Goal: Task Accomplishment & Management: Manage account settings

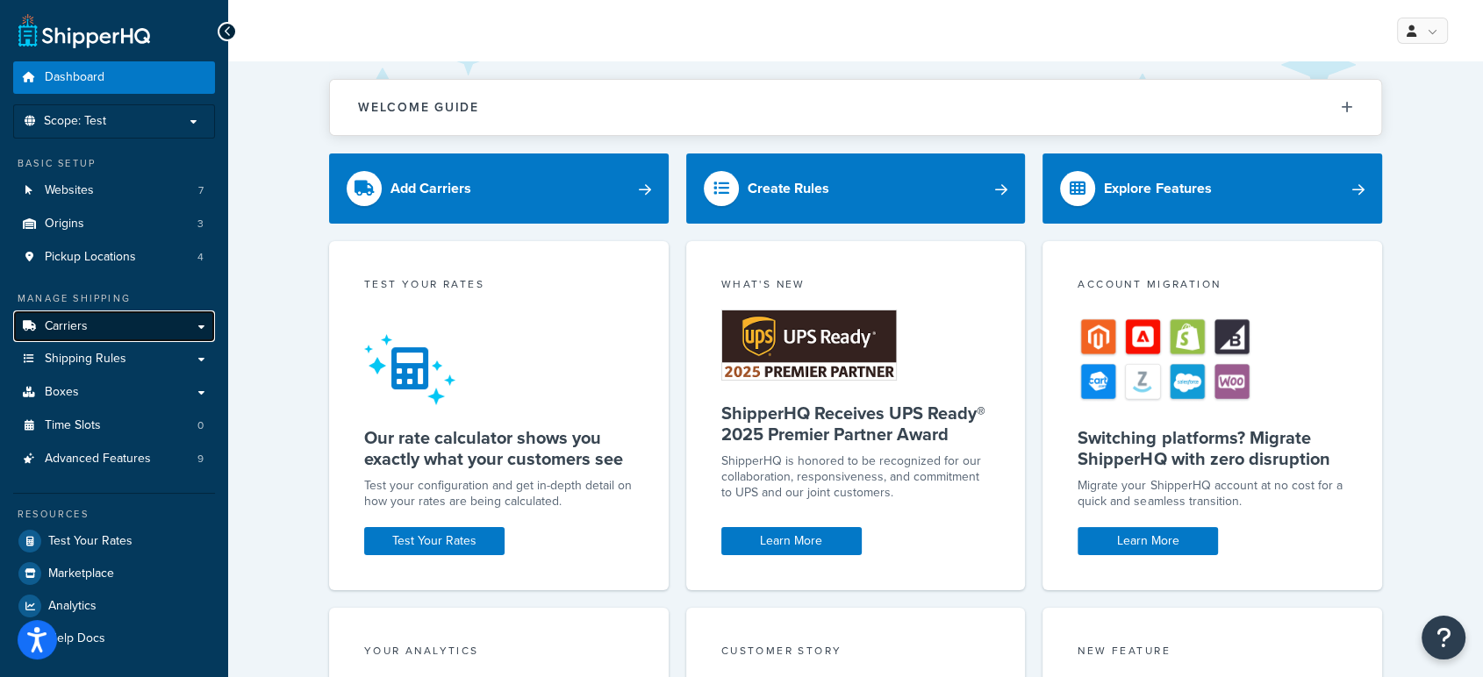
click at [66, 325] on span "Carriers" at bounding box center [66, 326] width 43 height 15
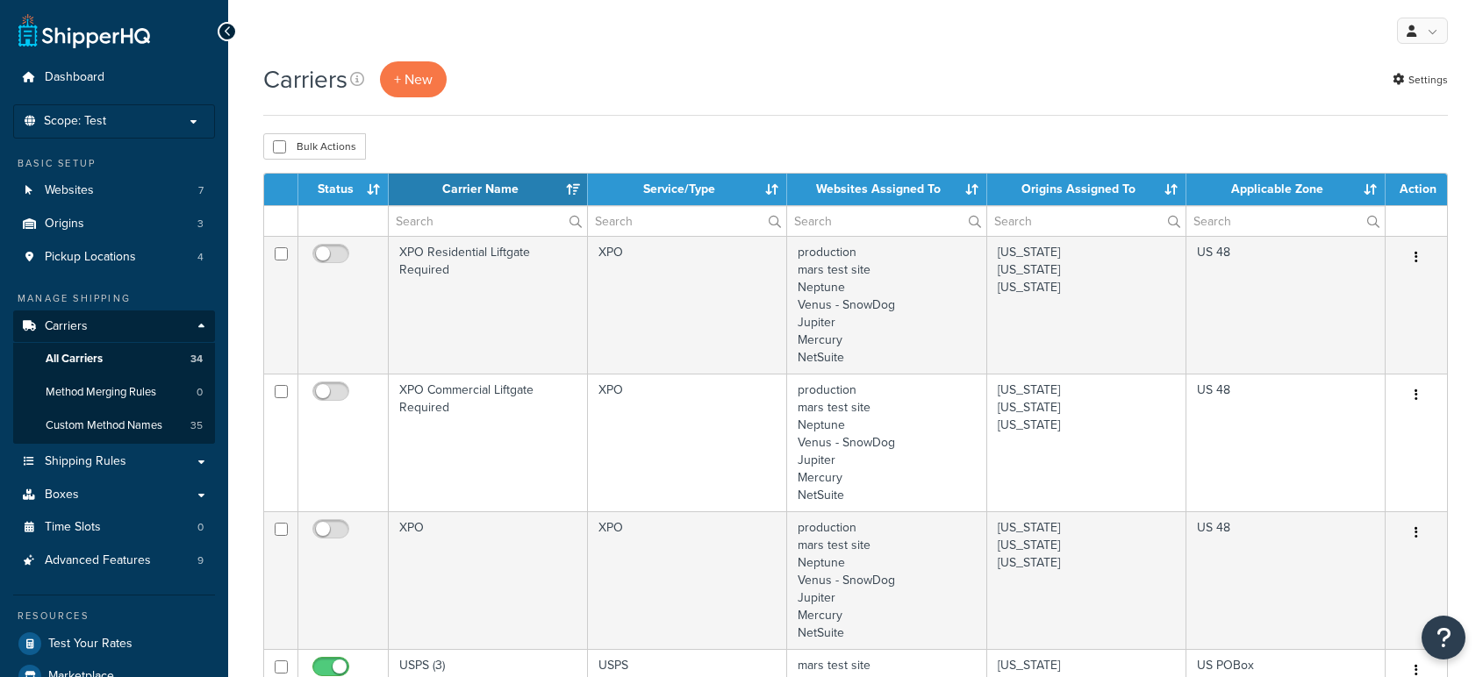
select select "15"
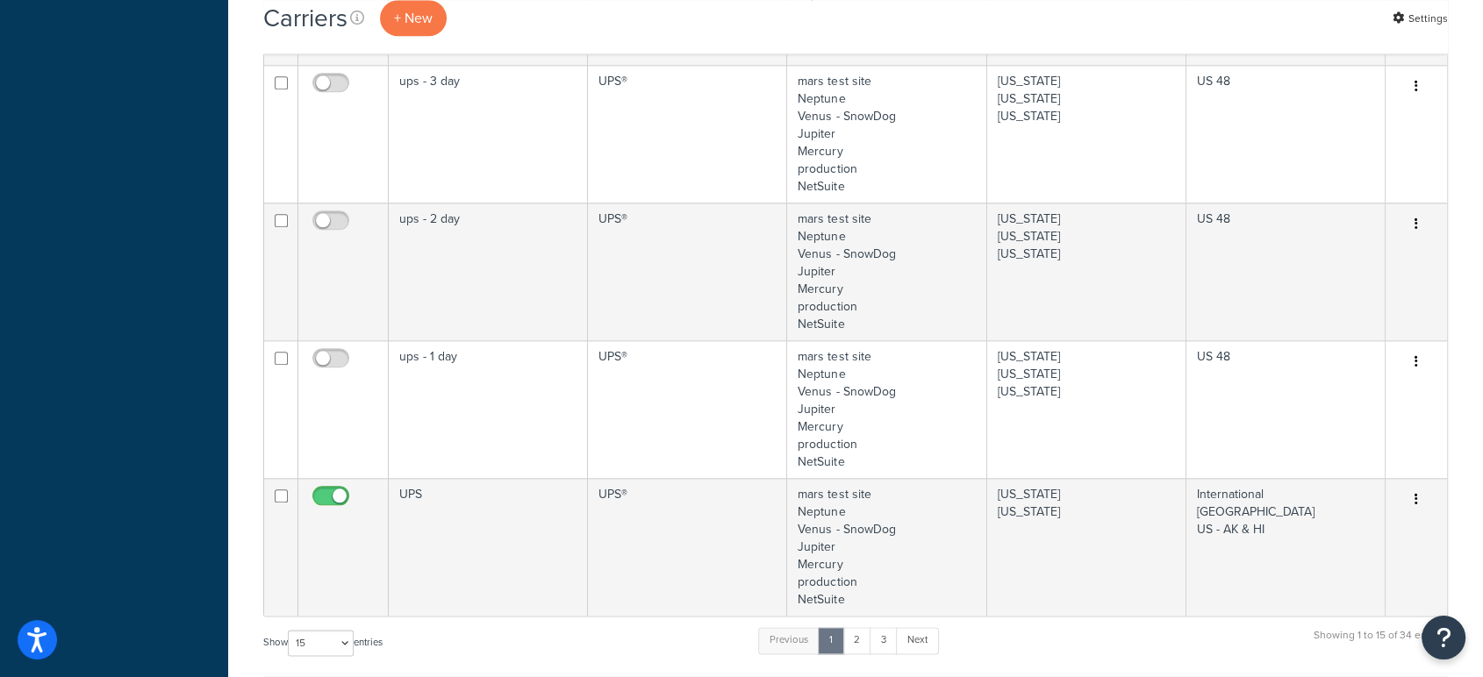
scroll to position [1941, 0]
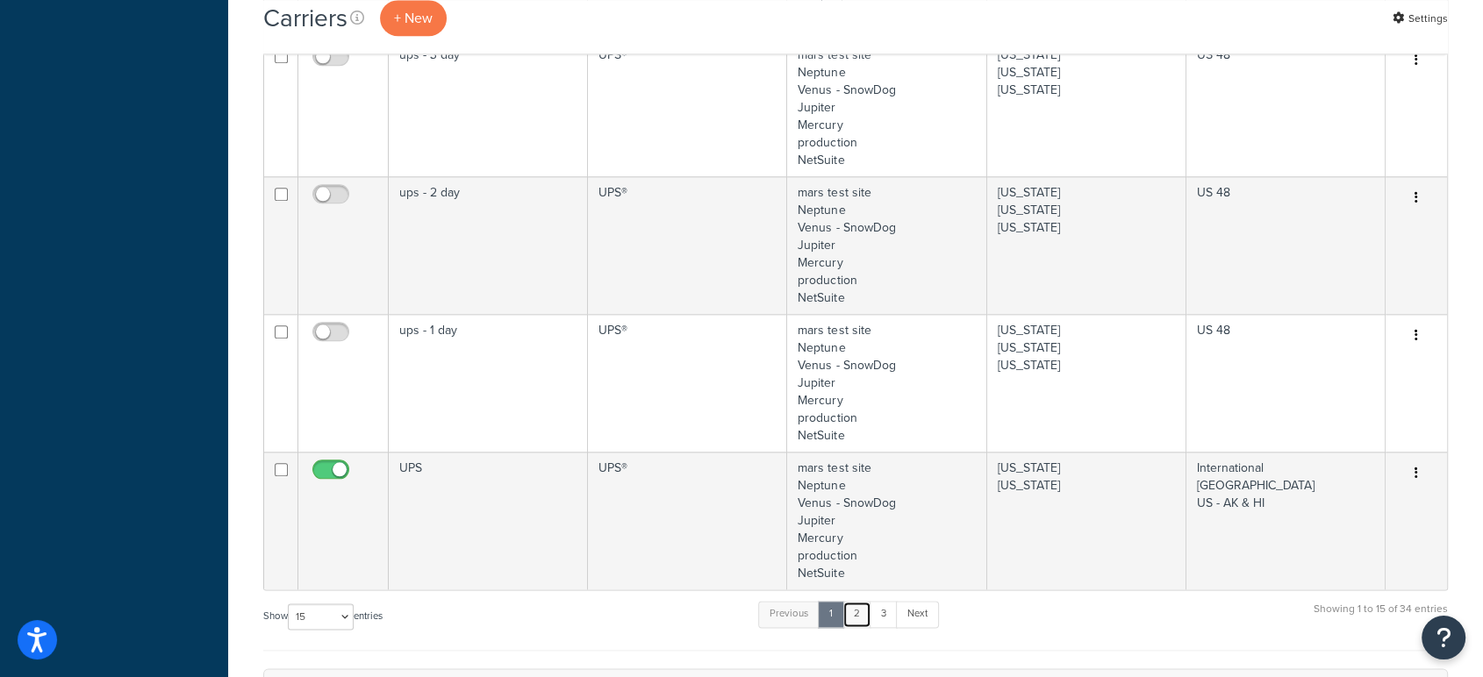
click at [859, 618] on link "2" at bounding box center [856, 614] width 29 height 26
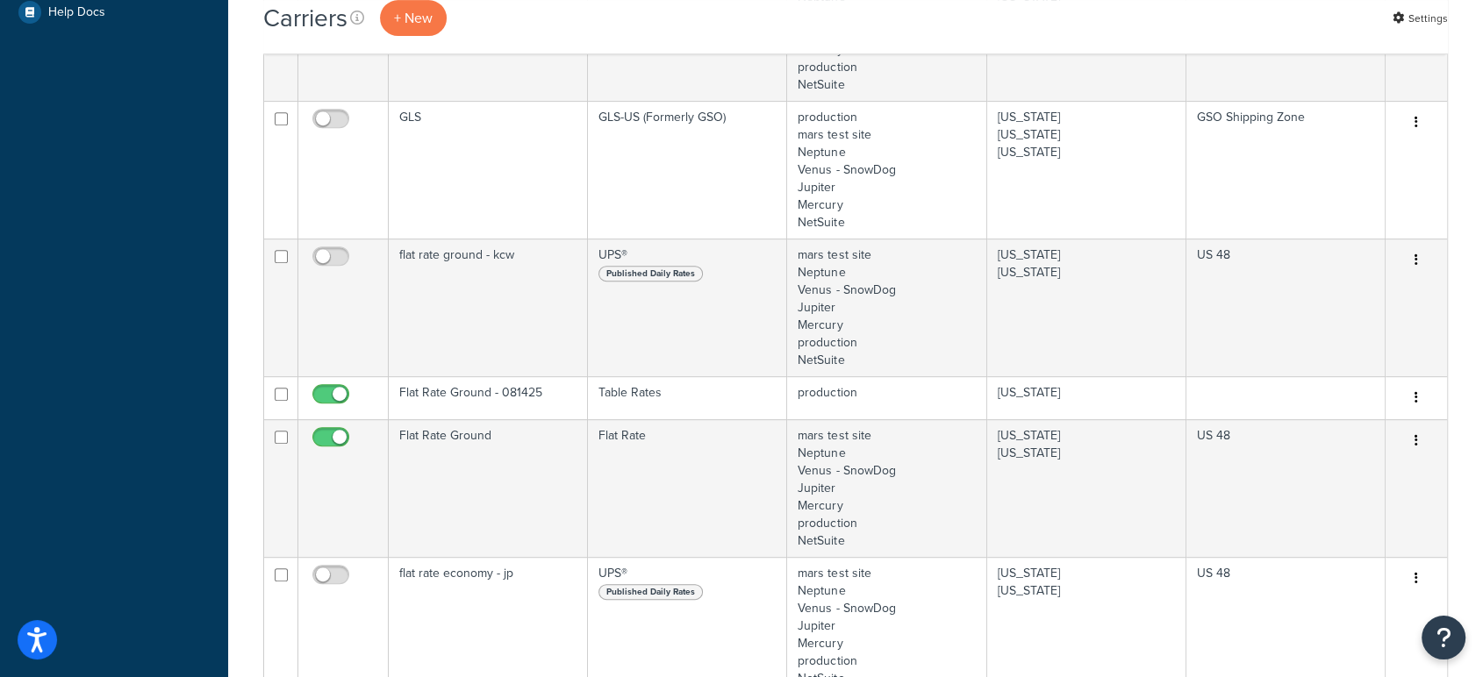
scroll to position [735, 0]
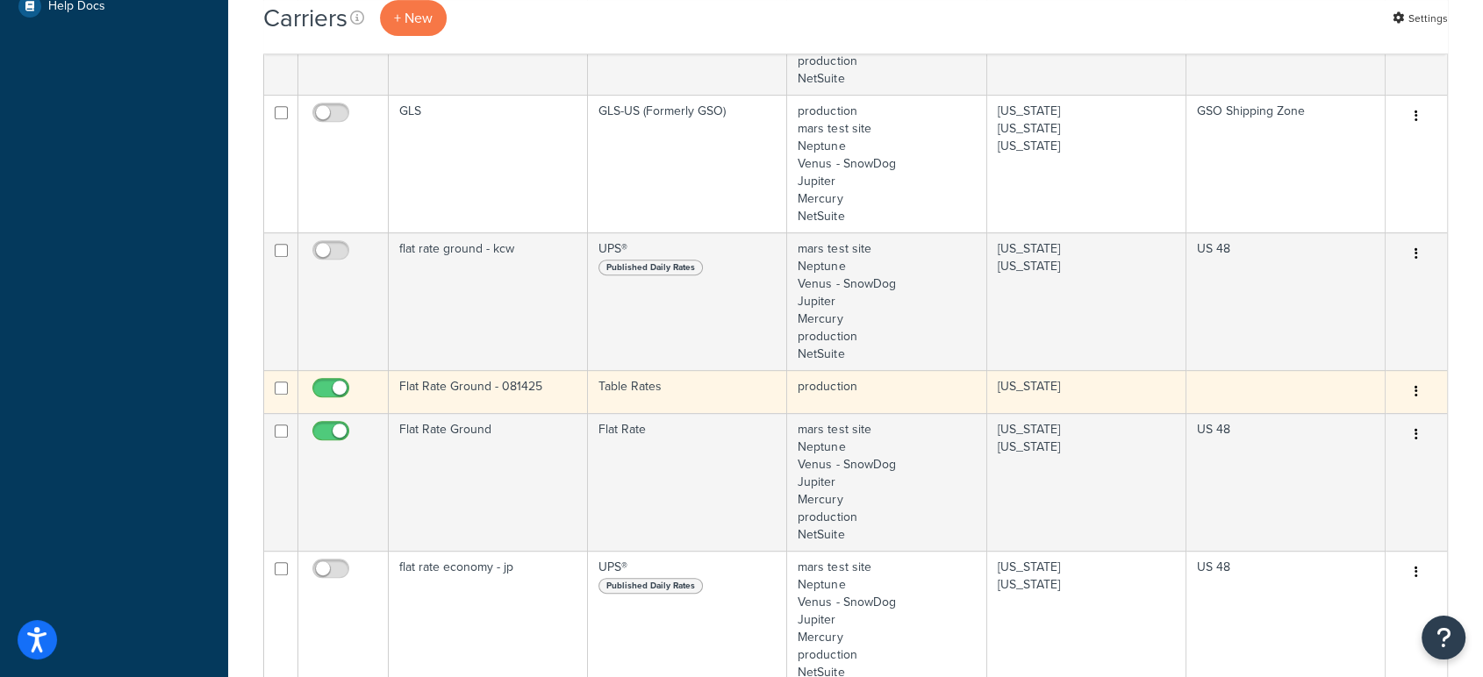
click at [340, 382] on input "checkbox" at bounding box center [333, 393] width 48 height 22
checkbox input "false"
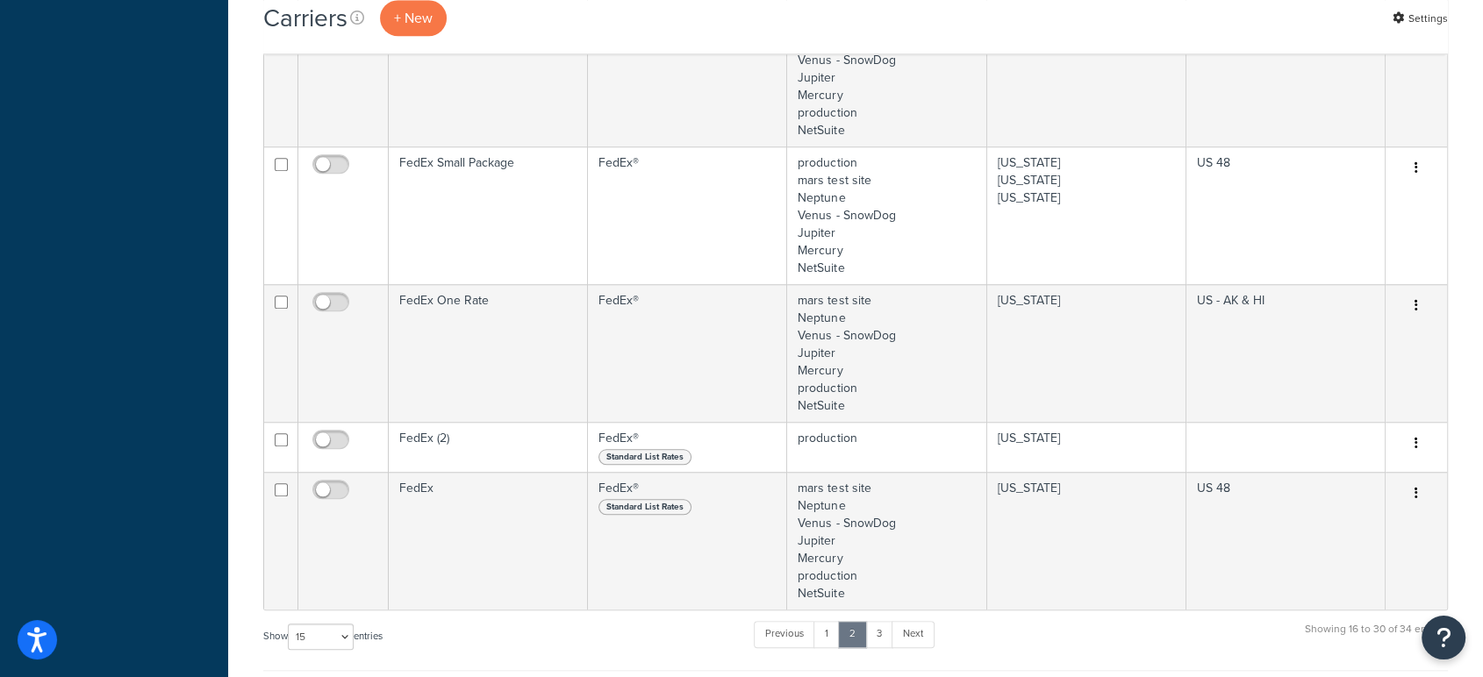
scroll to position [1421, 0]
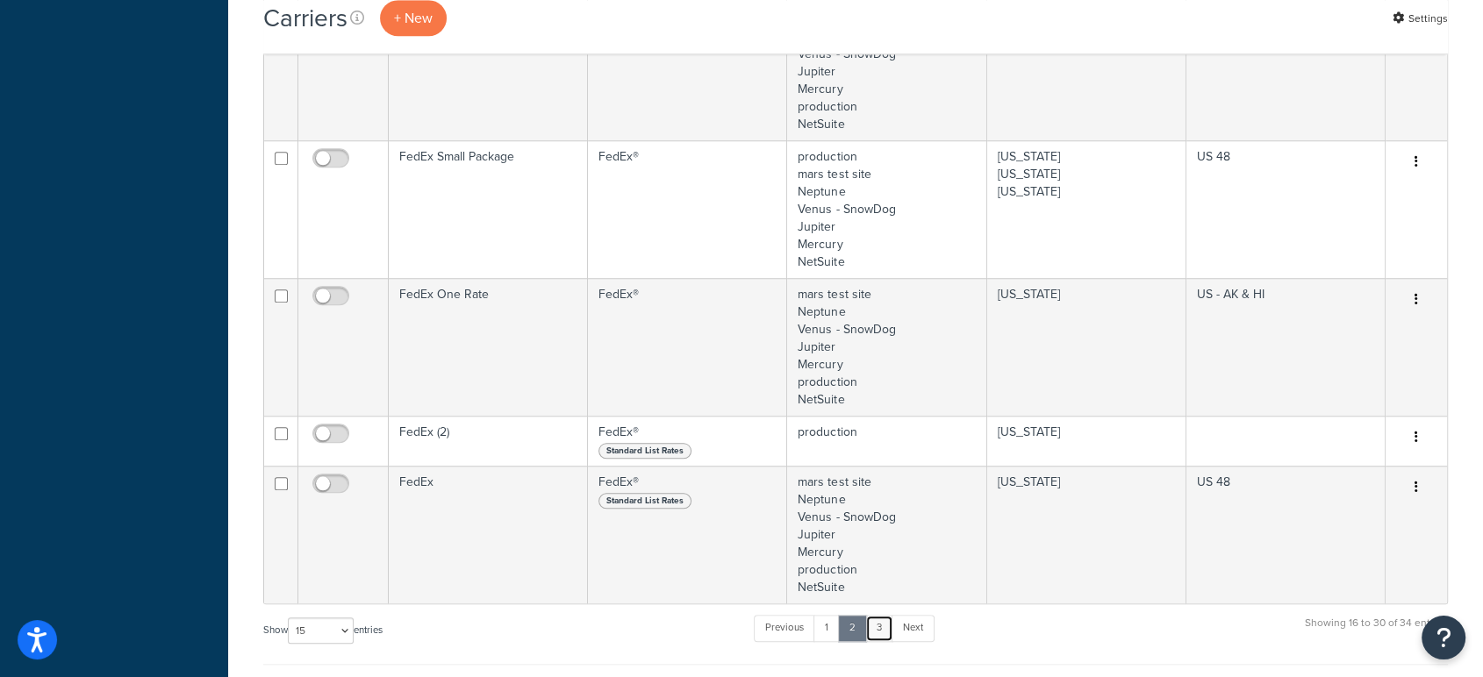
click at [881, 629] on link "3" at bounding box center [879, 628] width 28 height 26
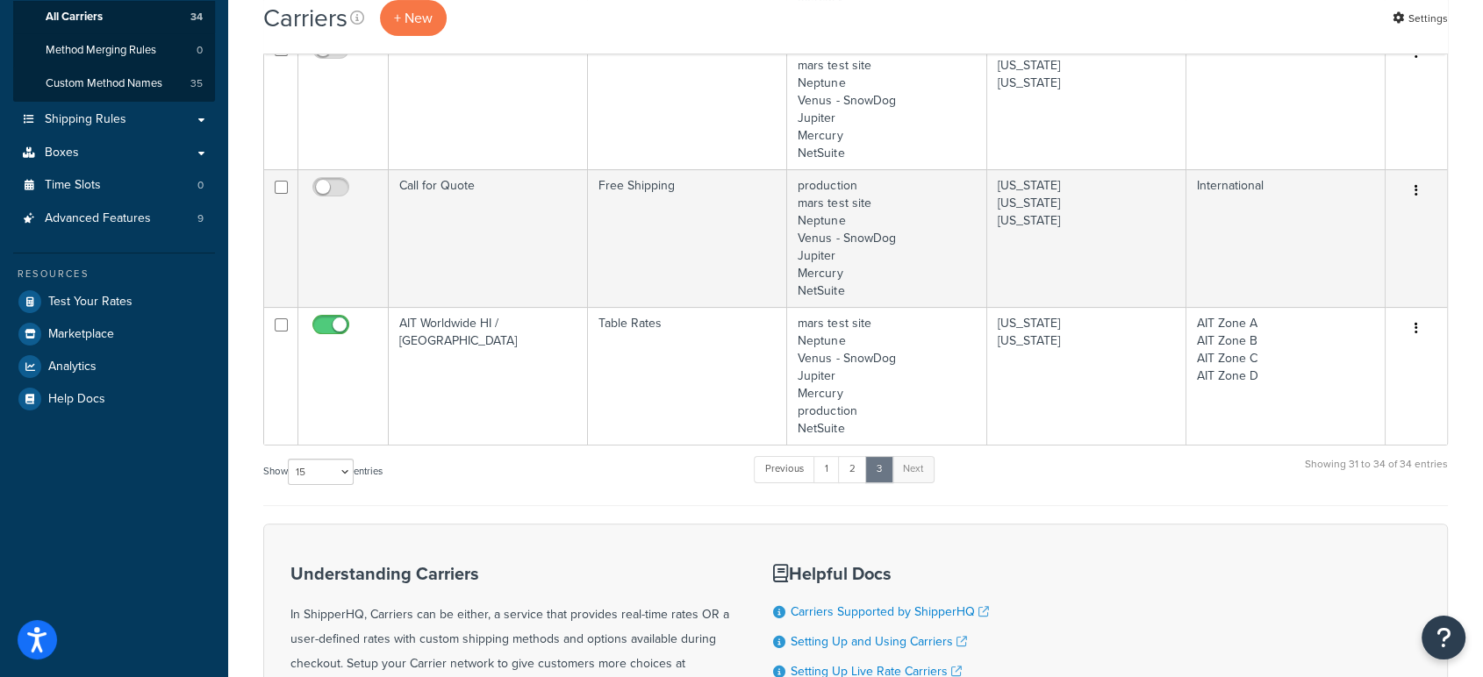
scroll to position [344, 0]
click at [856, 463] on link "2" at bounding box center [852, 467] width 29 height 26
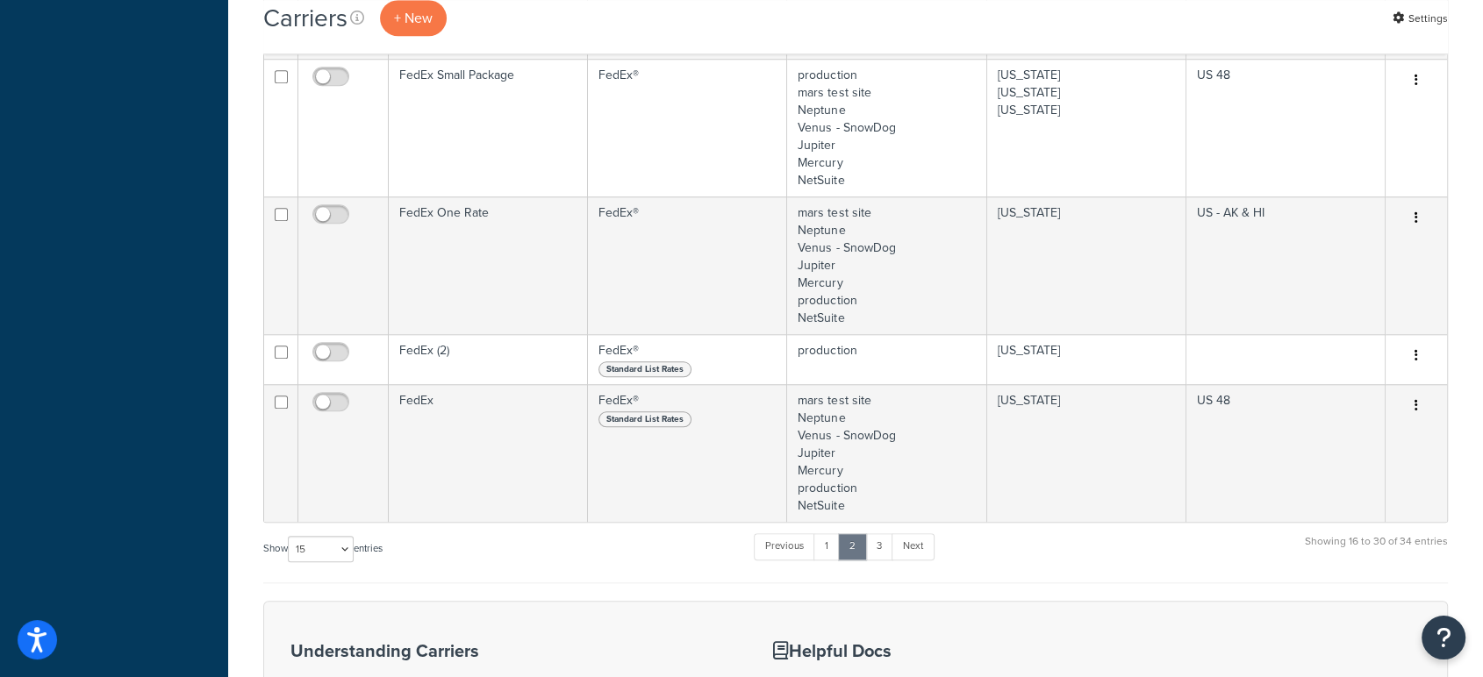
scroll to position [1512, 0]
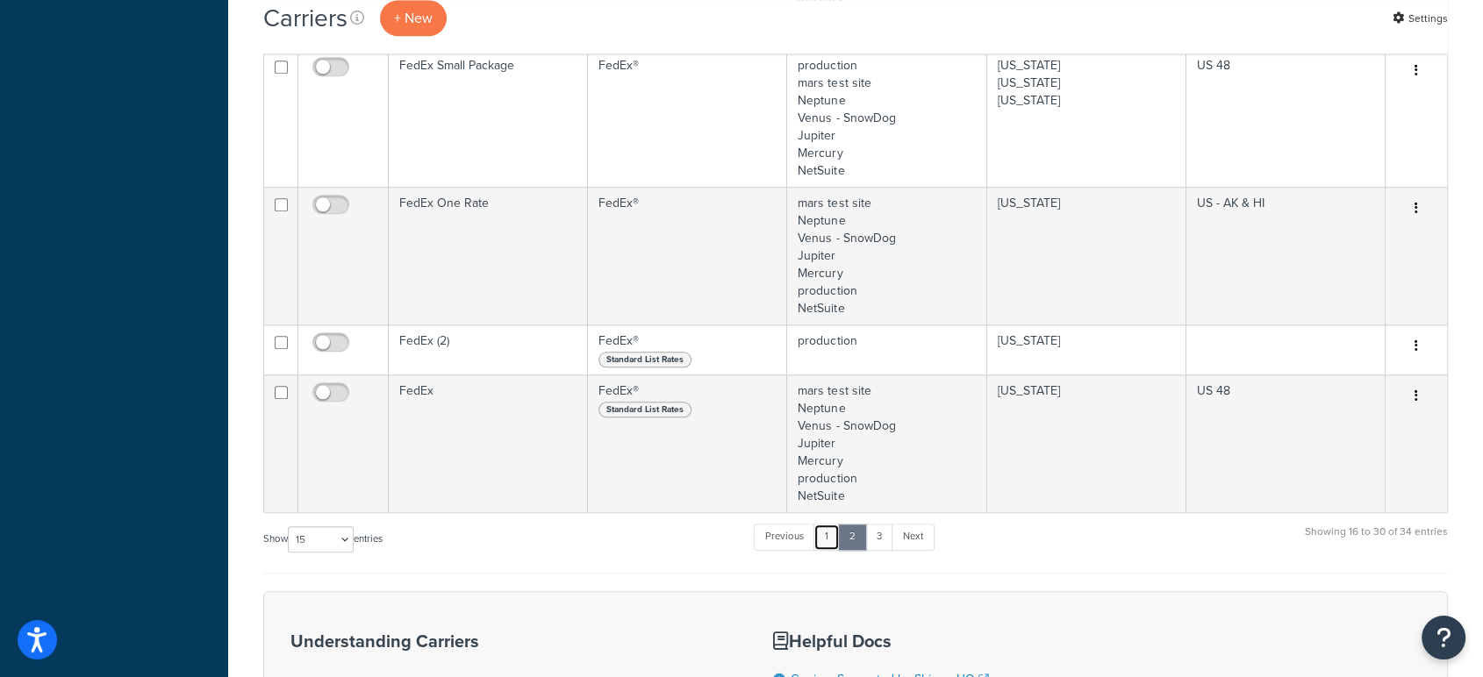
click at [834, 535] on link "1" at bounding box center [826, 537] width 26 height 26
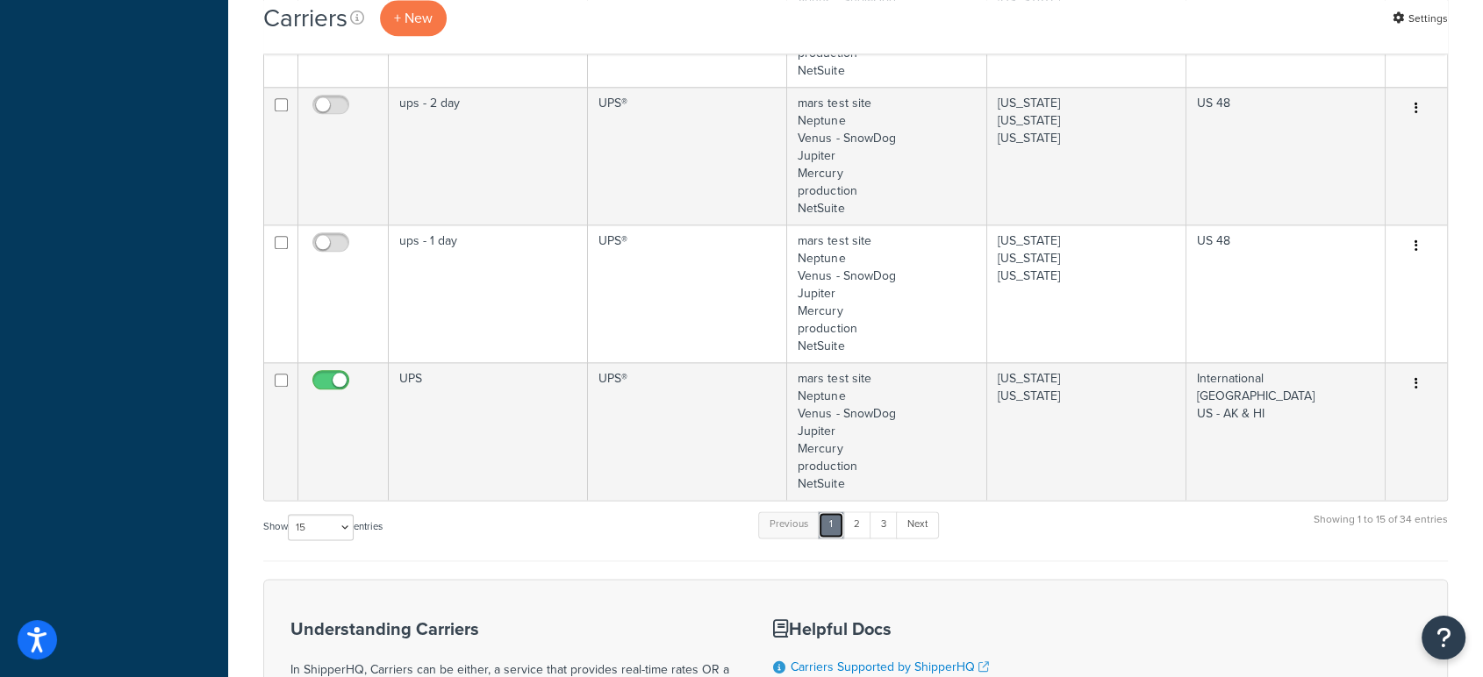
scroll to position [2037, 0]
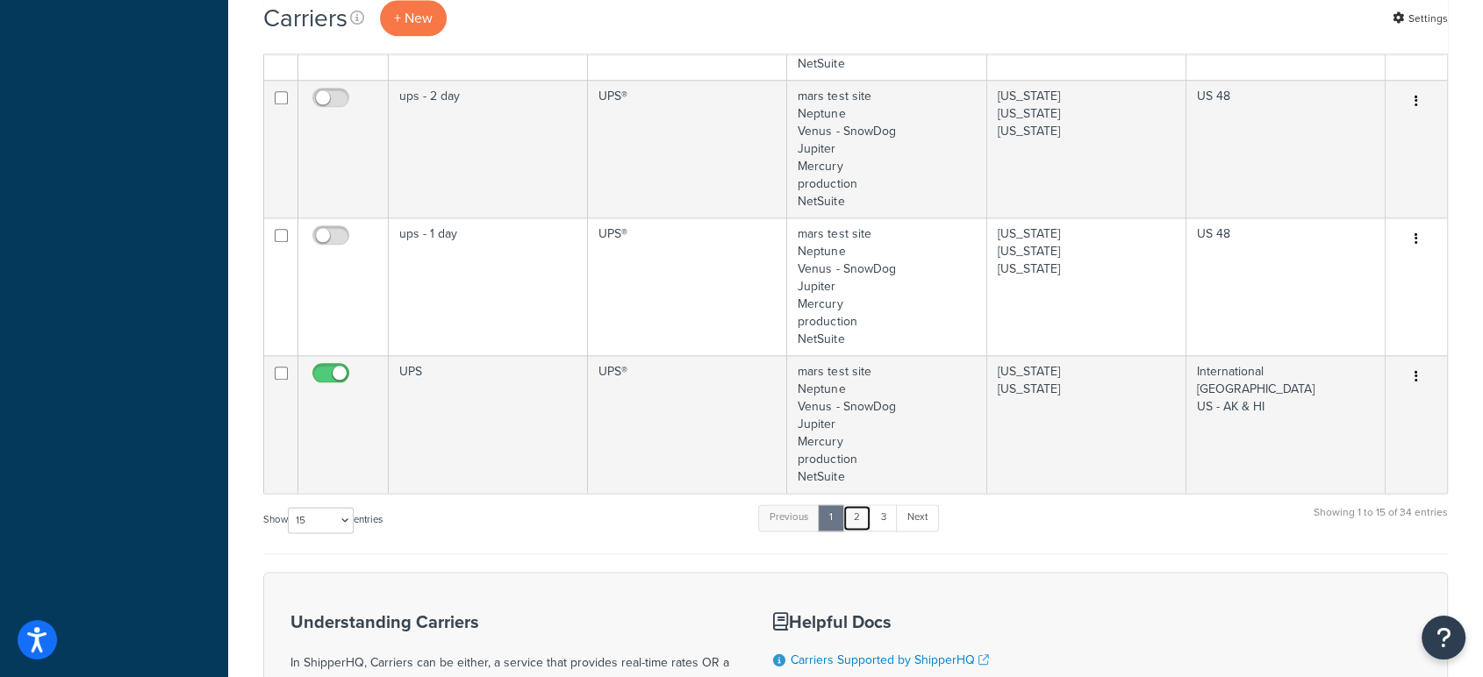
click at [857, 515] on link "2" at bounding box center [856, 517] width 29 height 26
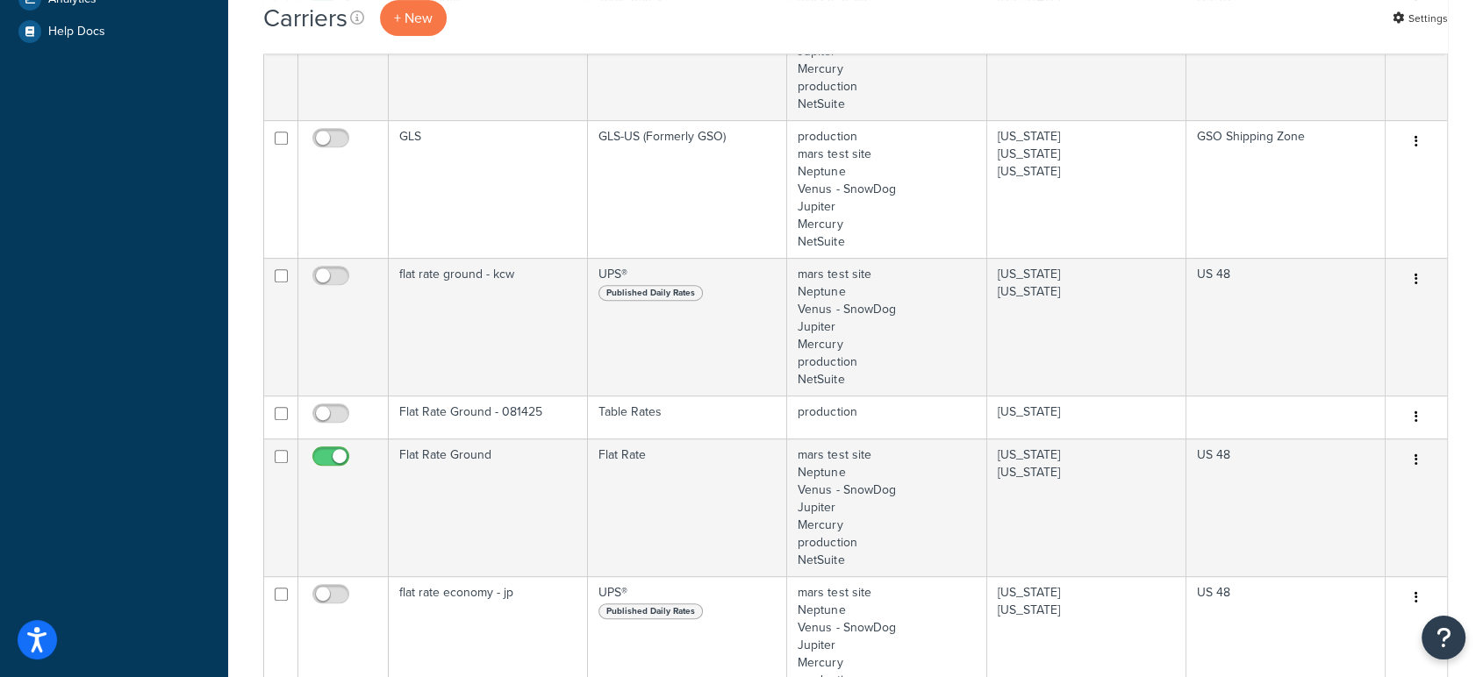
scroll to position [704, 0]
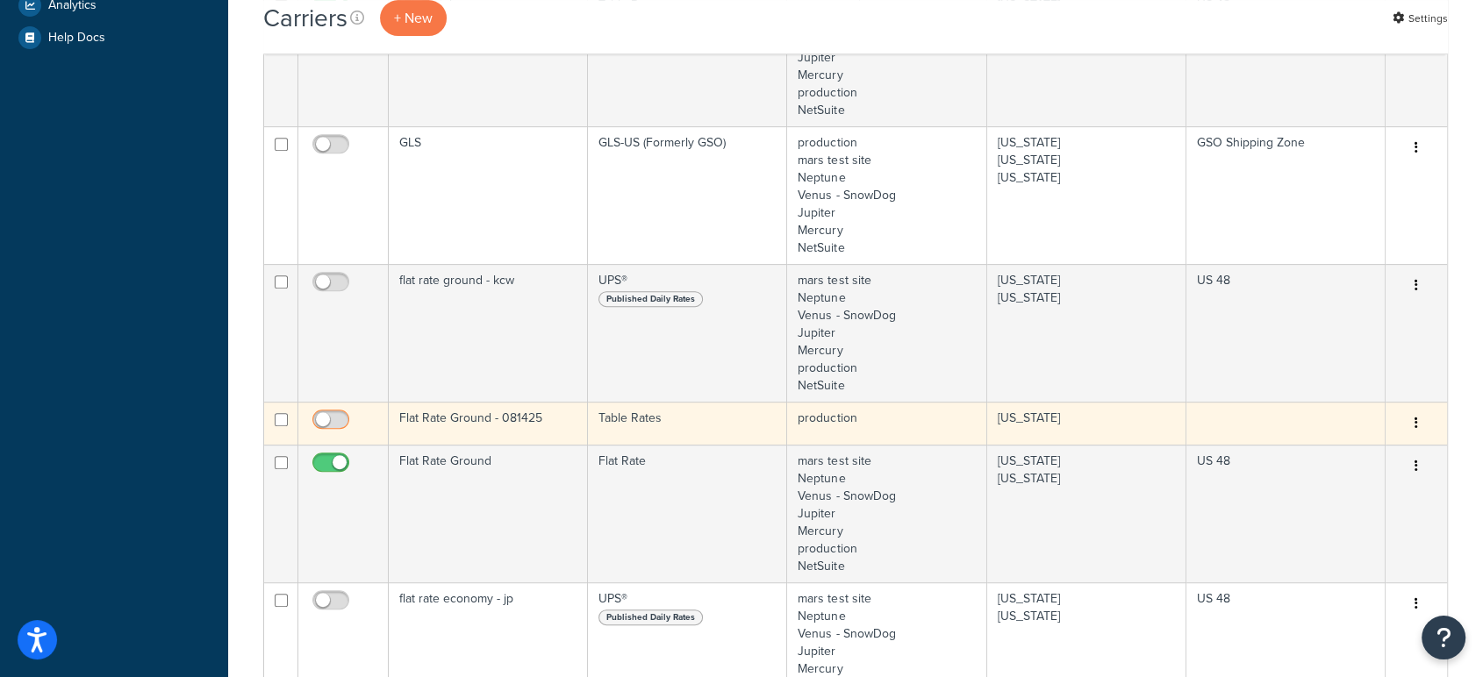
click at [328, 417] on input "checkbox" at bounding box center [333, 424] width 48 height 22
click at [330, 418] on input "checkbox" at bounding box center [333, 424] width 48 height 22
checkbox input "false"
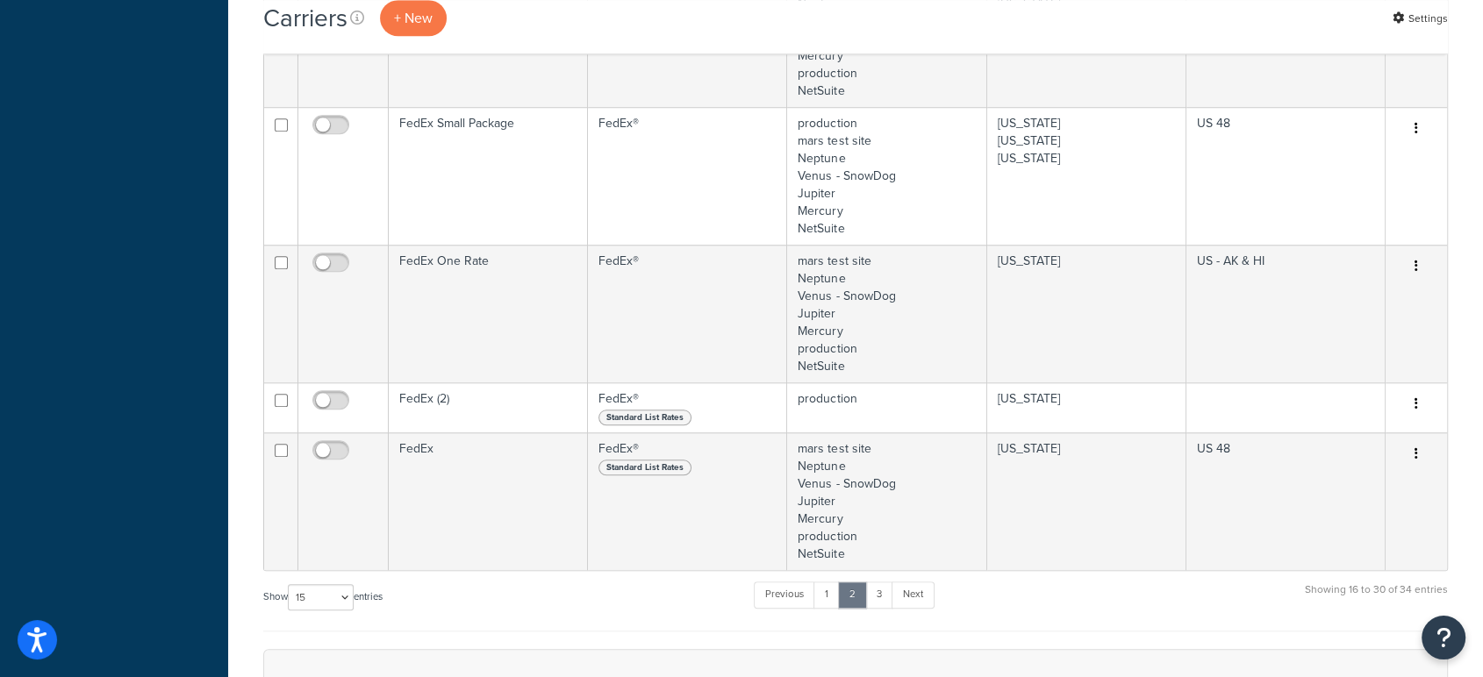
scroll to position [1452, 0]
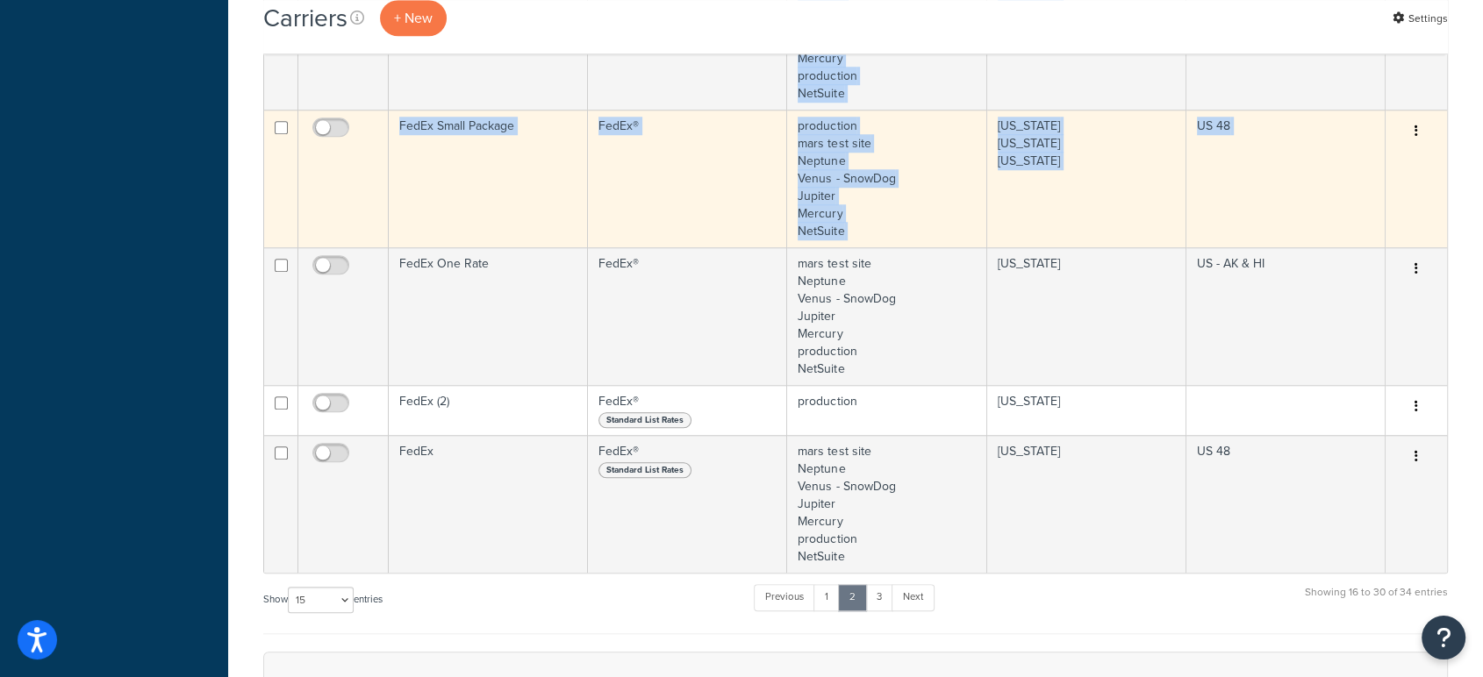
drag, startPoint x: 1481, startPoint y: 462, endPoint x: 1409, endPoint y: 132, distance: 338.5
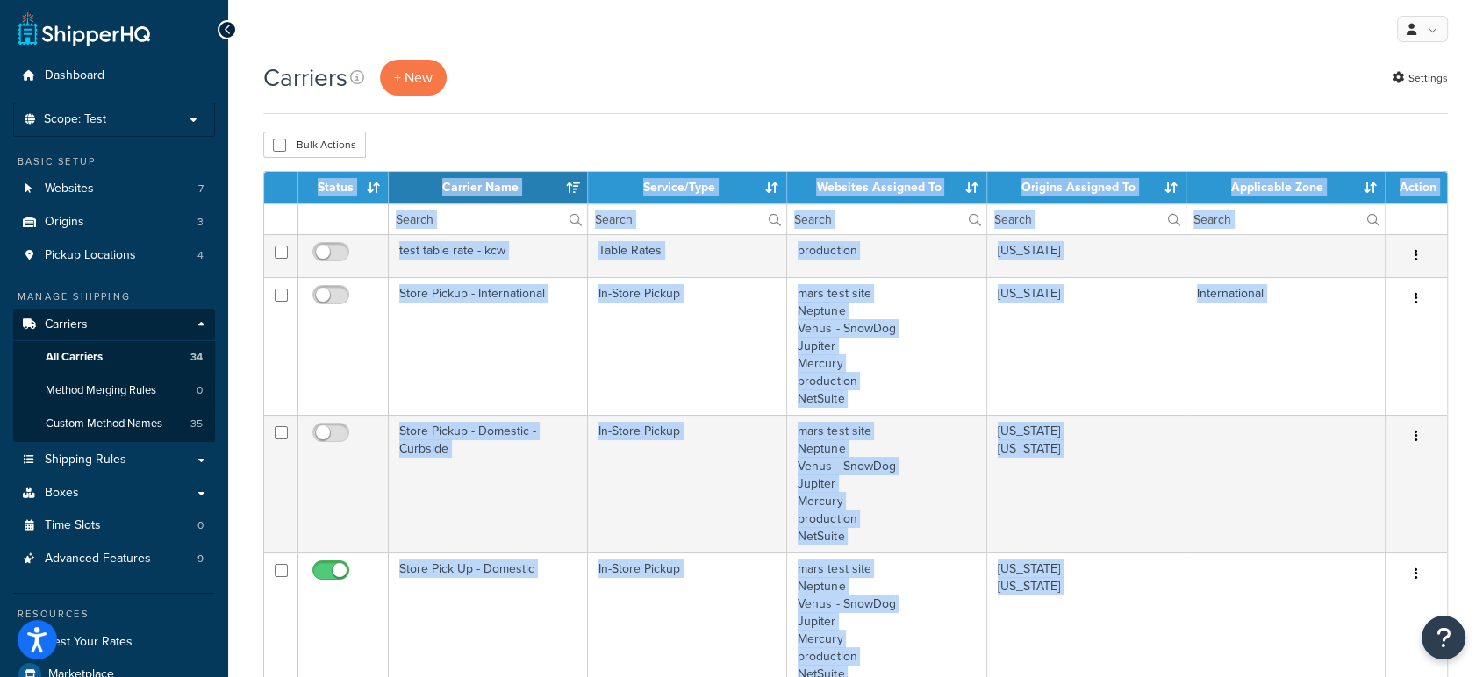
scroll to position [0, 0]
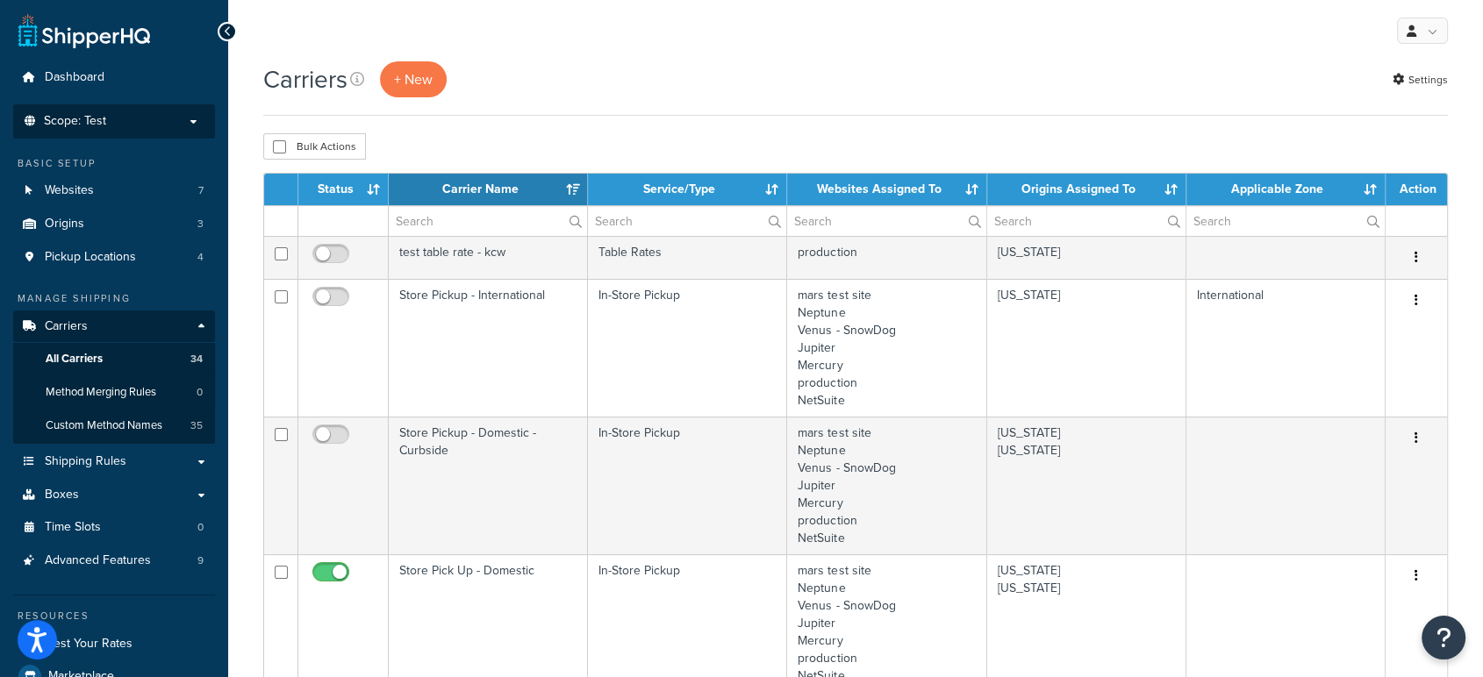
click at [121, 118] on p "Scope: Test" at bounding box center [114, 121] width 186 height 15
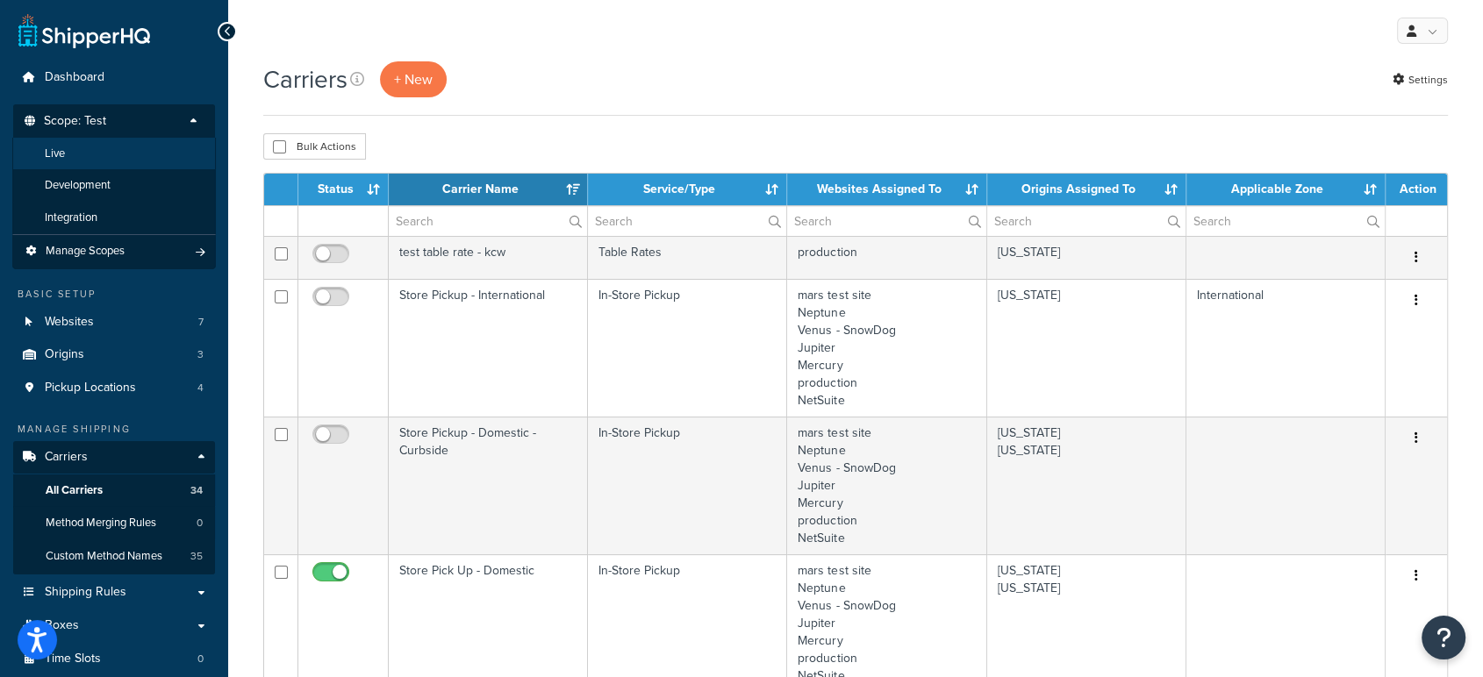
click at [100, 161] on li "Live" at bounding box center [114, 154] width 204 height 32
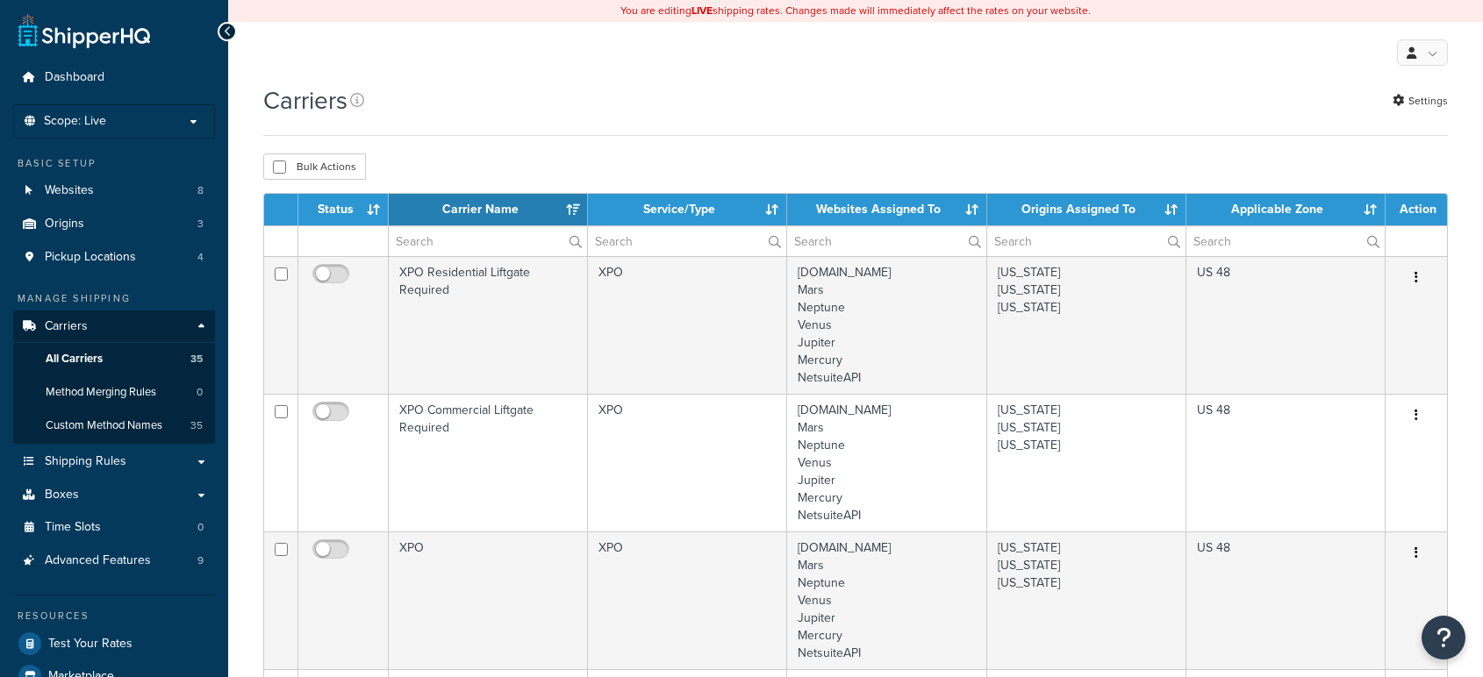
select select "15"
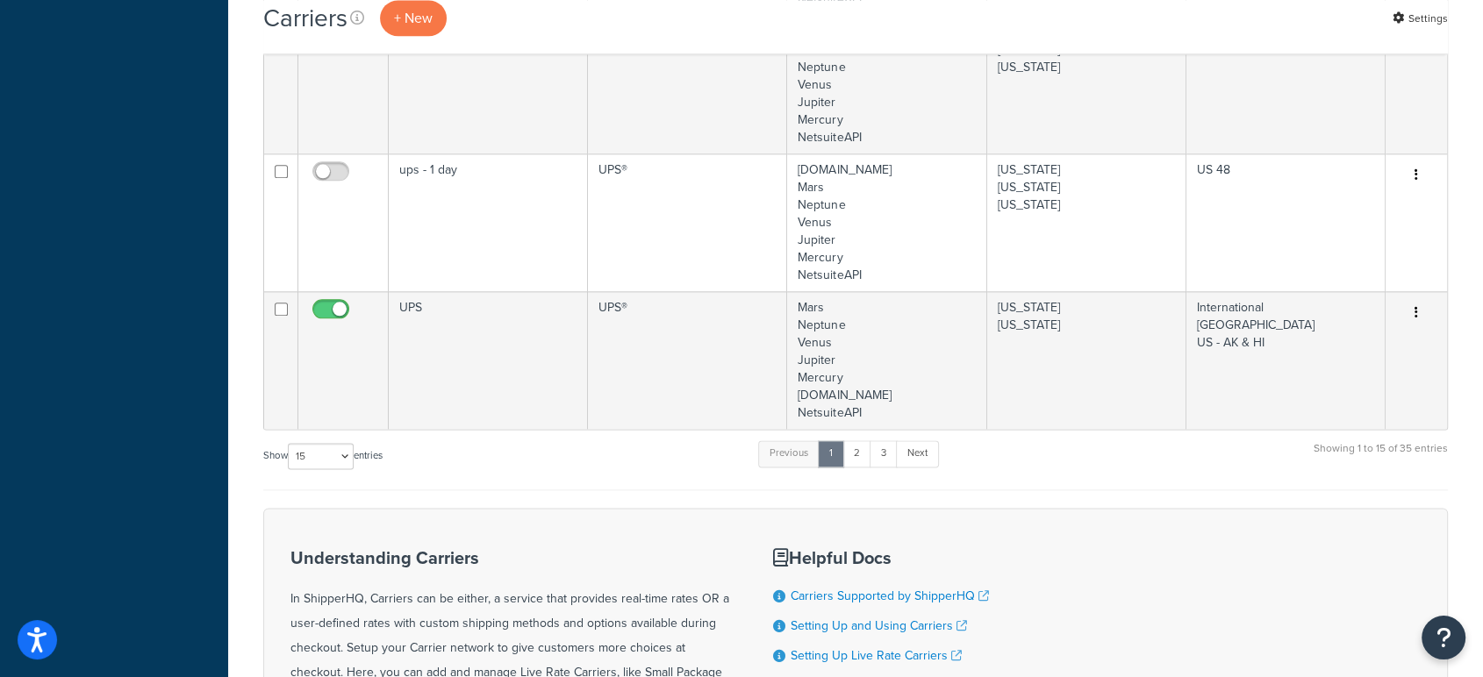
scroll to position [2161, 0]
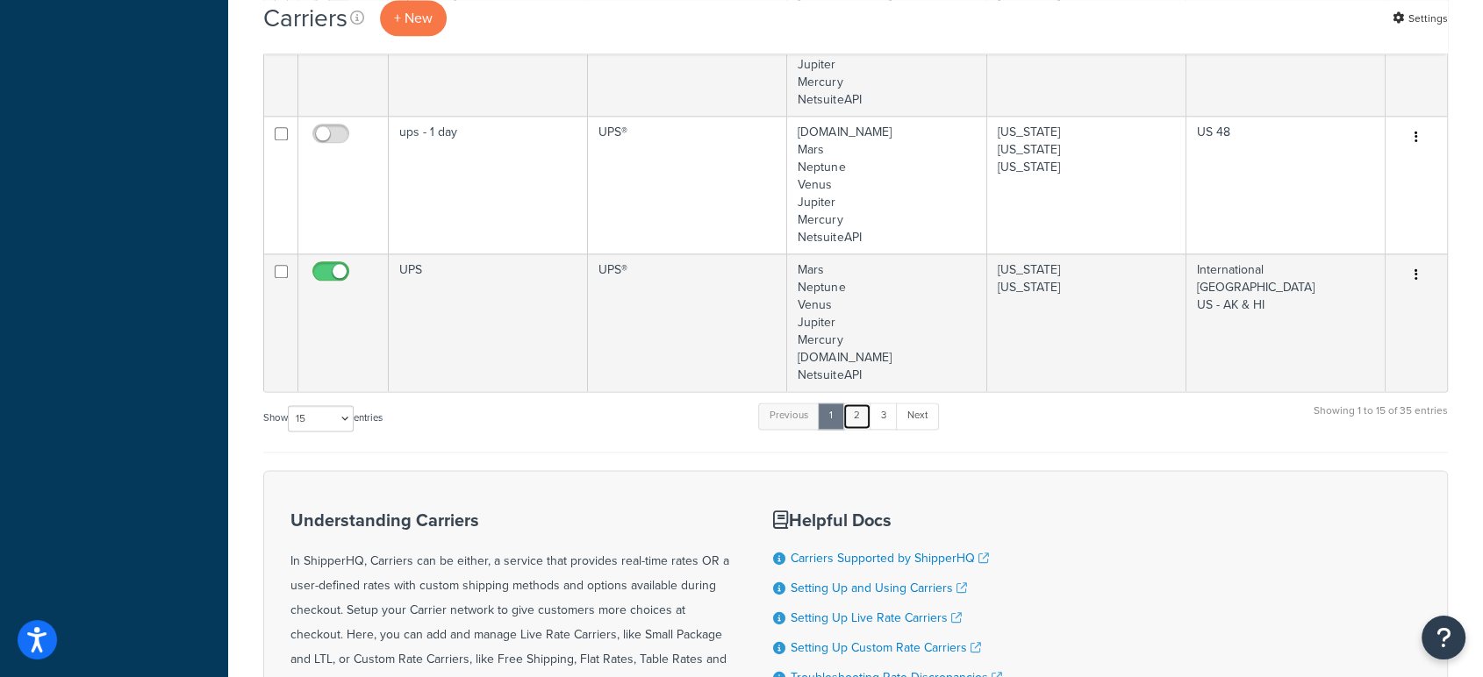
click at [861, 411] on link "2" at bounding box center [856, 416] width 29 height 26
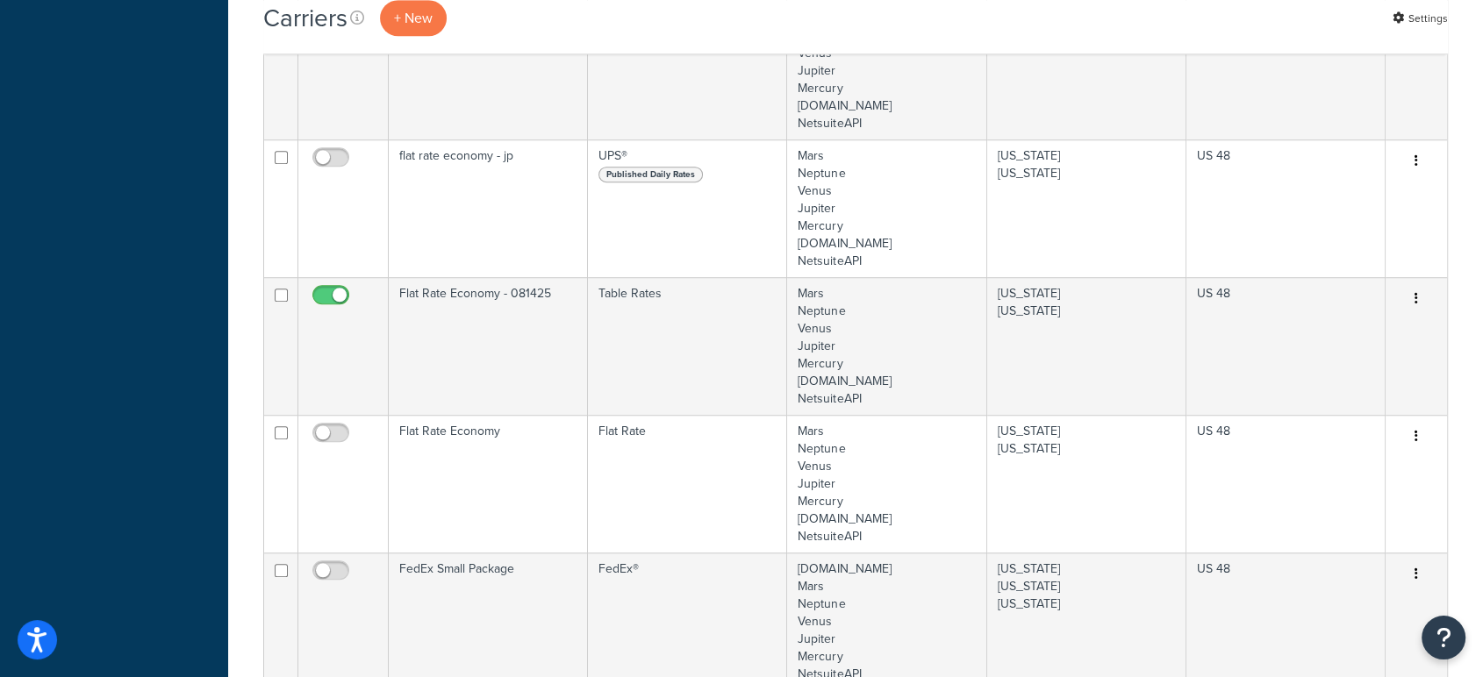
scroll to position [1241, 0]
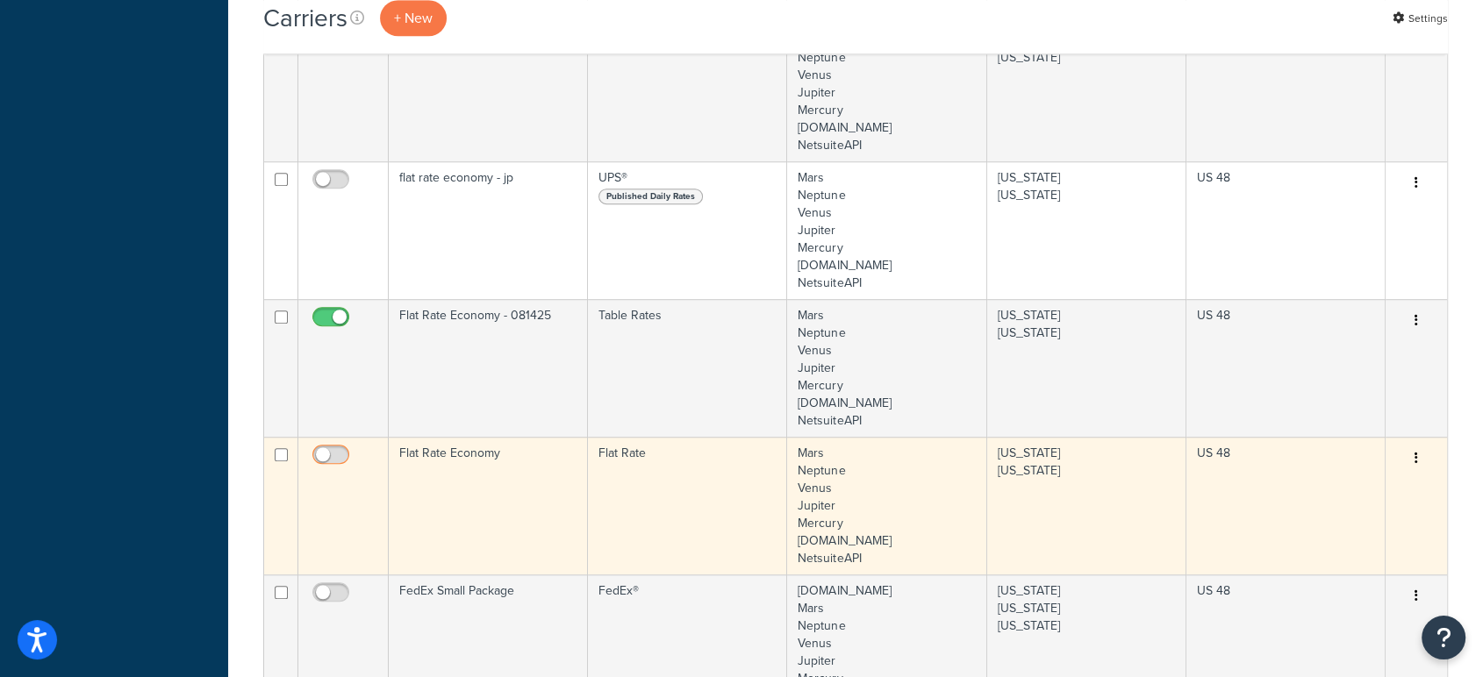
click at [325, 452] on input "checkbox" at bounding box center [333, 459] width 48 height 22
checkbox input "true"
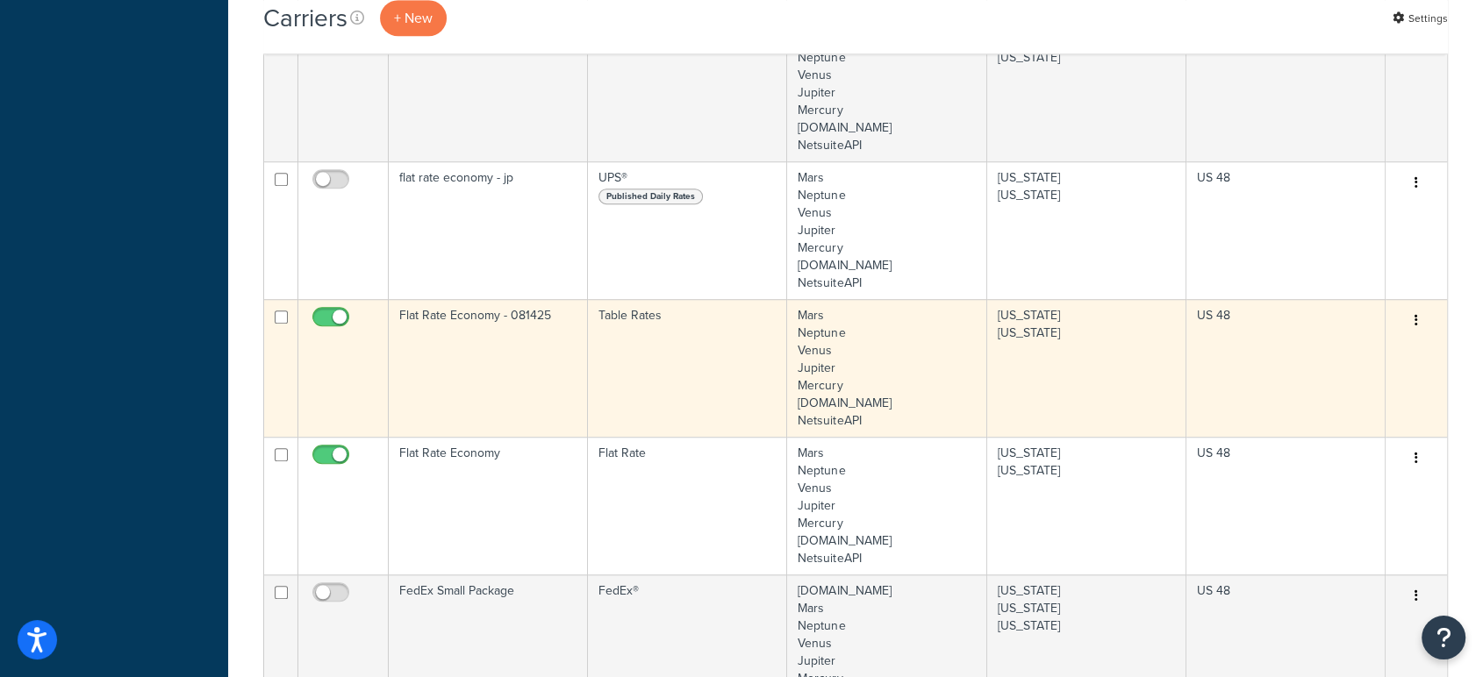
click at [339, 312] on input "checkbox" at bounding box center [333, 322] width 48 height 22
checkbox input "false"
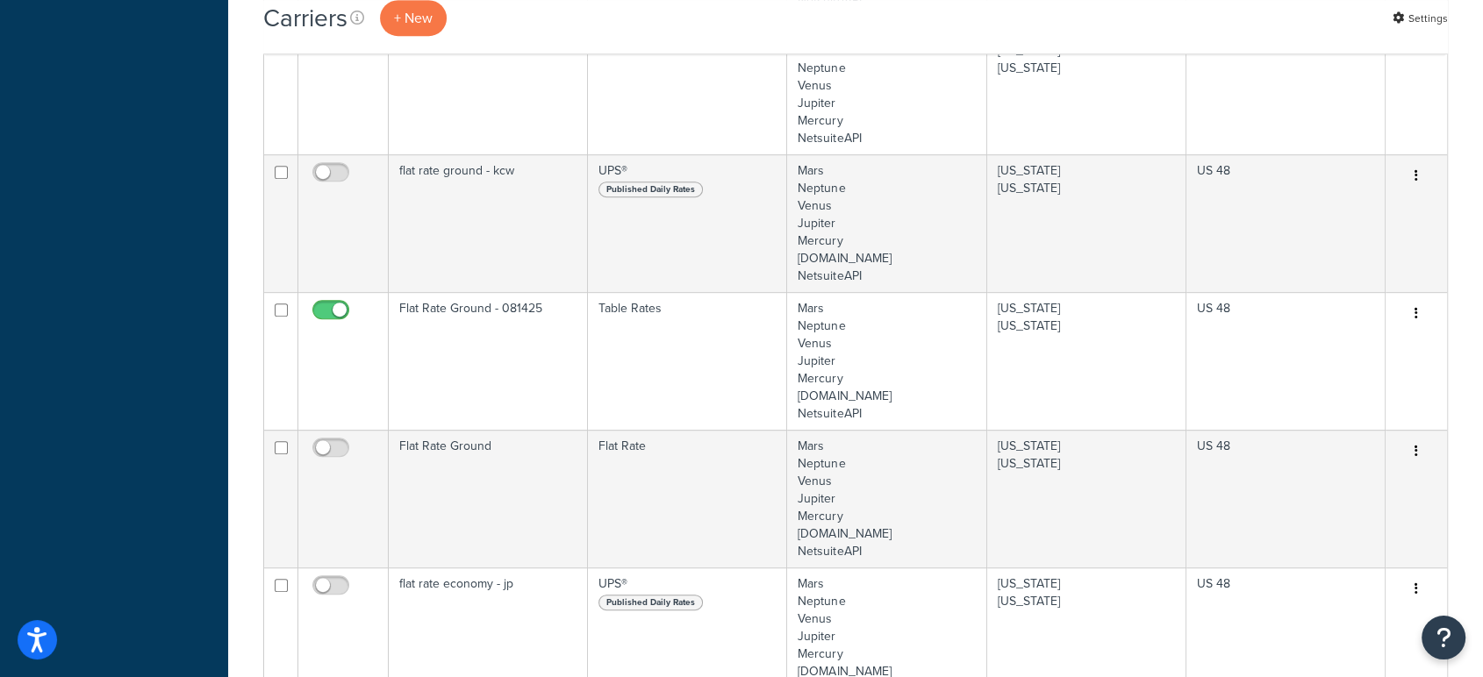
scroll to position [828, 0]
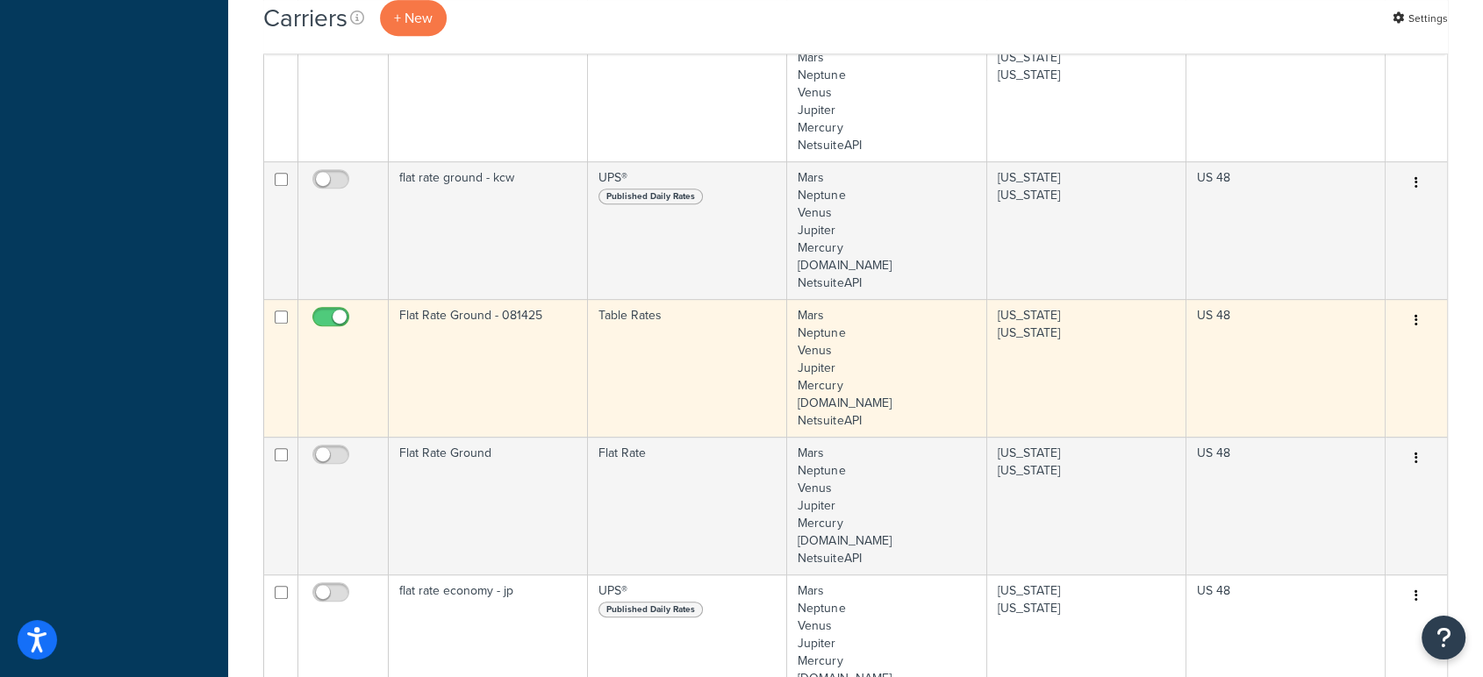
click at [331, 314] on input "checkbox" at bounding box center [333, 322] width 48 height 22
checkbox input "false"
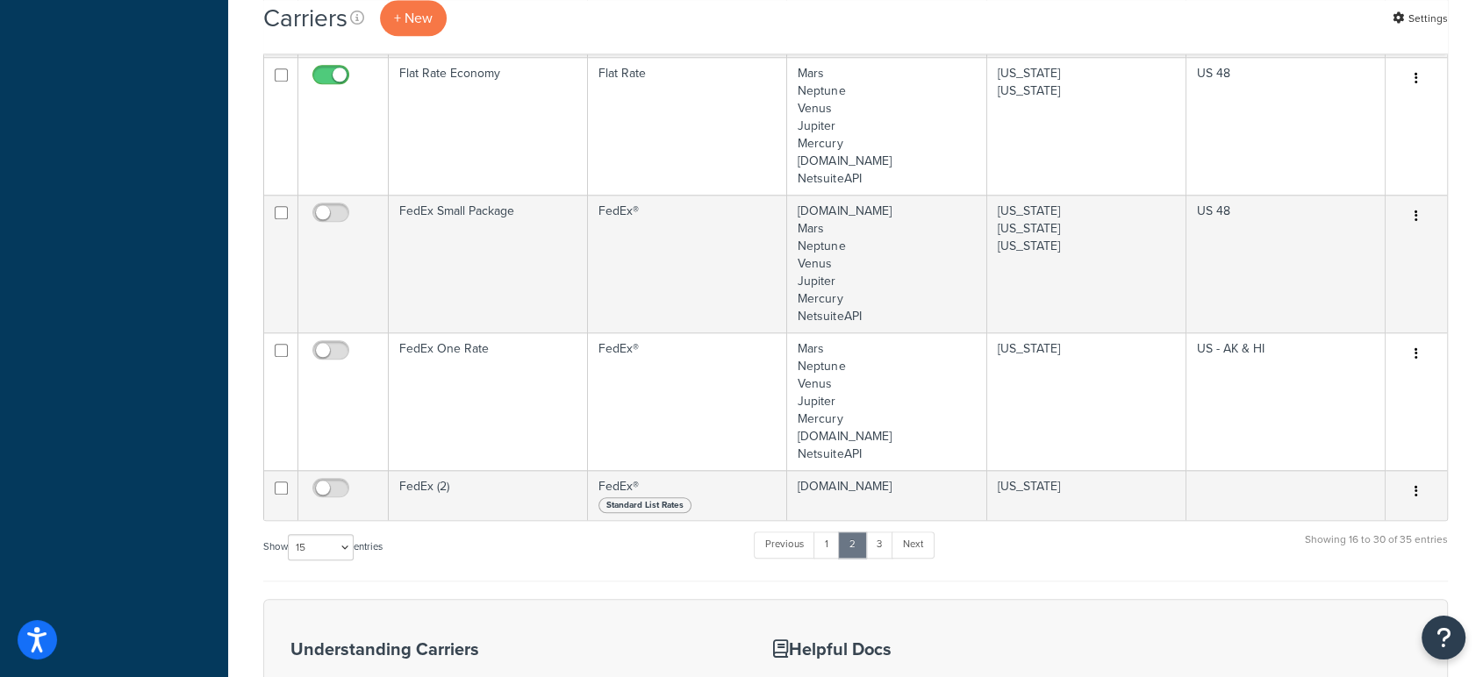
scroll to position [1647, 0]
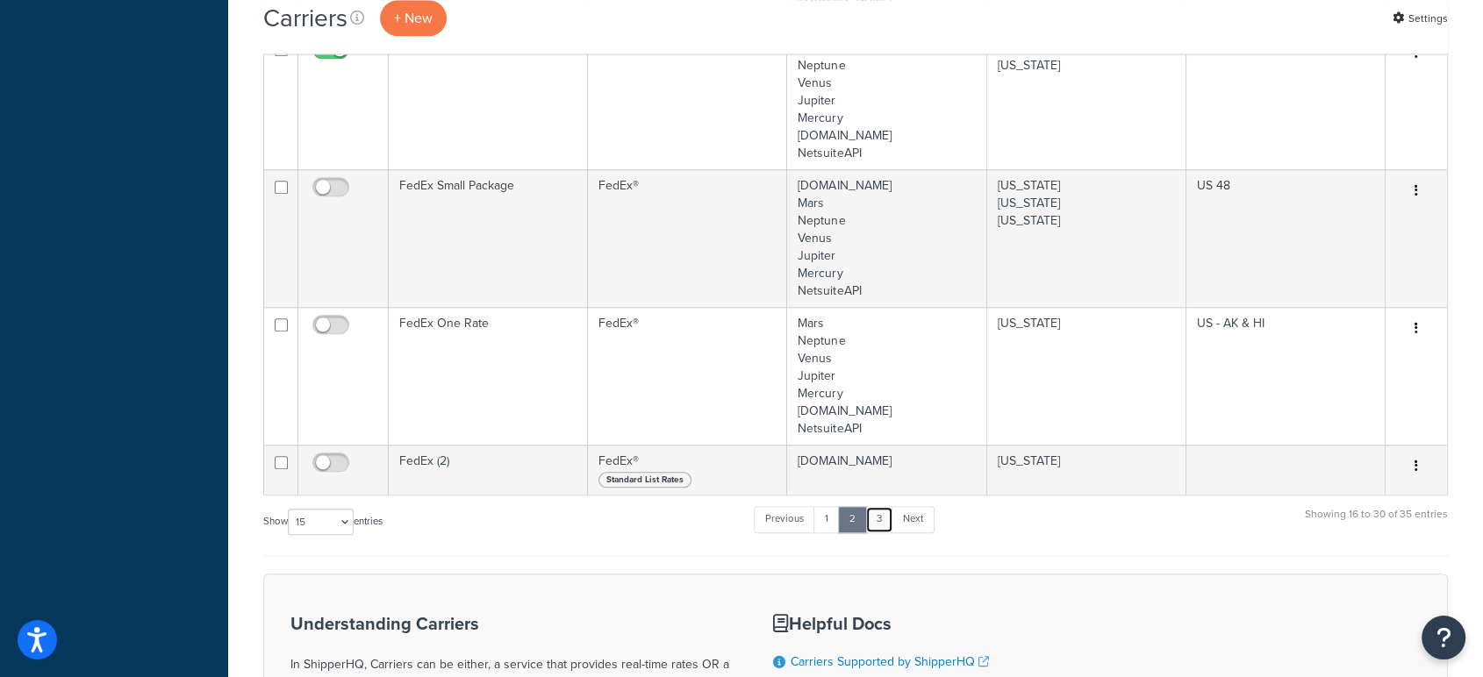
click at [879, 512] on link "3" at bounding box center [879, 519] width 28 height 26
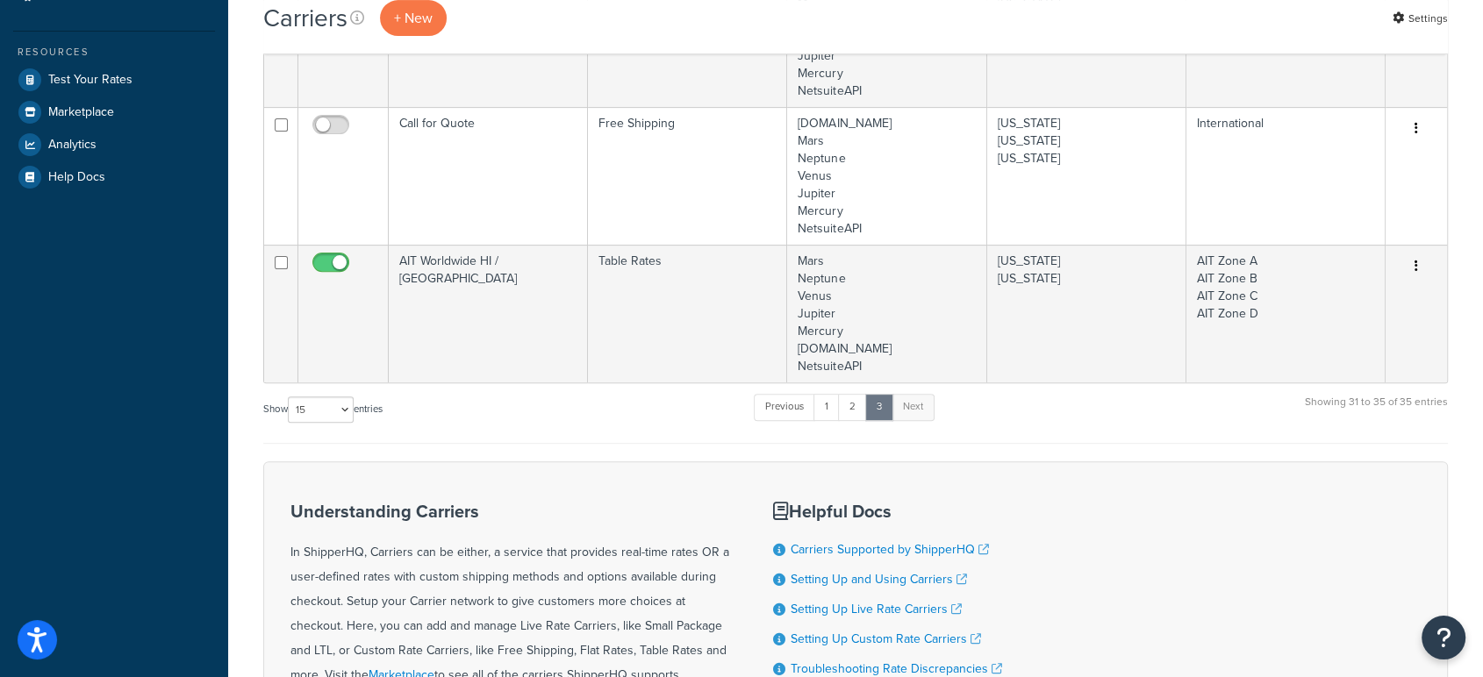
scroll to position [576, 0]
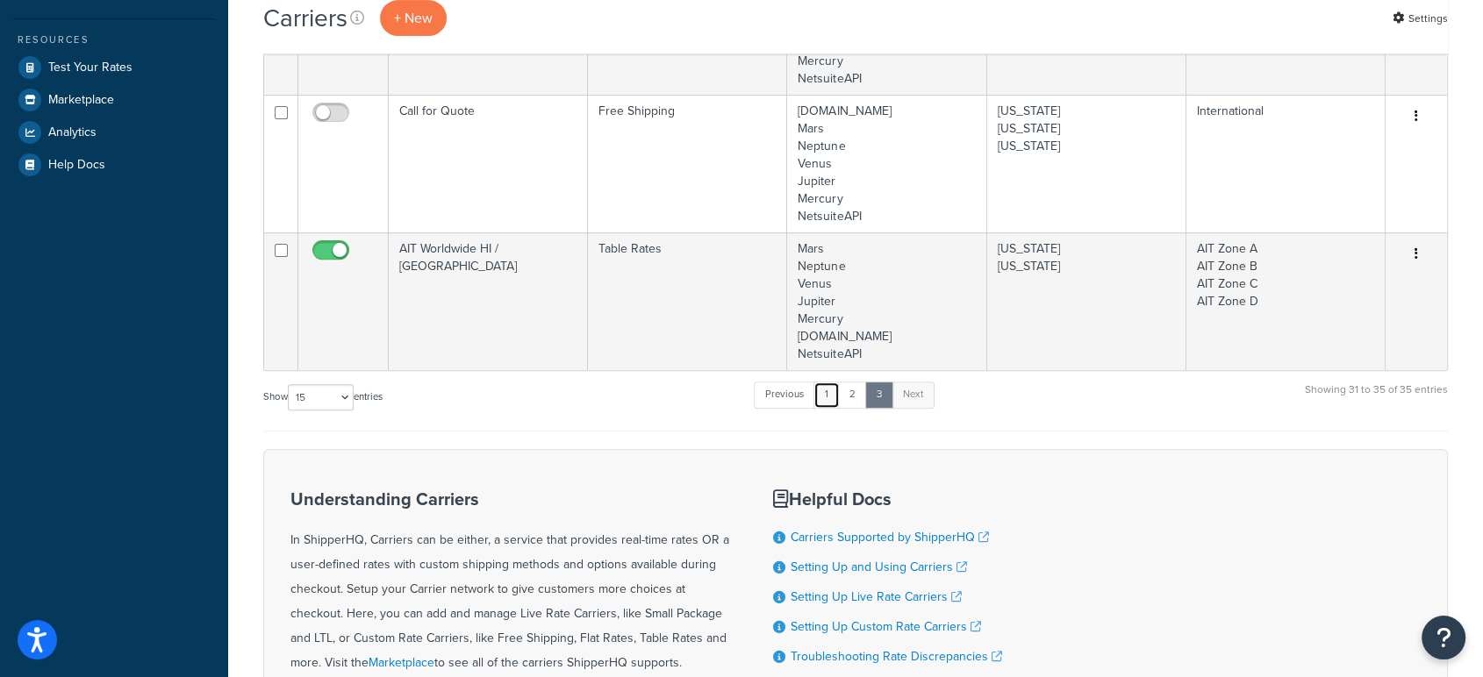
click at [828, 390] on link "1" at bounding box center [826, 395] width 26 height 26
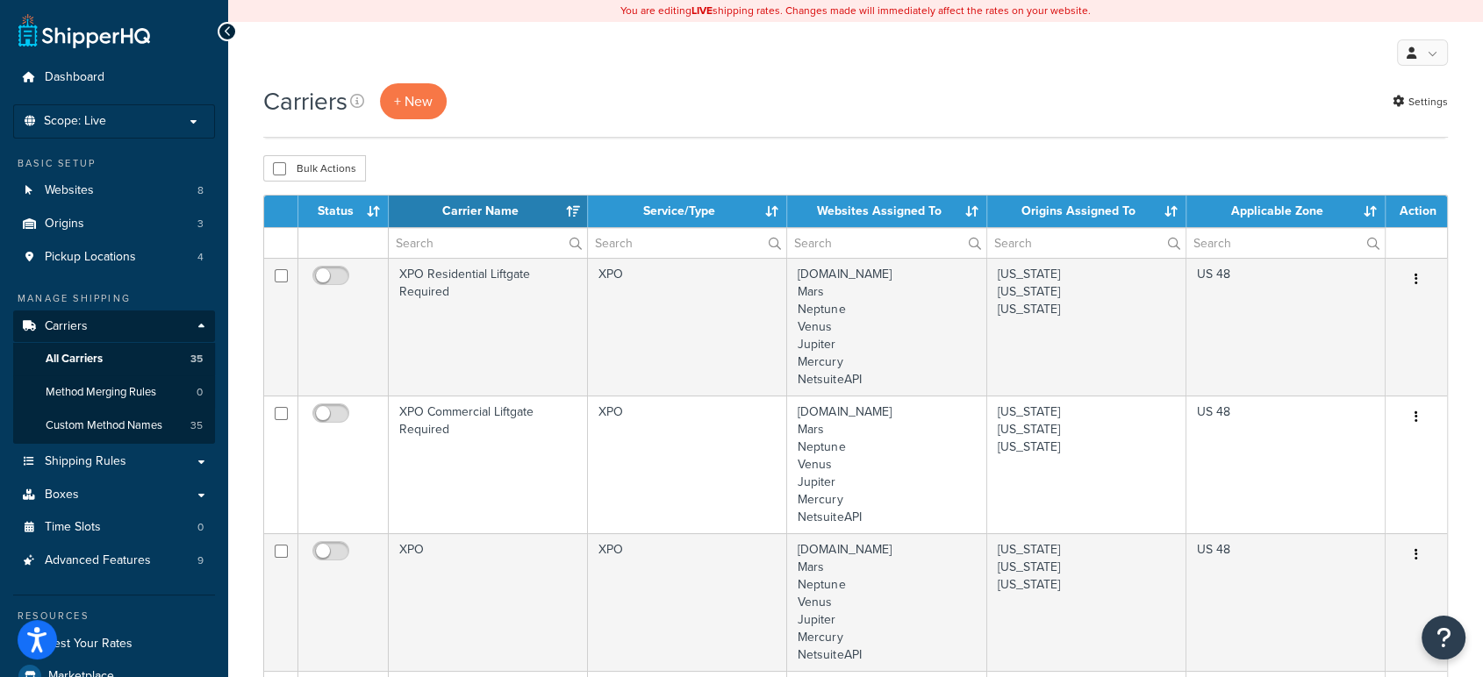
scroll to position [2391, 0]
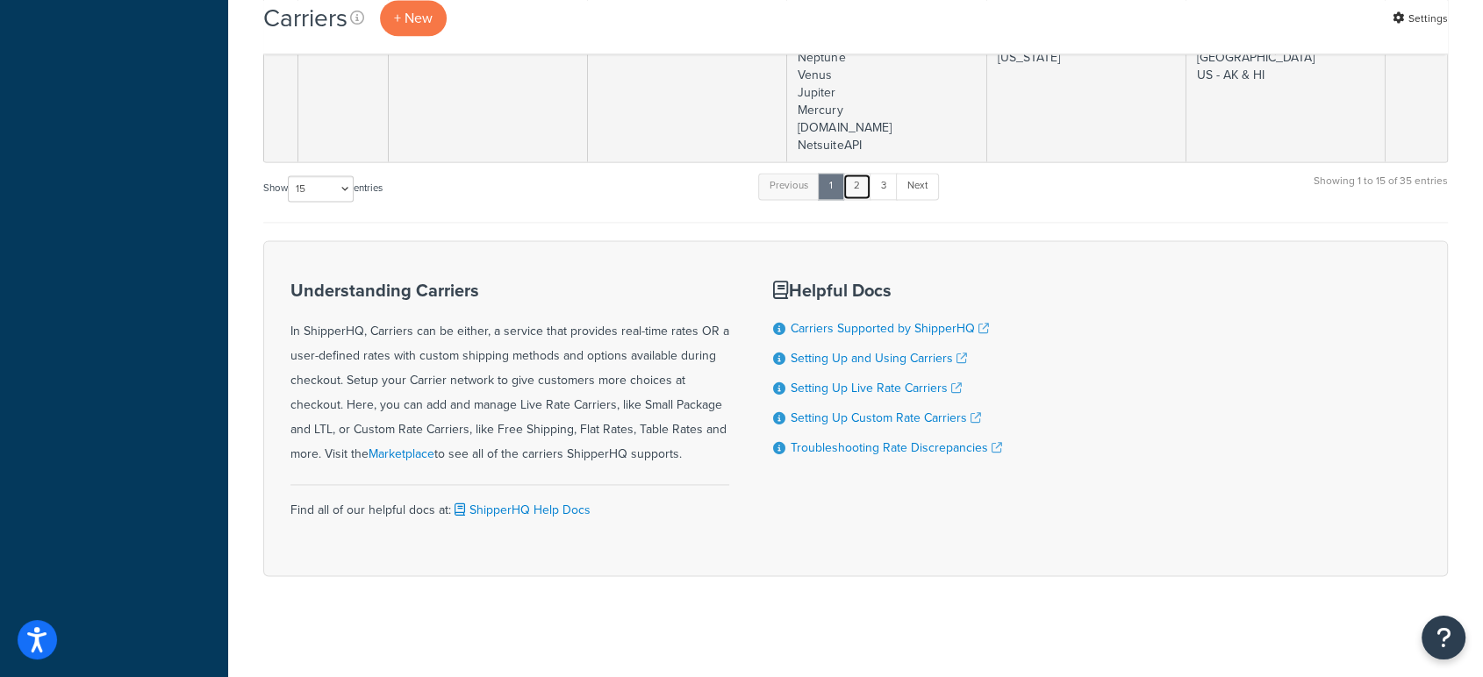
click at [856, 177] on link "2" at bounding box center [856, 186] width 29 height 26
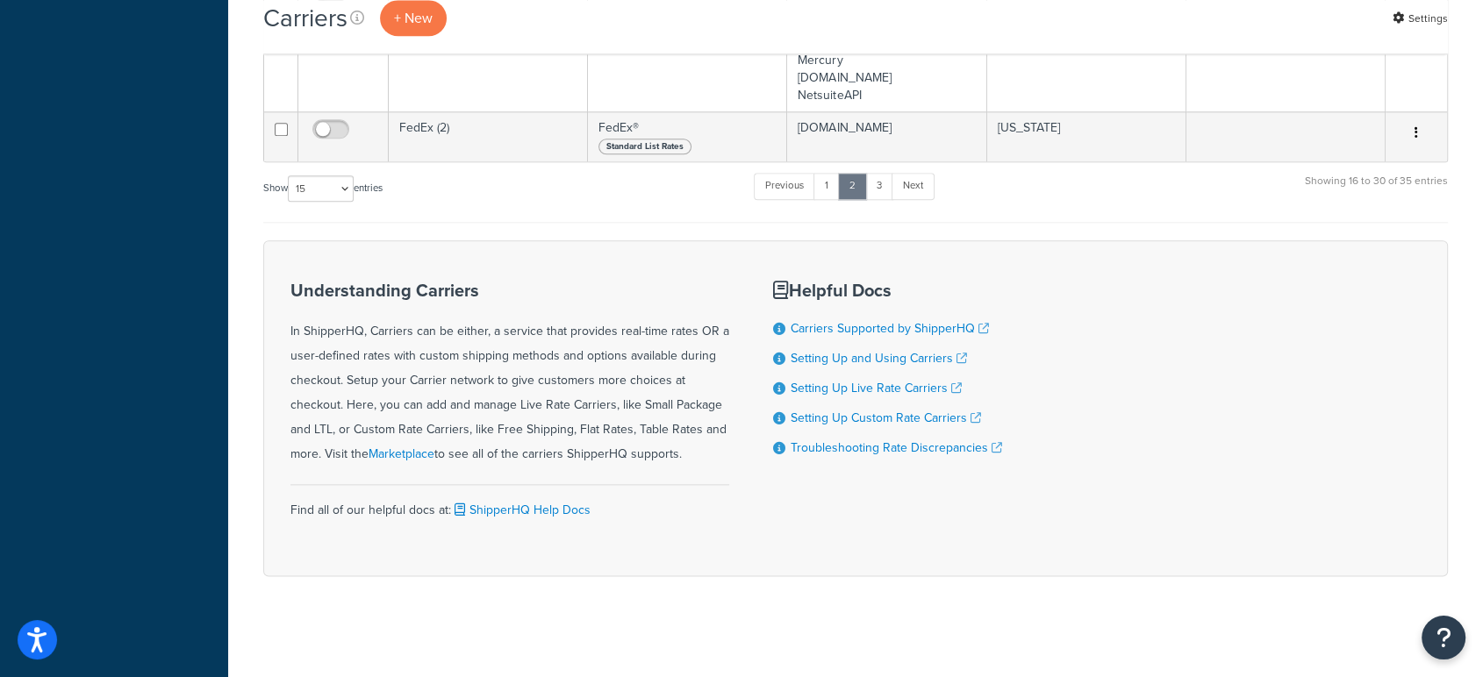
scroll to position [666, 0]
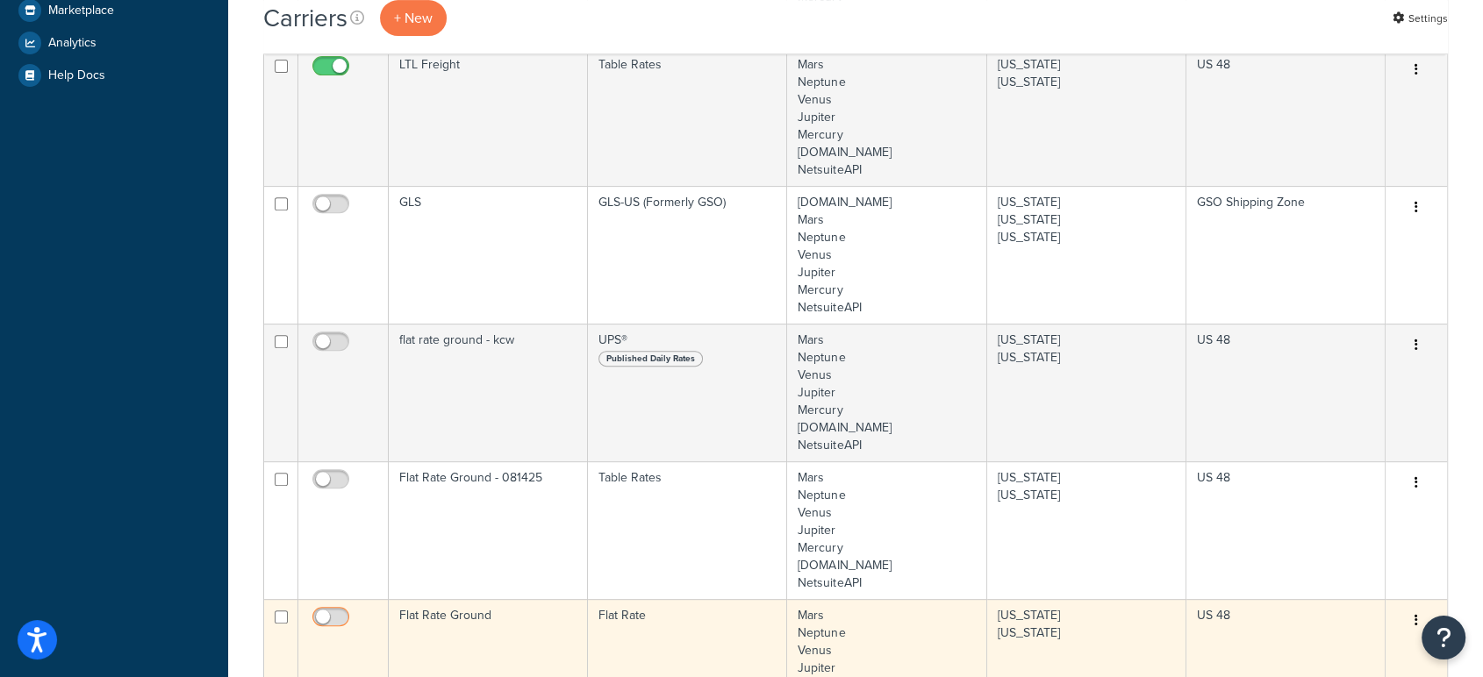
click at [325, 619] on input "checkbox" at bounding box center [333, 622] width 48 height 22
checkbox input "true"
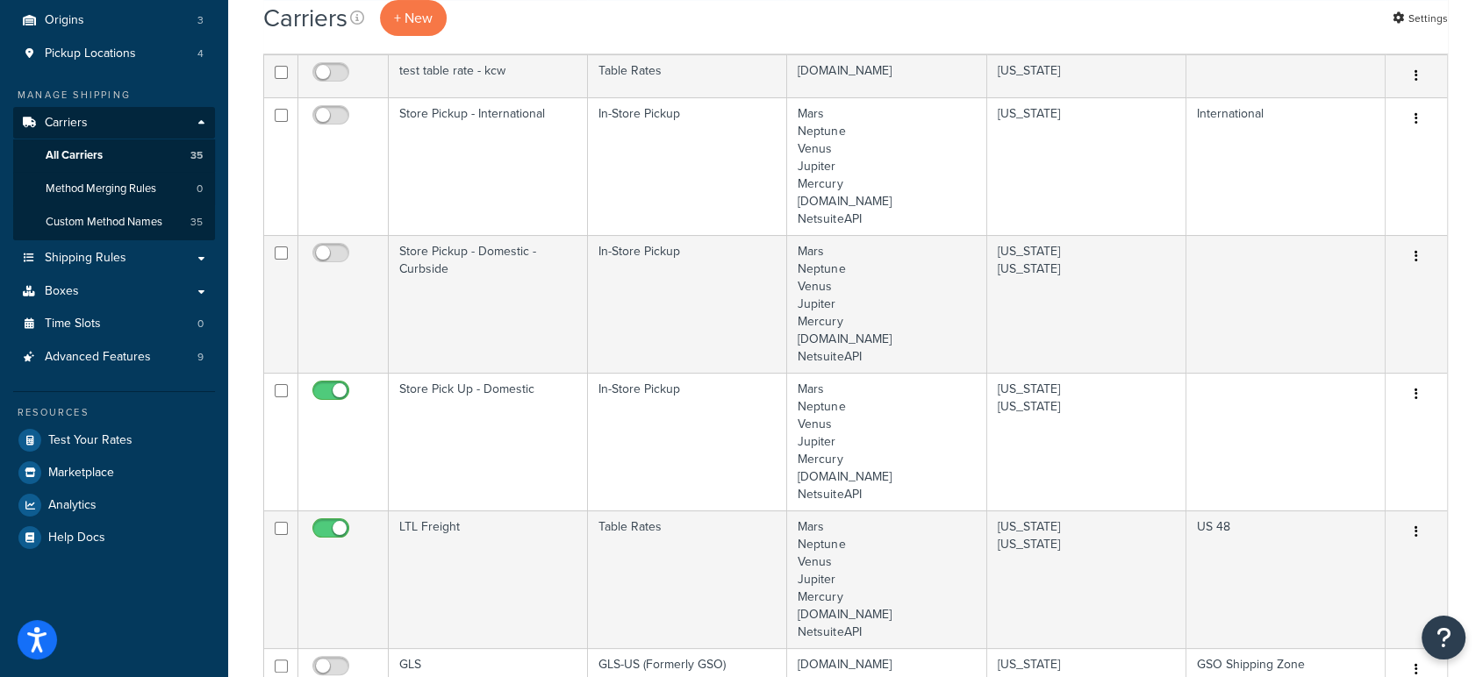
scroll to position [0, 0]
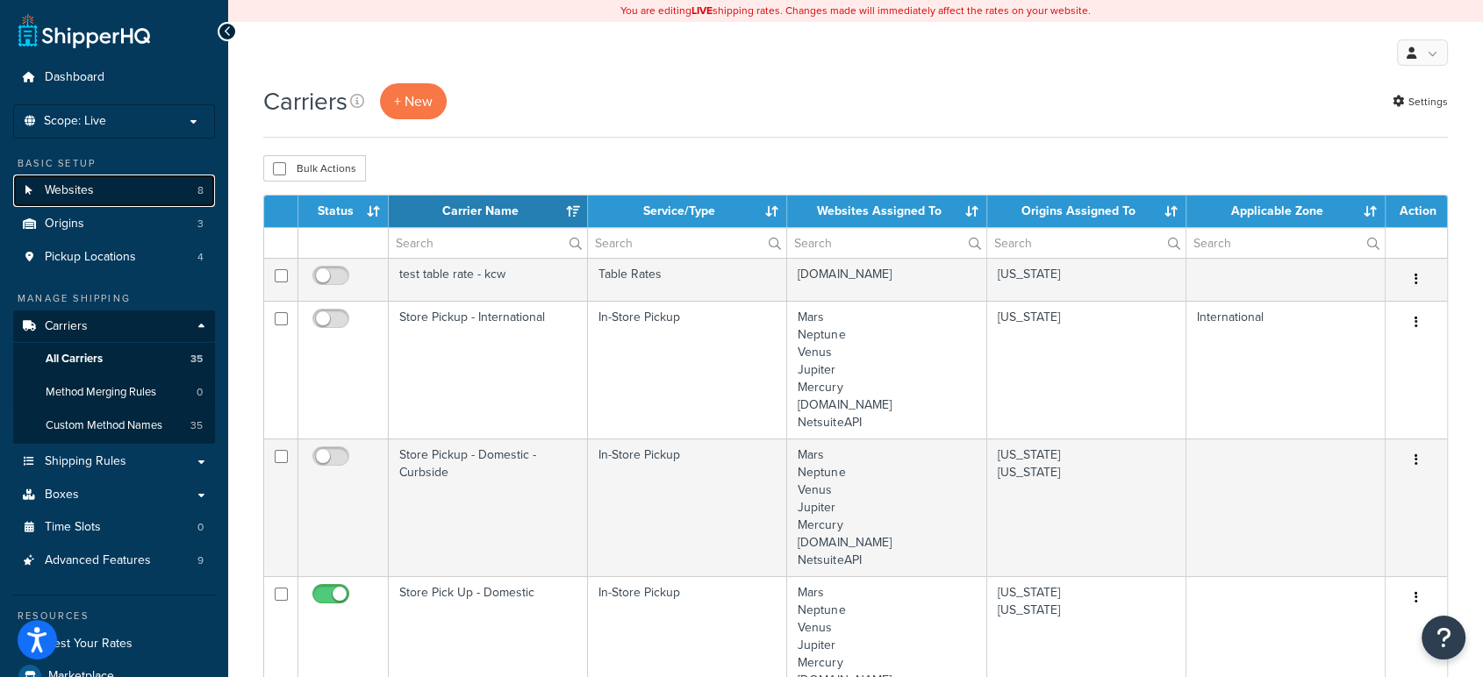
click at [91, 189] on span "Websites" at bounding box center [69, 190] width 49 height 15
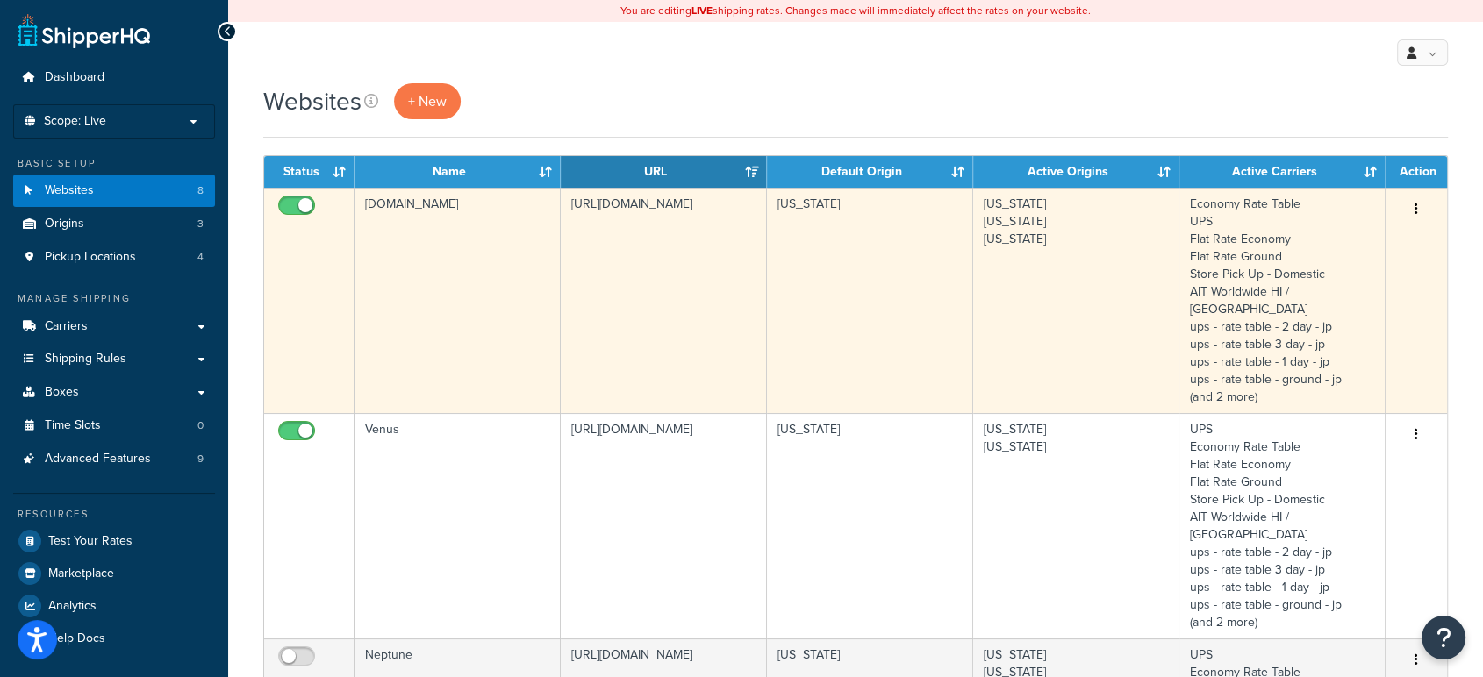
click at [1419, 202] on button "button" at bounding box center [1416, 210] width 25 height 28
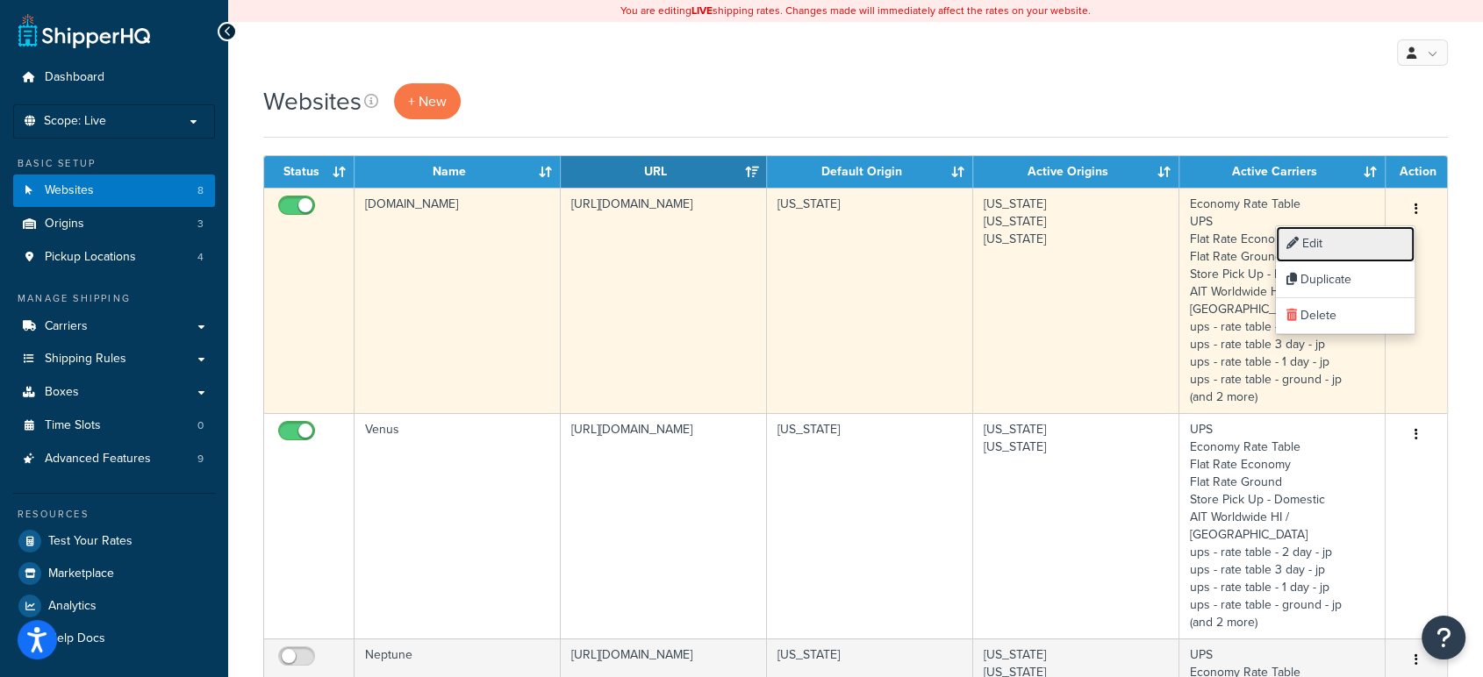
click at [1349, 240] on link "Edit" at bounding box center [1345, 244] width 139 height 36
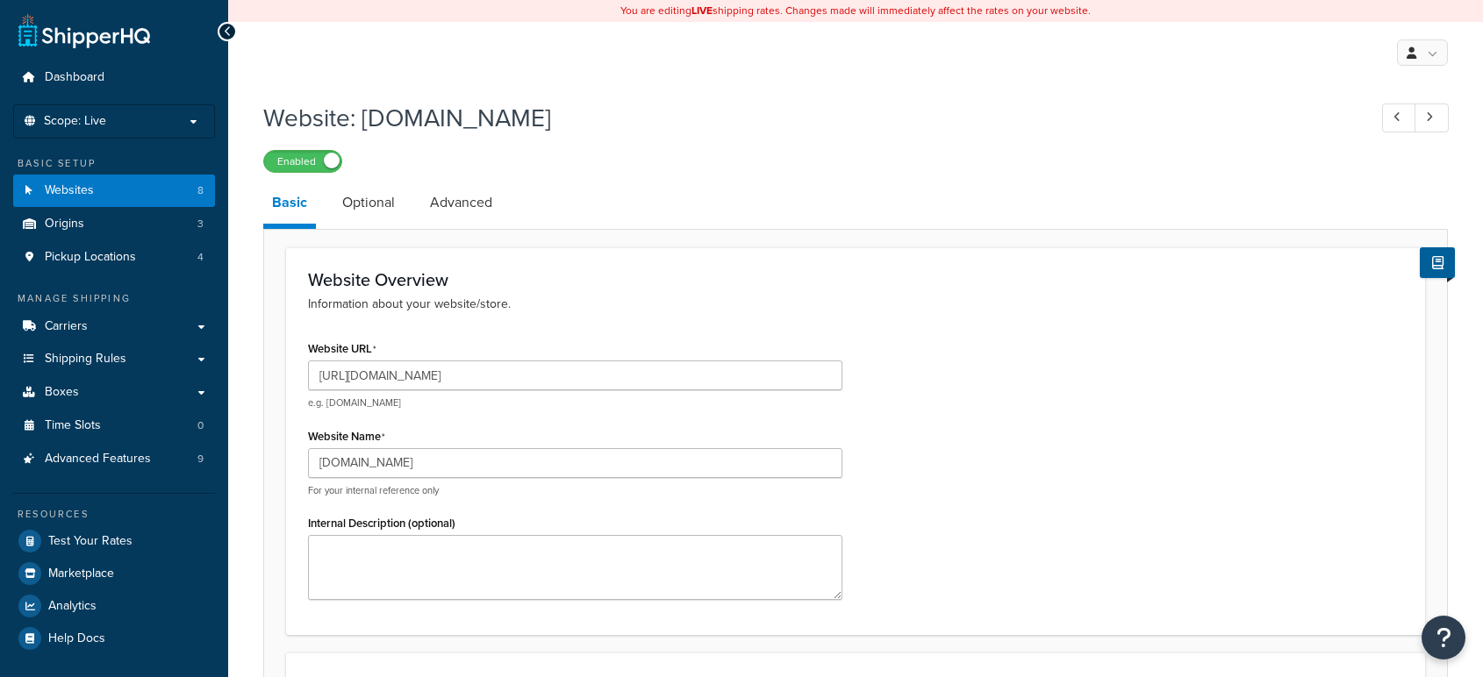
select select "169487"
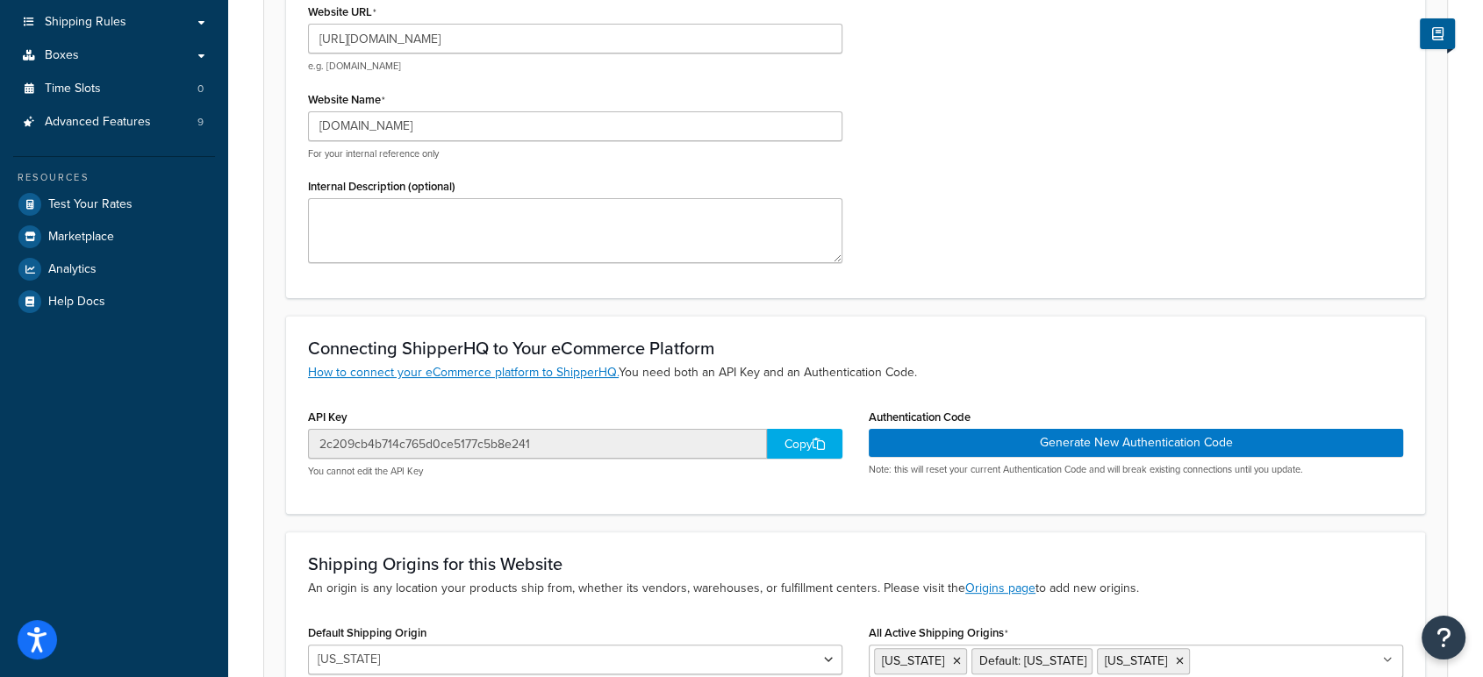
scroll to position [344, 0]
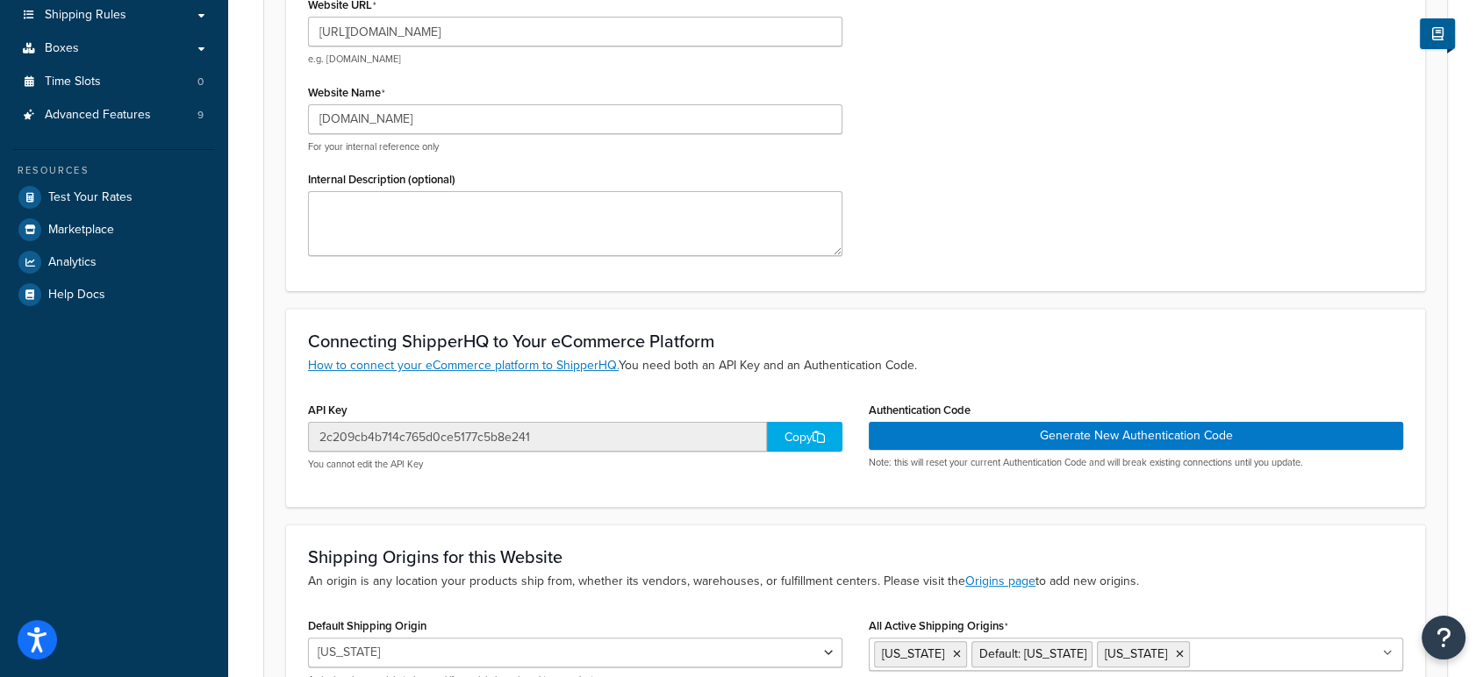
click at [786, 428] on div "Copy" at bounding box center [804, 437] width 75 height 30
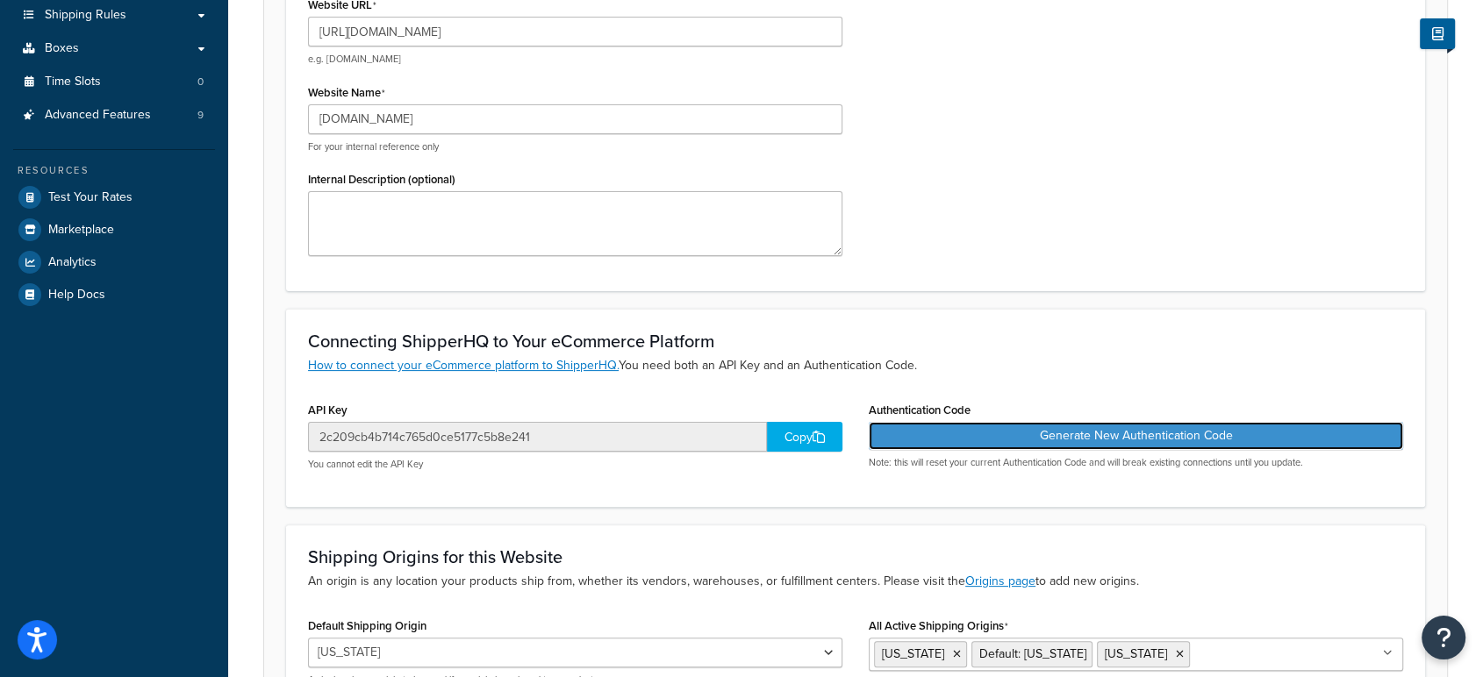
click at [1075, 429] on button "Generate New Authentication Code" at bounding box center [1136, 436] width 534 height 28
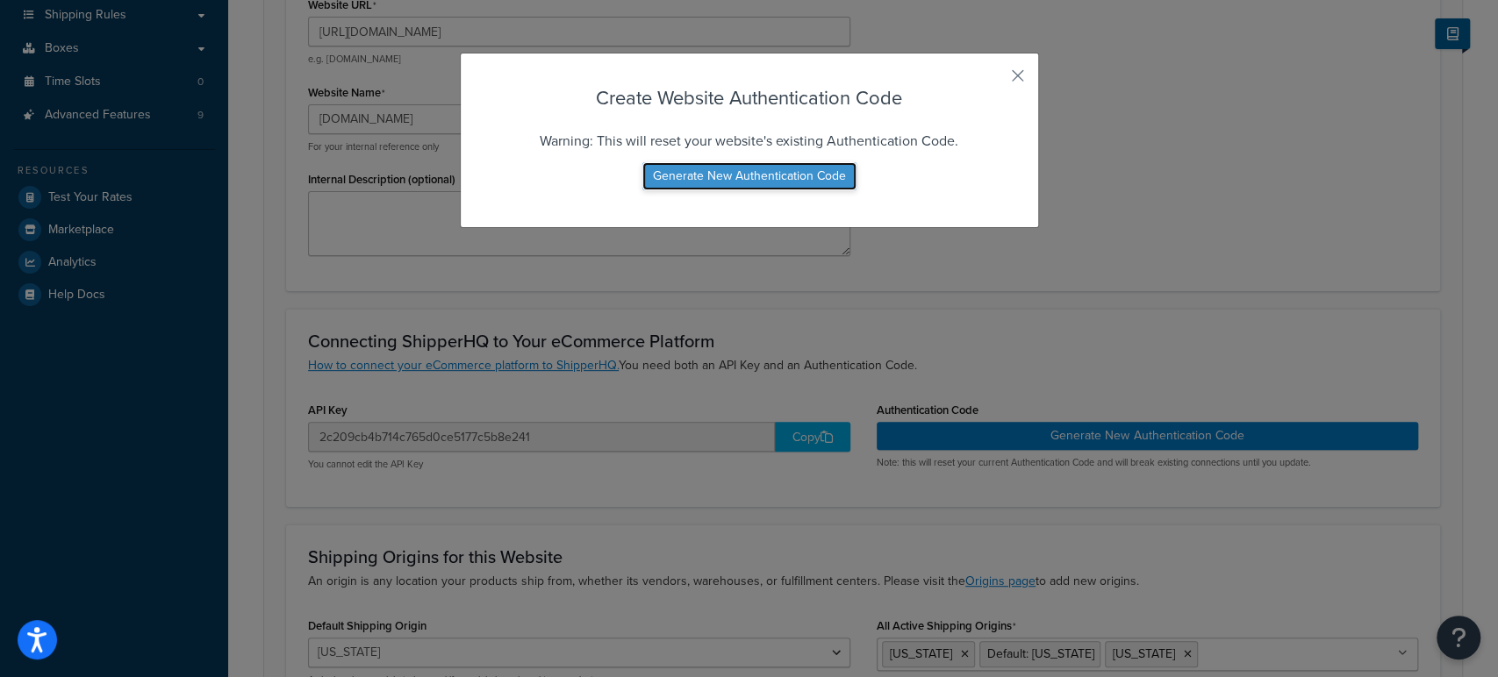
click at [765, 175] on button "Generate New Authentication Code" at bounding box center [749, 176] width 214 height 28
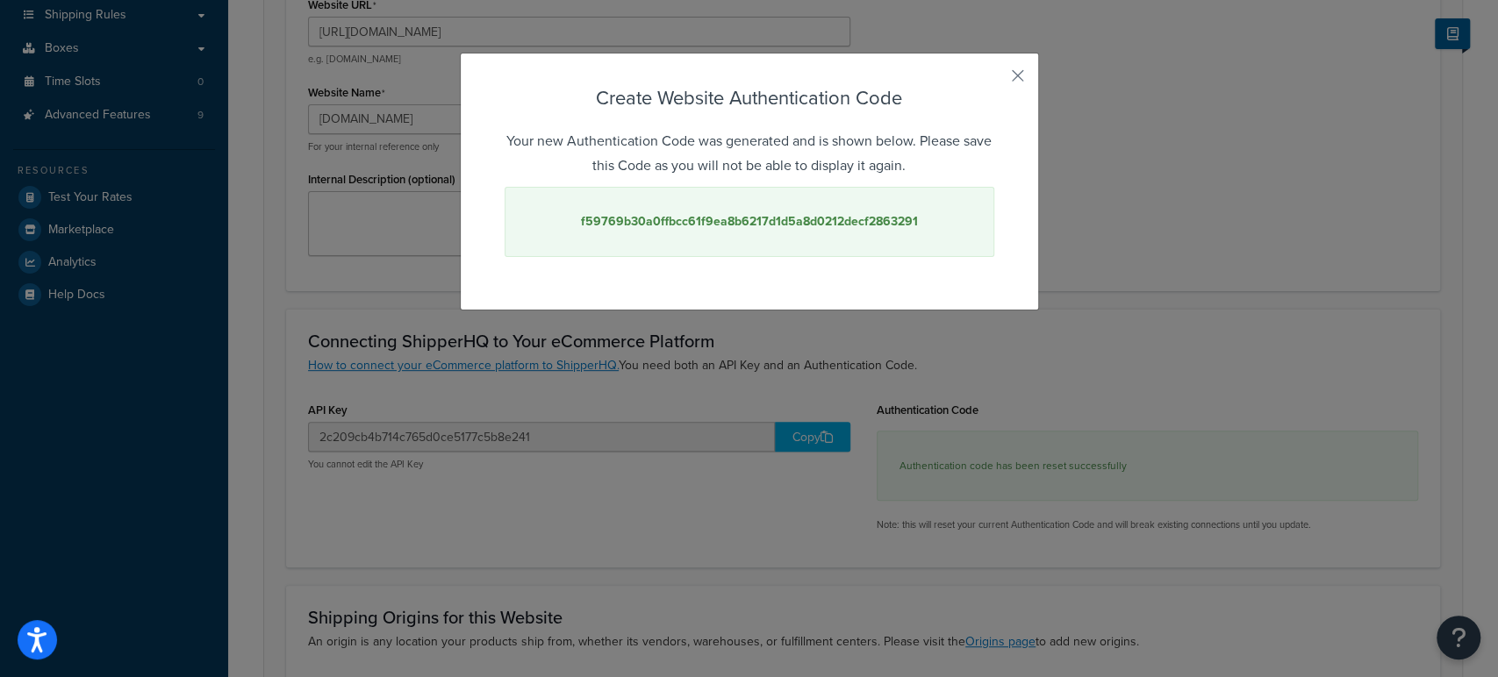
click at [751, 230] on strong "f59769b30a0ffbcc61f9ea8b6217d1d5a8d0212decf2863291" at bounding box center [749, 221] width 337 height 18
copy strong "f59769b30a0ffbcc61f9ea8b6217d1d5a8d0212decf2863291"
click at [994, 80] on button "button" at bounding box center [992, 82] width 4 height 4
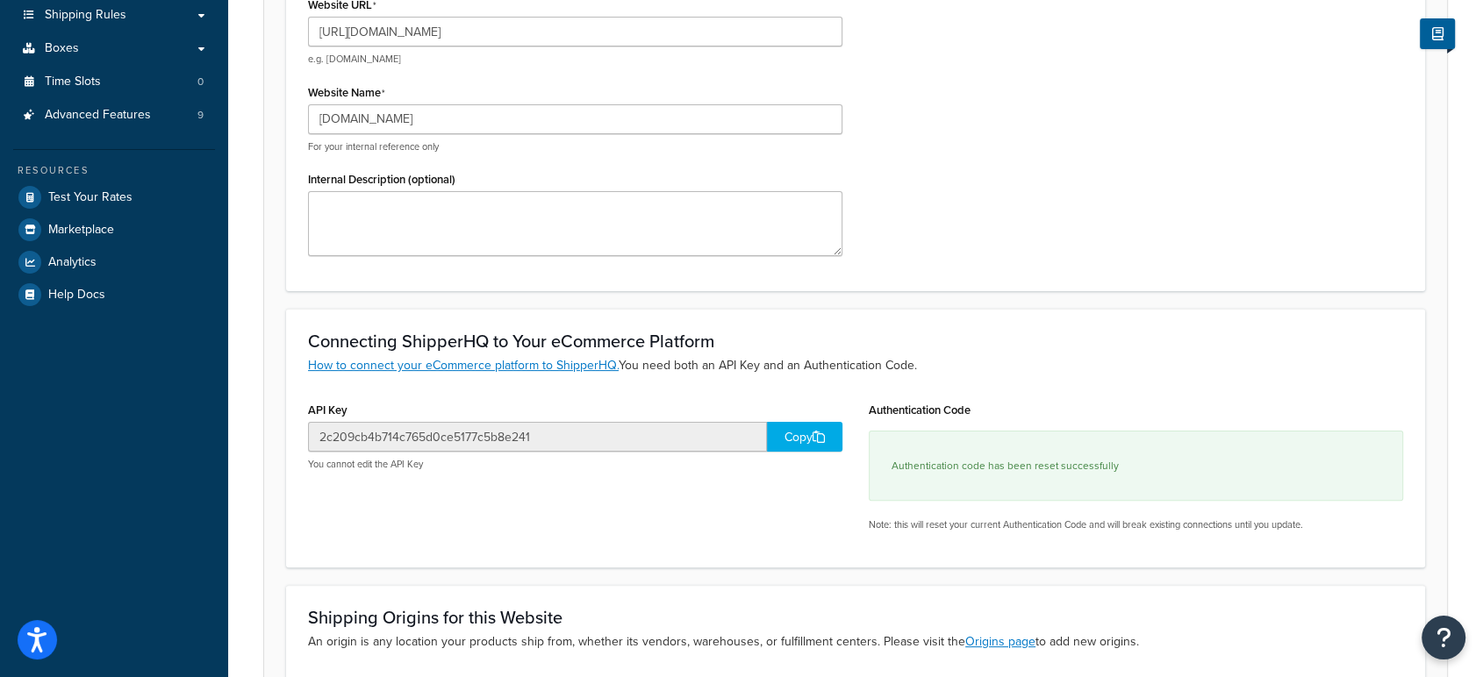
click at [800, 432] on div "Copy" at bounding box center [804, 437] width 75 height 30
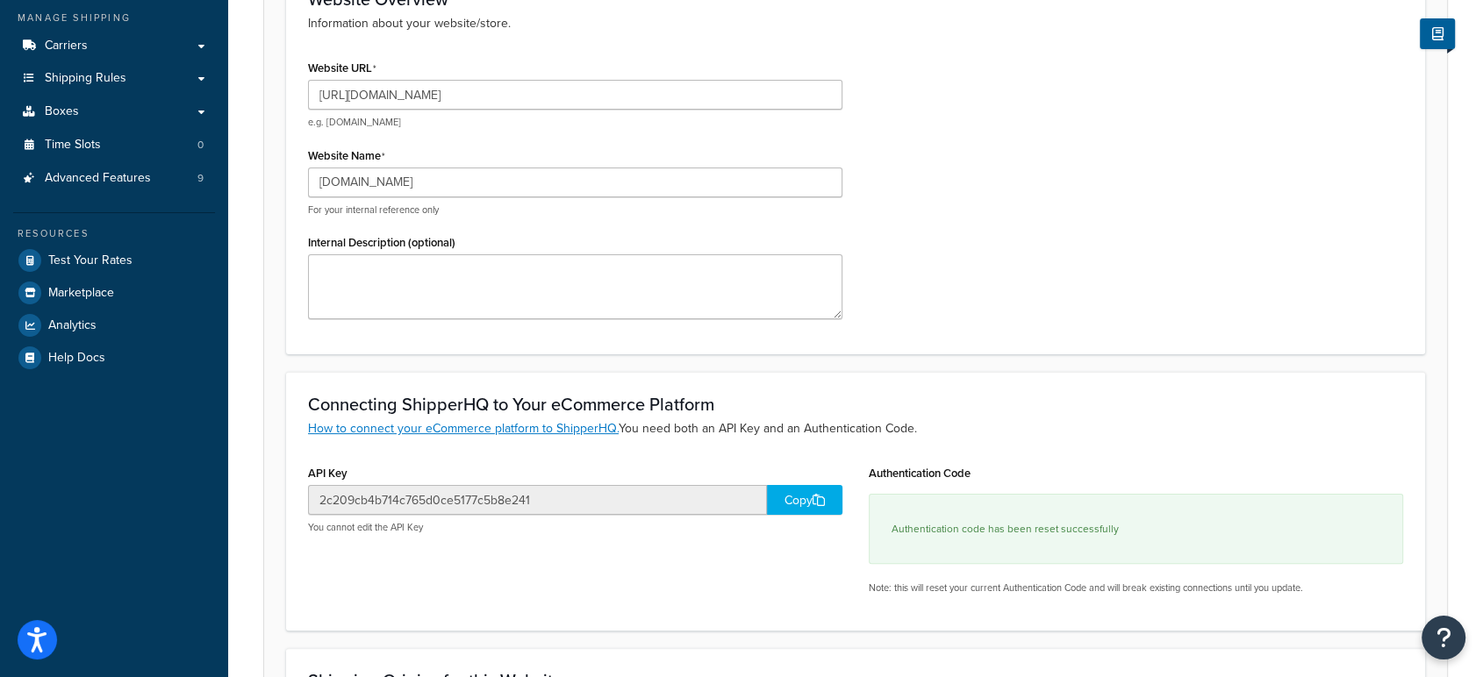
scroll to position [0, 0]
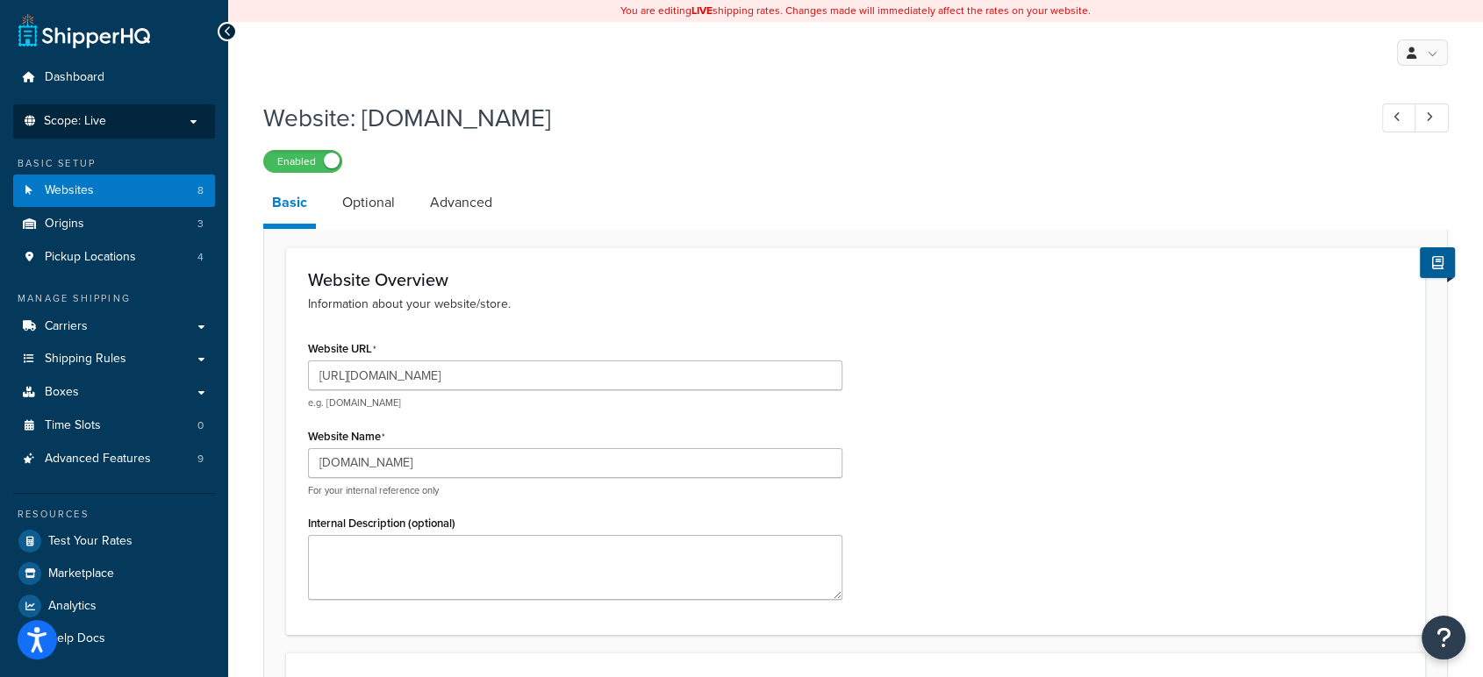
click at [139, 123] on p "Scope: Live" at bounding box center [114, 121] width 186 height 15
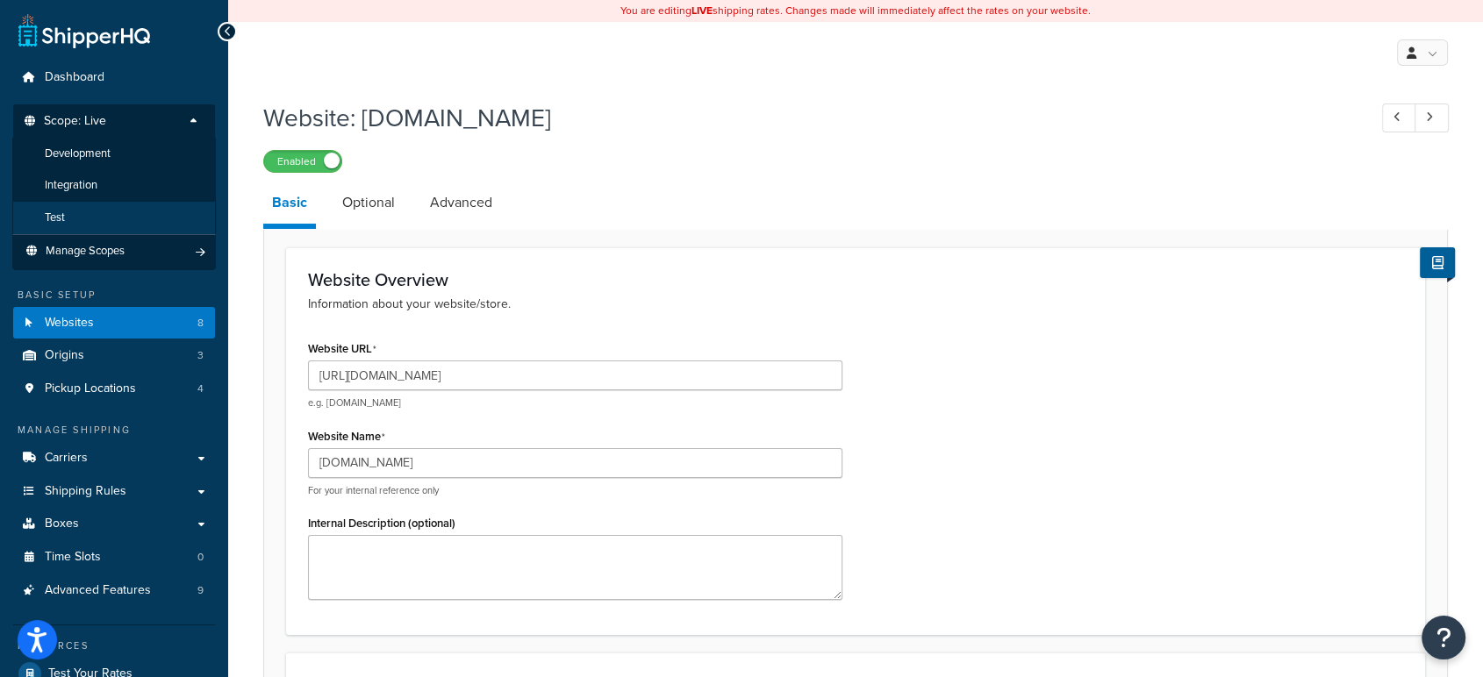
click at [88, 213] on li "Test" at bounding box center [114, 218] width 204 height 32
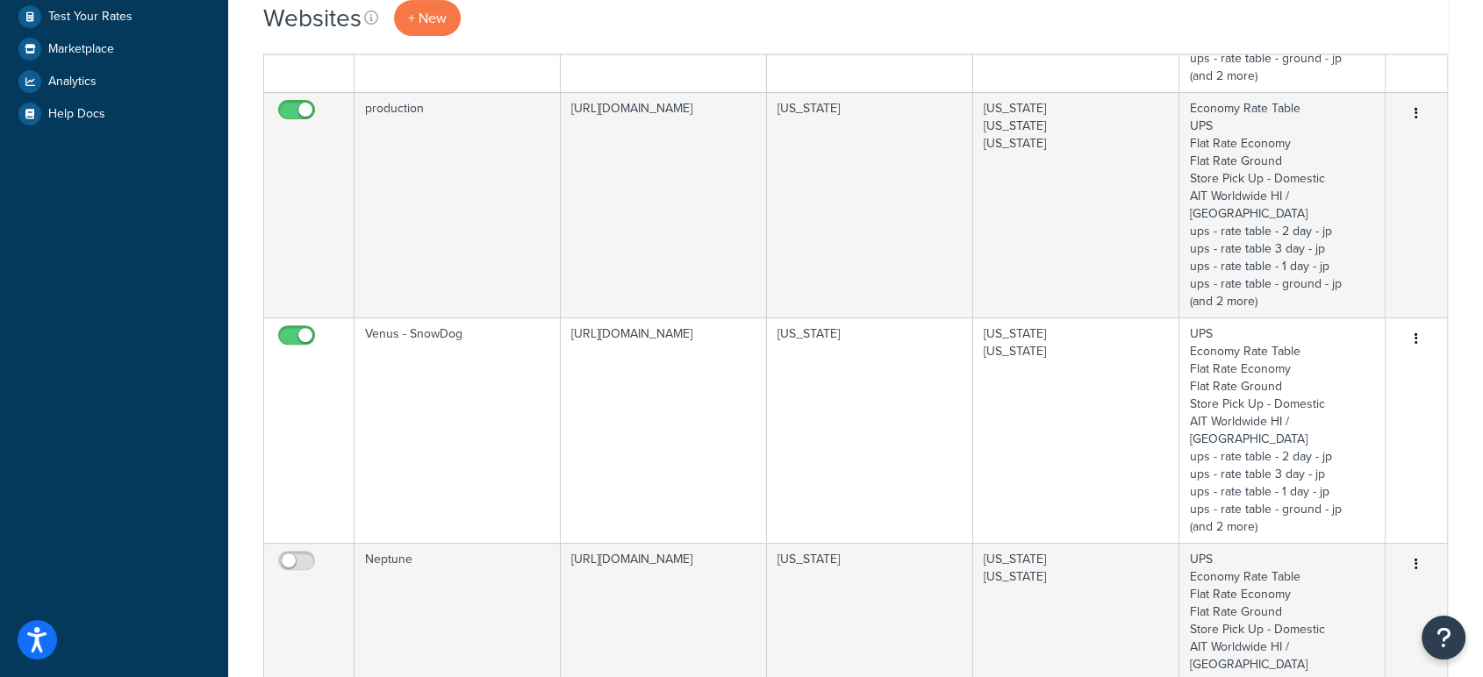
scroll to position [532, 0]
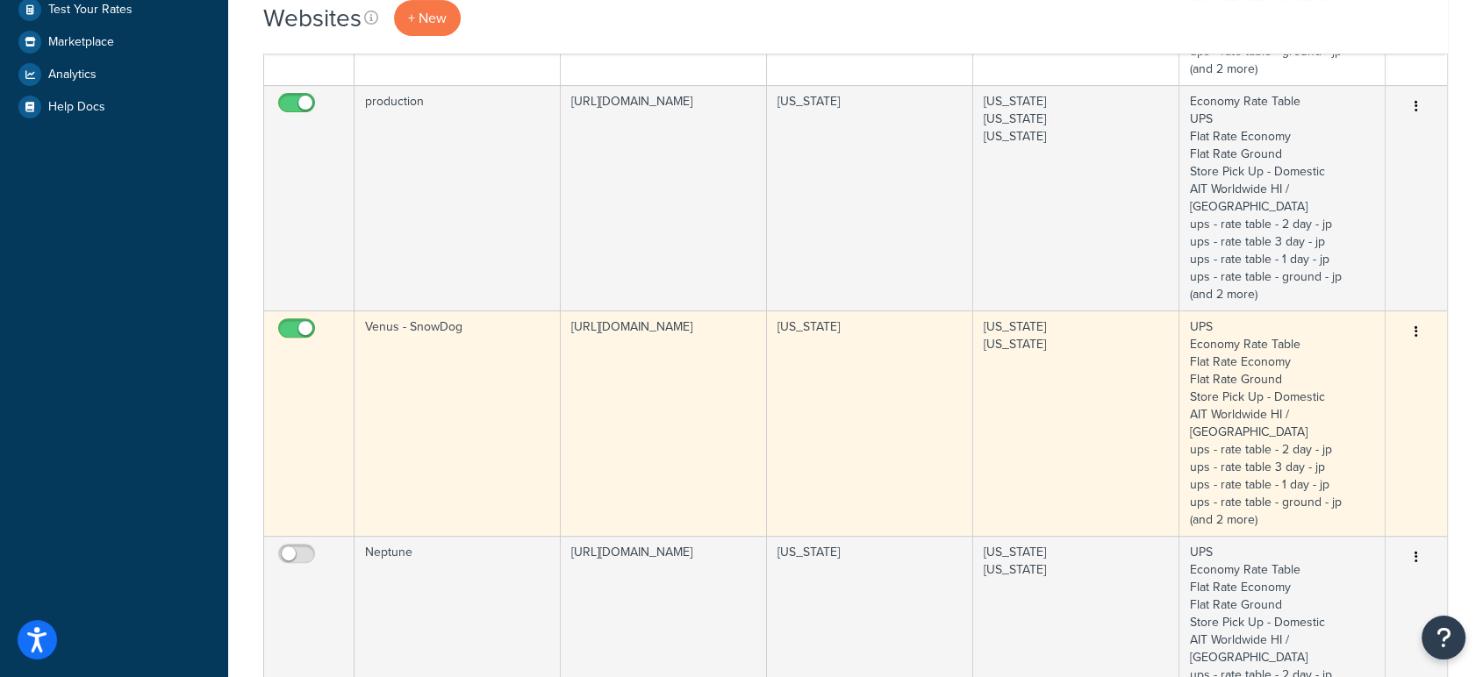
click at [1411, 318] on button "button" at bounding box center [1416, 332] width 25 height 28
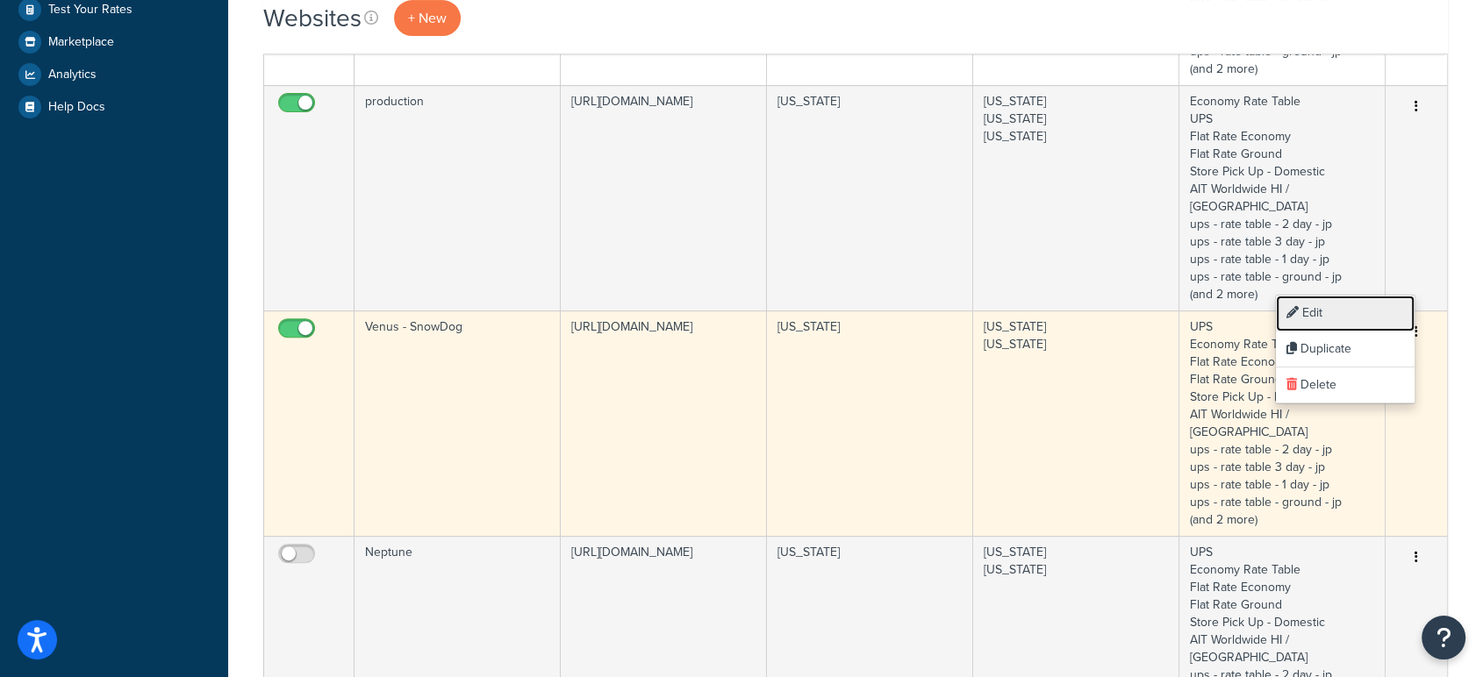
click at [1334, 313] on link "Edit" at bounding box center [1345, 314] width 139 height 36
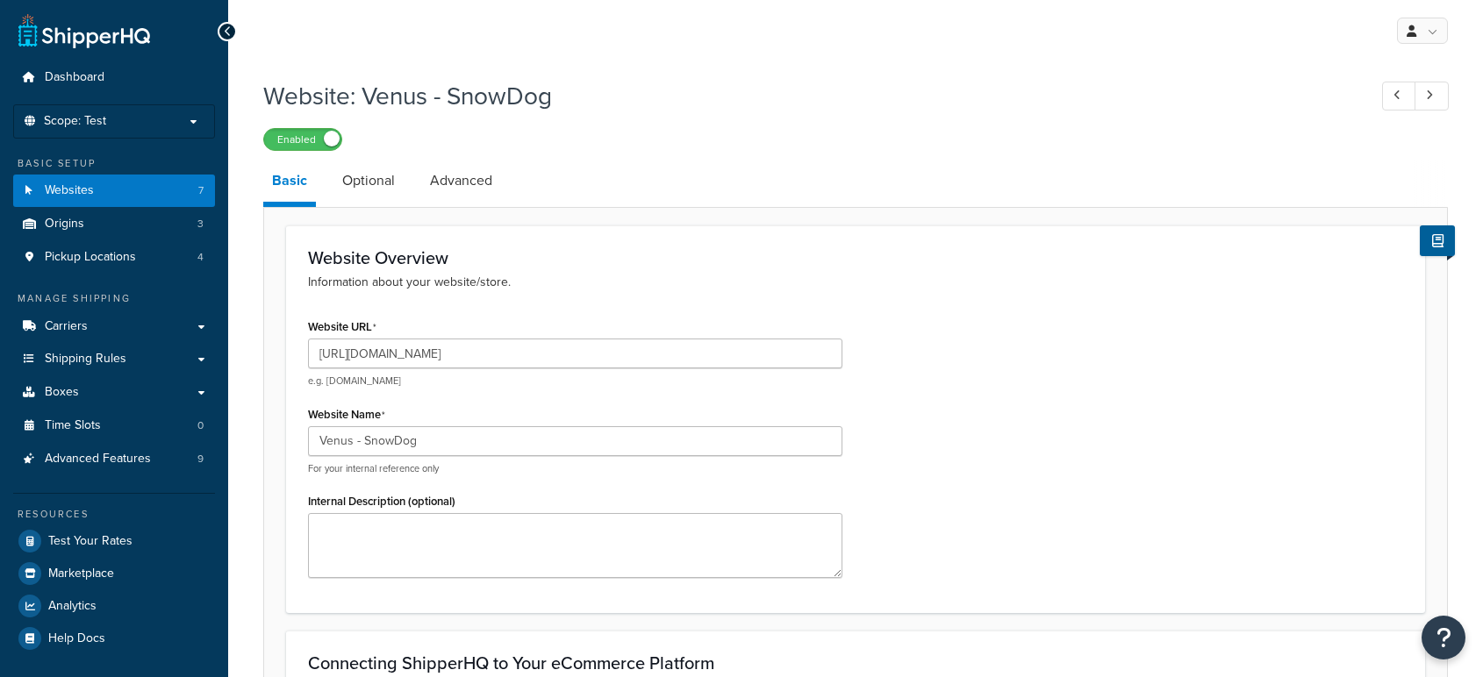
select select "22298"
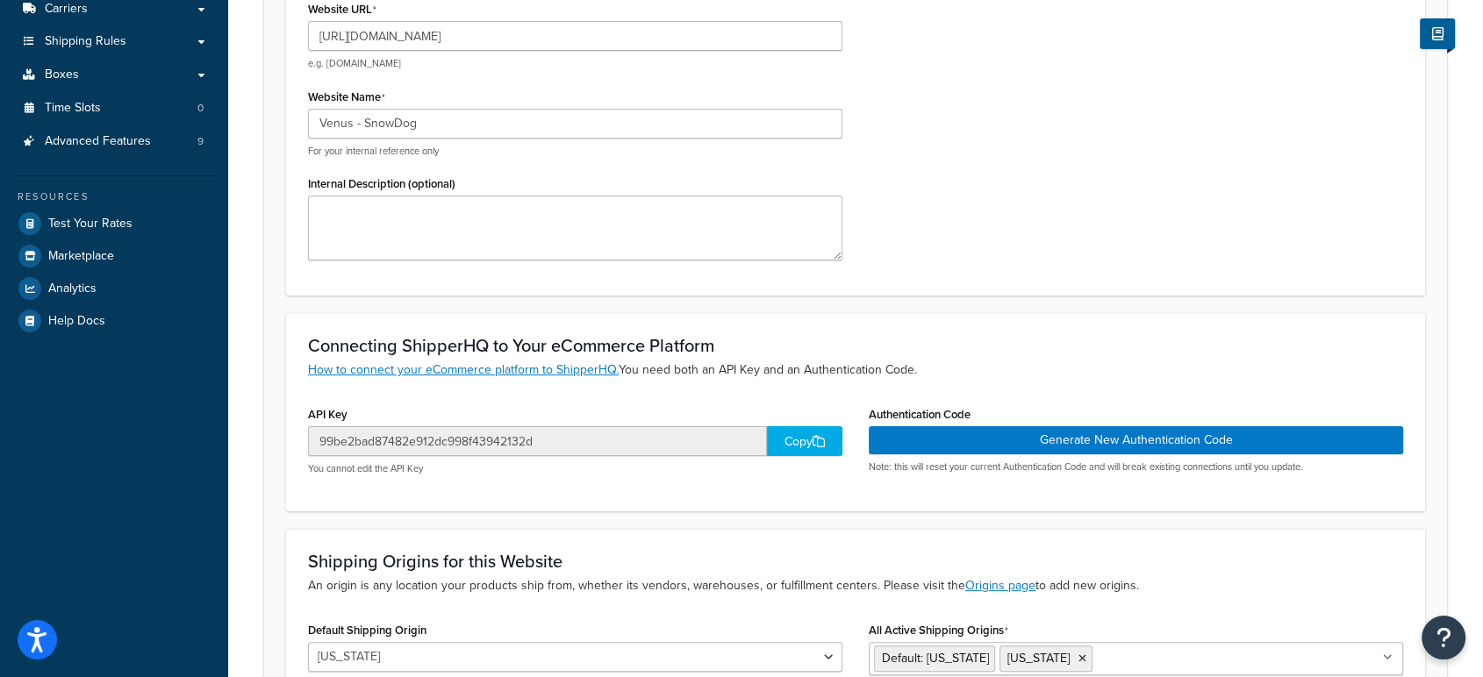
scroll to position [401, 0]
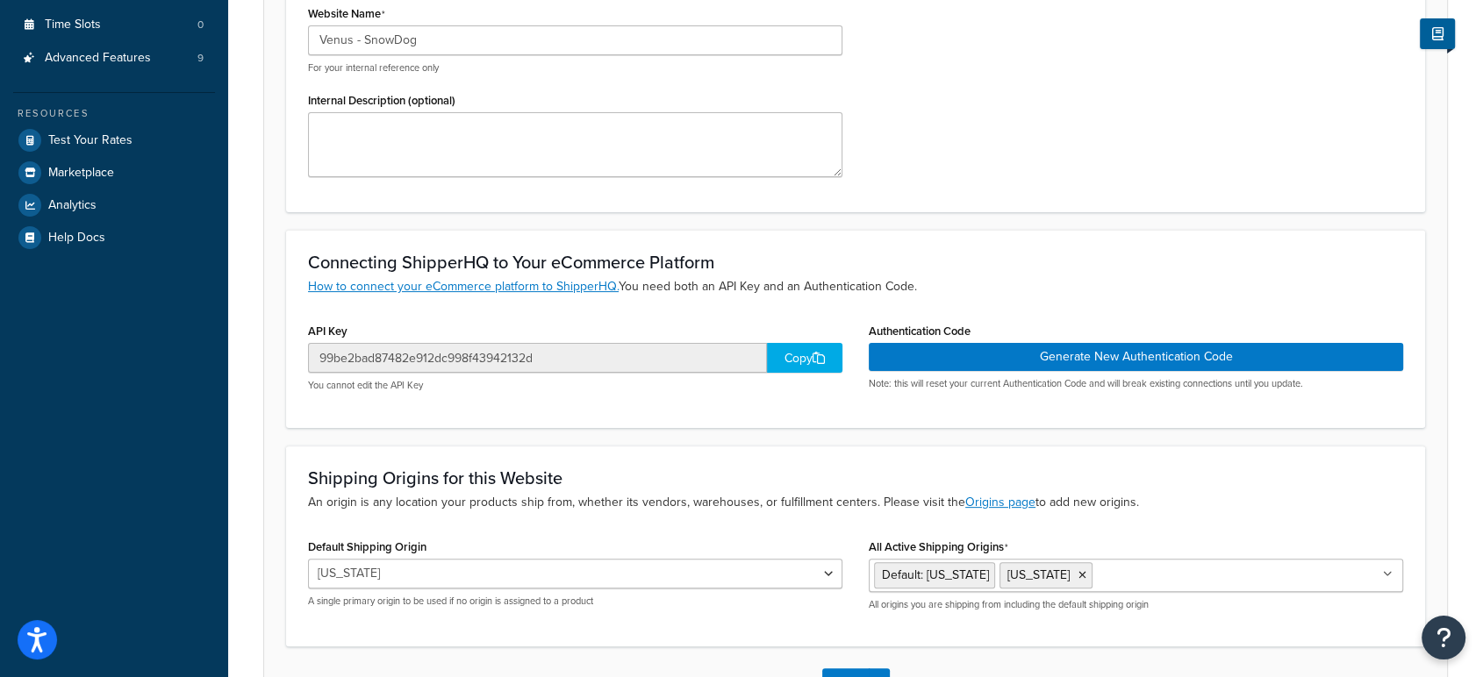
click at [798, 356] on div "Copy" at bounding box center [804, 358] width 75 height 30
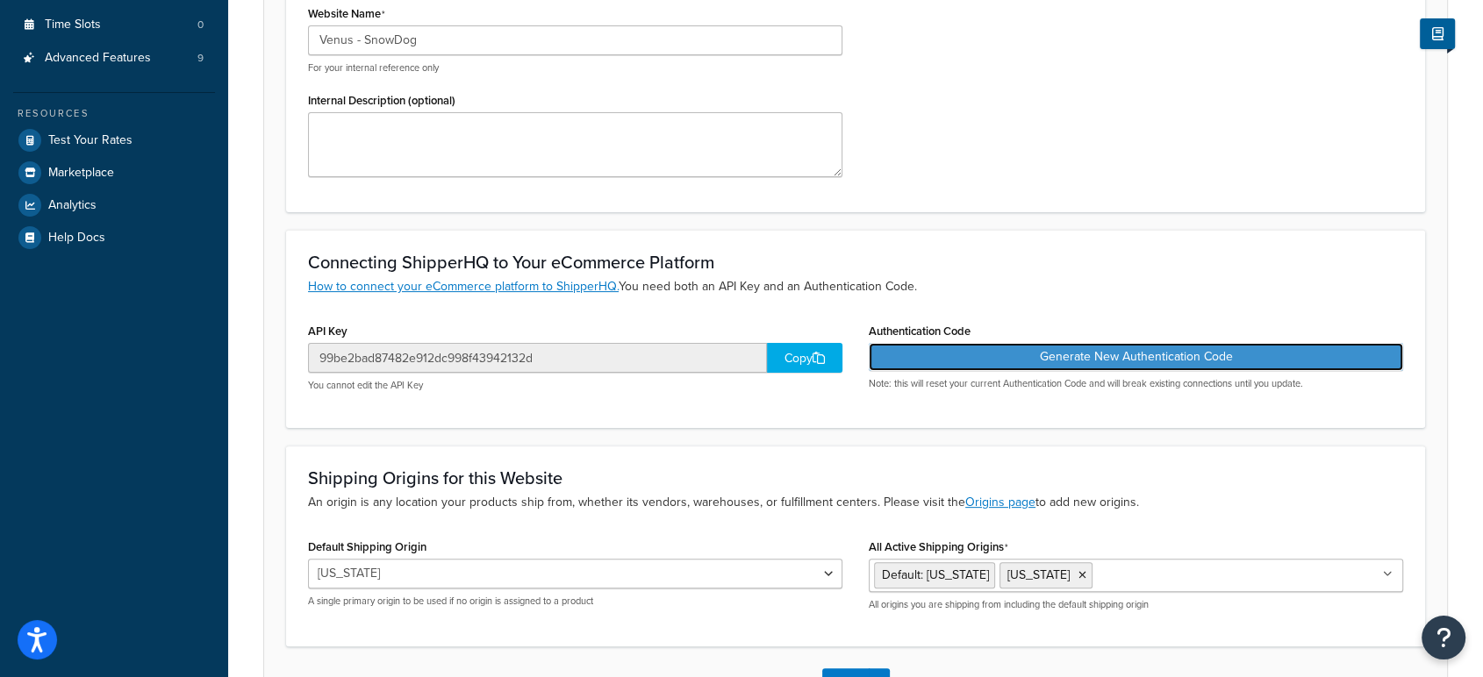
click at [990, 360] on button "Generate New Authentication Code" at bounding box center [1136, 357] width 534 height 28
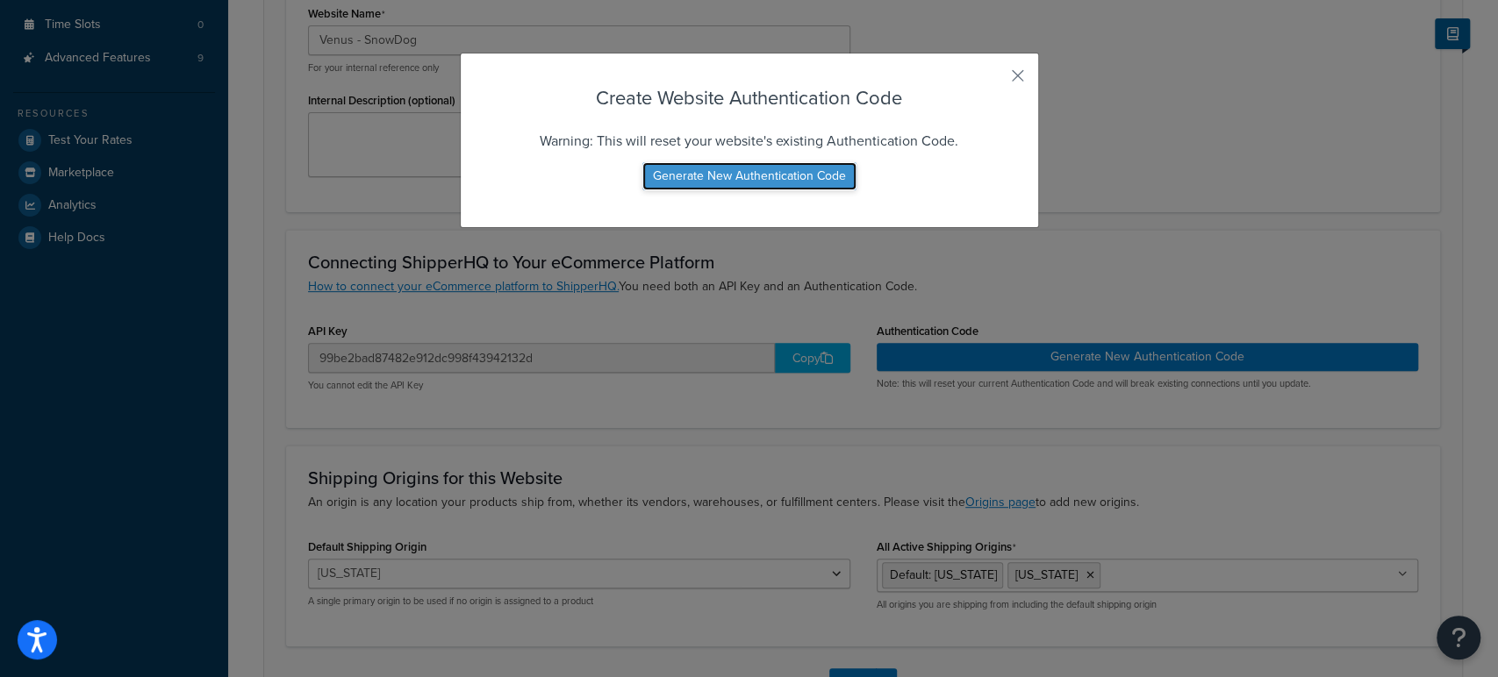
click at [764, 175] on button "Generate New Authentication Code" at bounding box center [749, 176] width 214 height 28
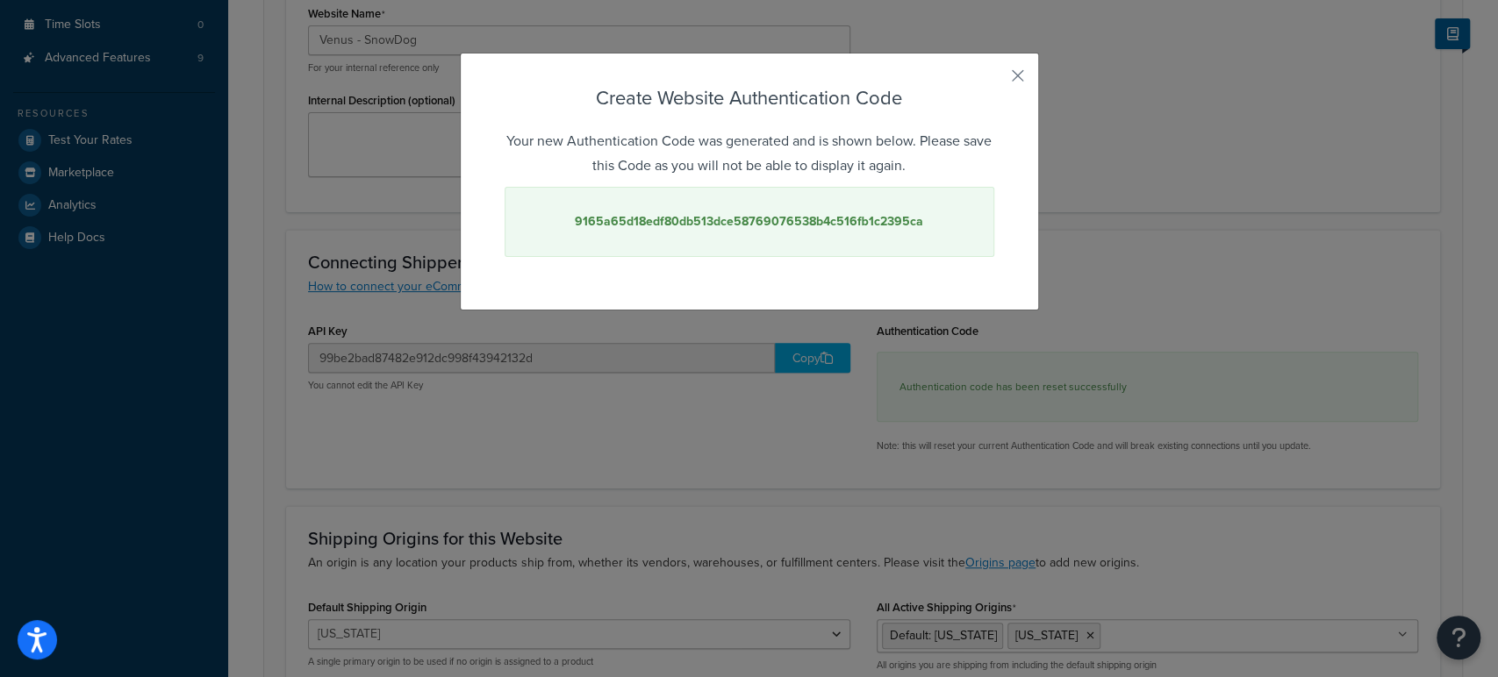
click at [779, 218] on strong "9165a65d18edf80db513dce58769076538b4c516fb1c2395ca" at bounding box center [749, 221] width 348 height 18
copy strong "9165a65d18edf80db513dce58769076538b4c516fb1c2395ca"
click at [994, 80] on button "button" at bounding box center [992, 82] width 4 height 4
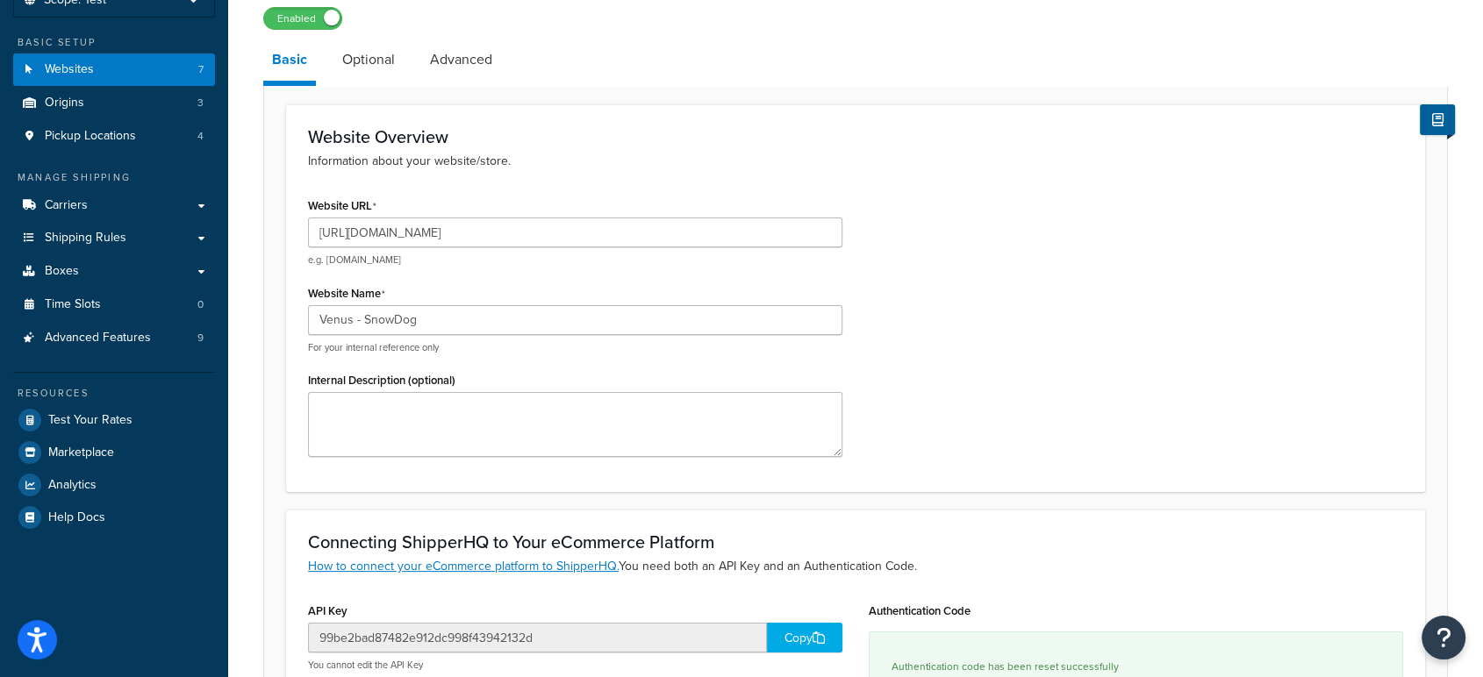
scroll to position [0, 0]
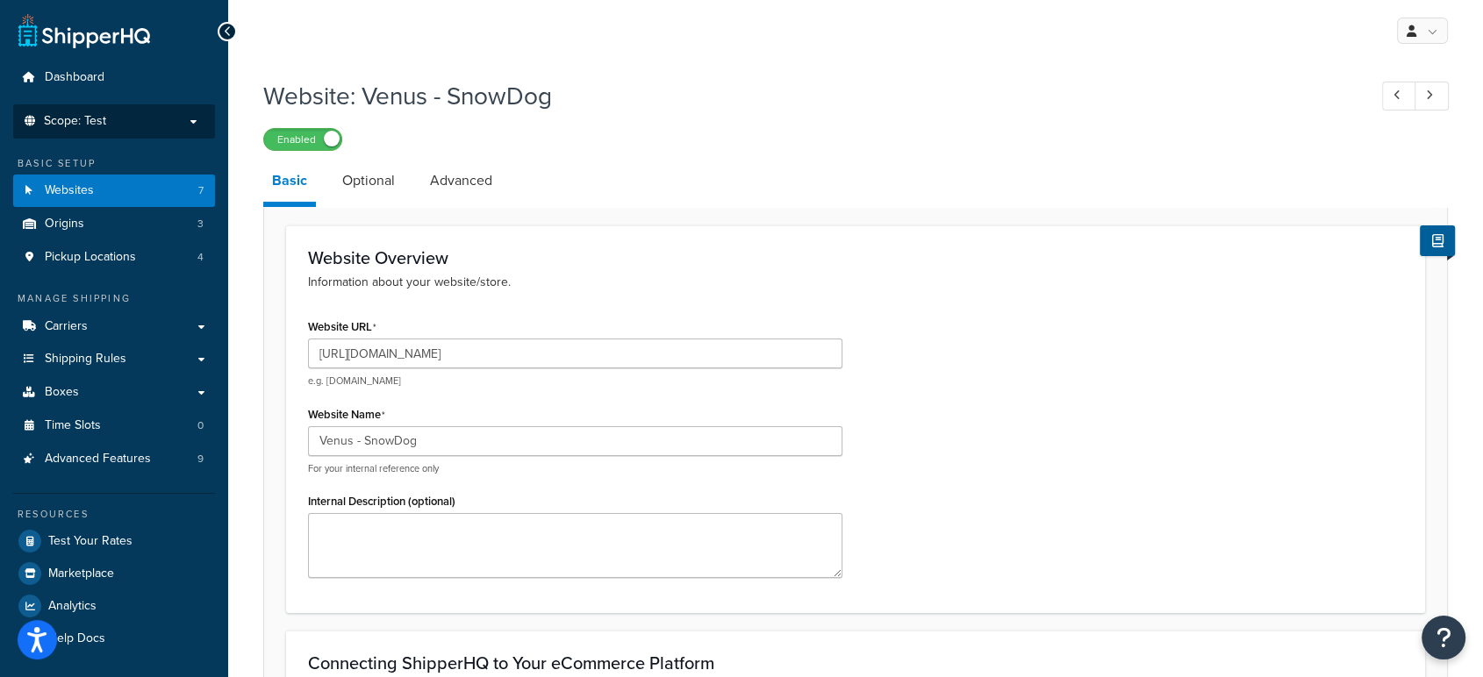
click at [102, 122] on span "Scope: Test" at bounding box center [75, 121] width 62 height 15
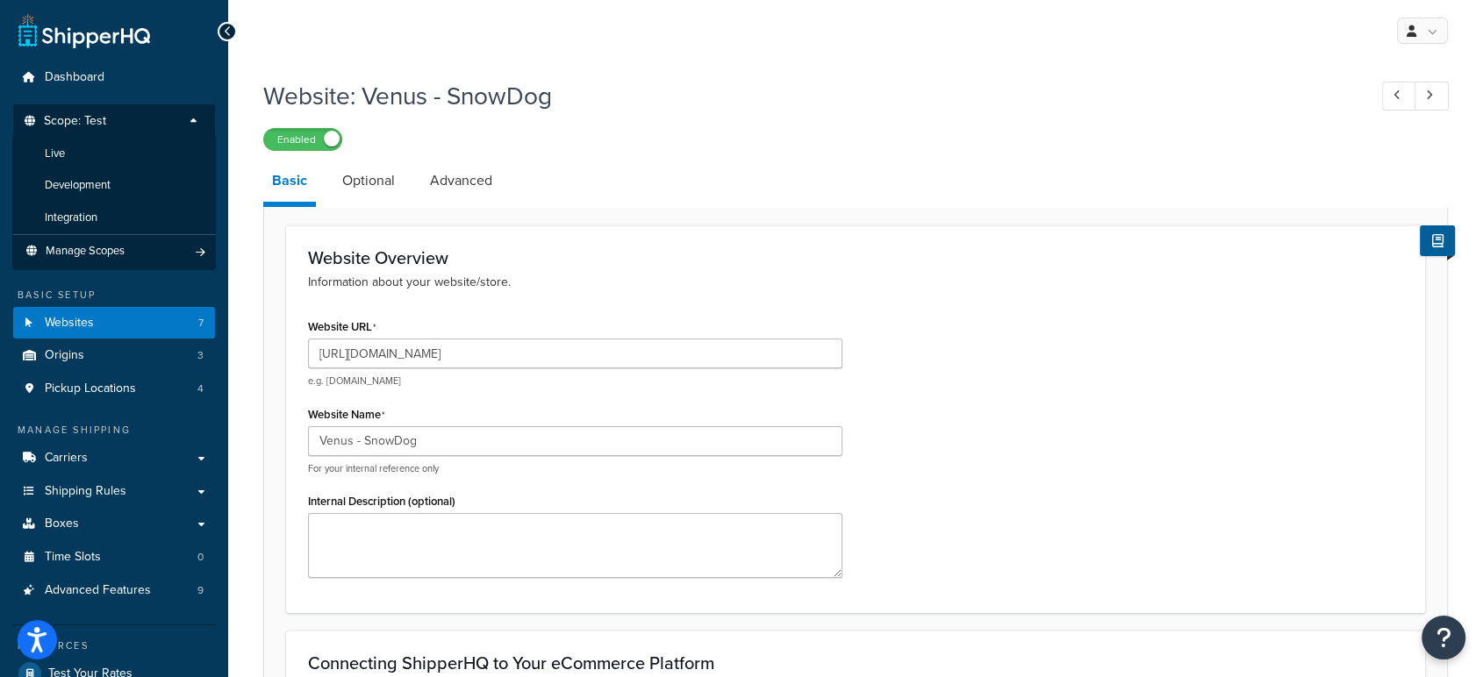
click at [497, 57] on div "My Profile Billing Global Settings Contact Us Logout" at bounding box center [855, 30] width 1255 height 61
click at [77, 311] on link "Websites 7" at bounding box center [114, 323] width 202 height 32
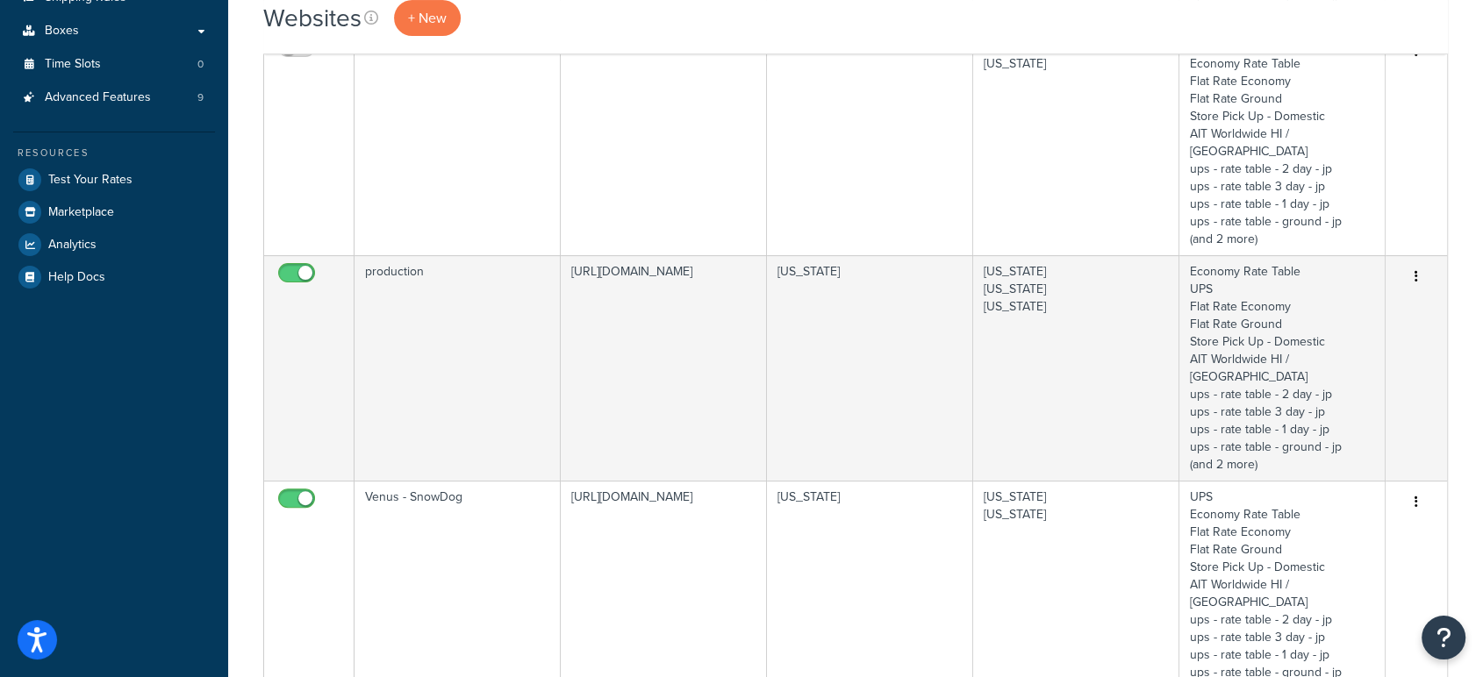
scroll to position [375, 0]
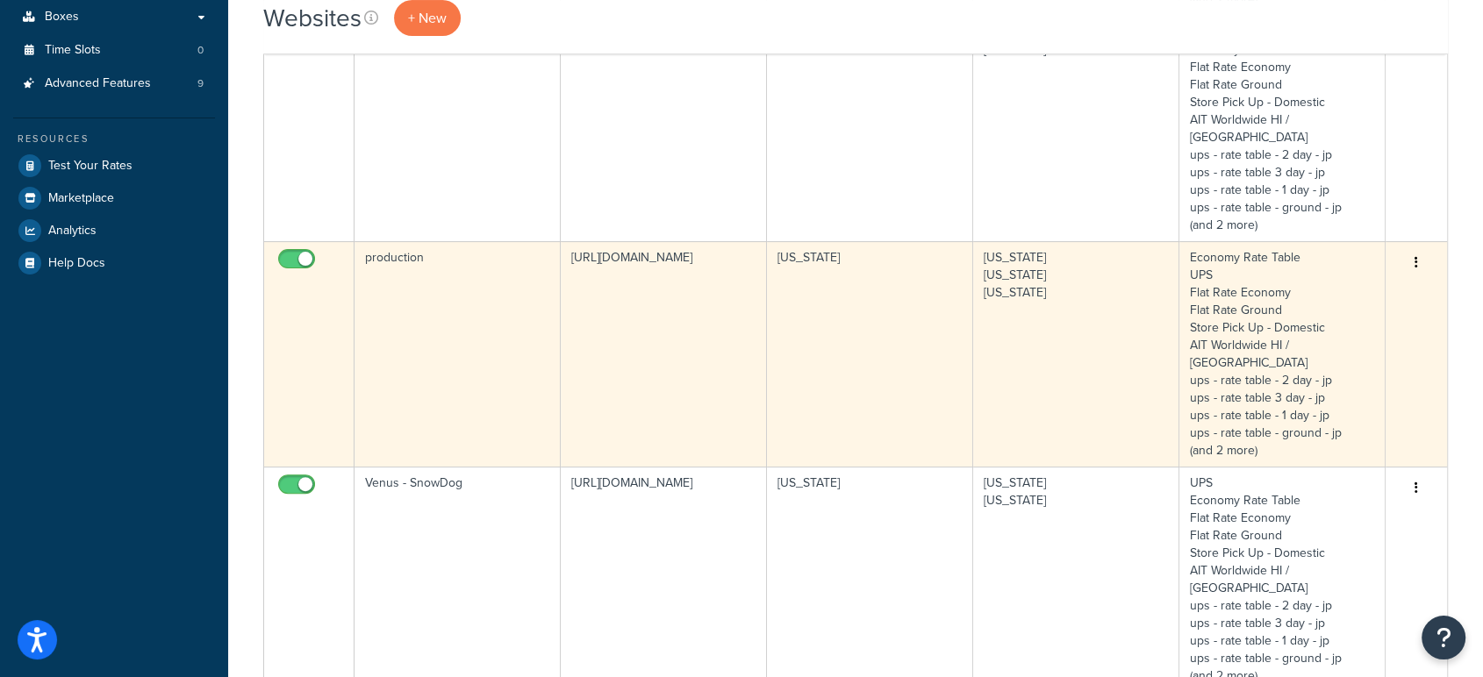
click at [1418, 249] on button "button" at bounding box center [1416, 263] width 25 height 28
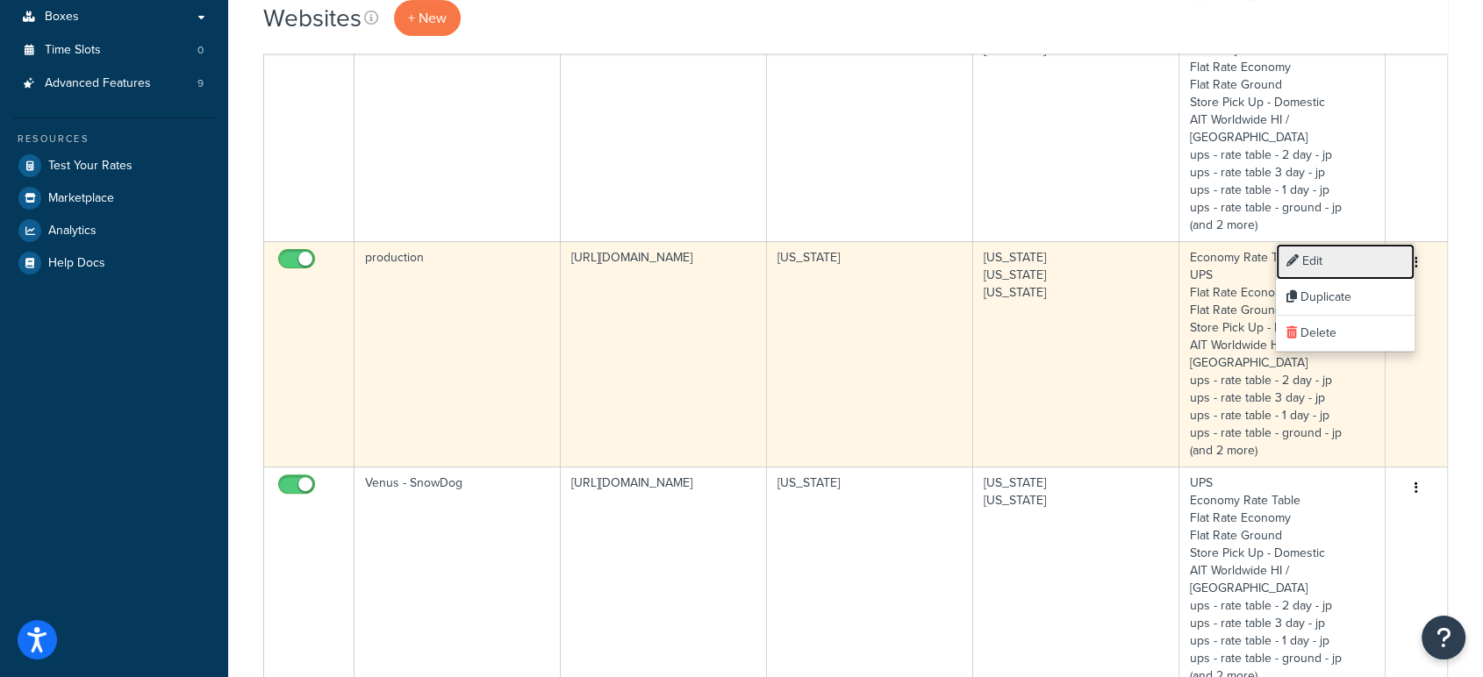
click at [1330, 263] on link "Edit" at bounding box center [1345, 262] width 139 height 36
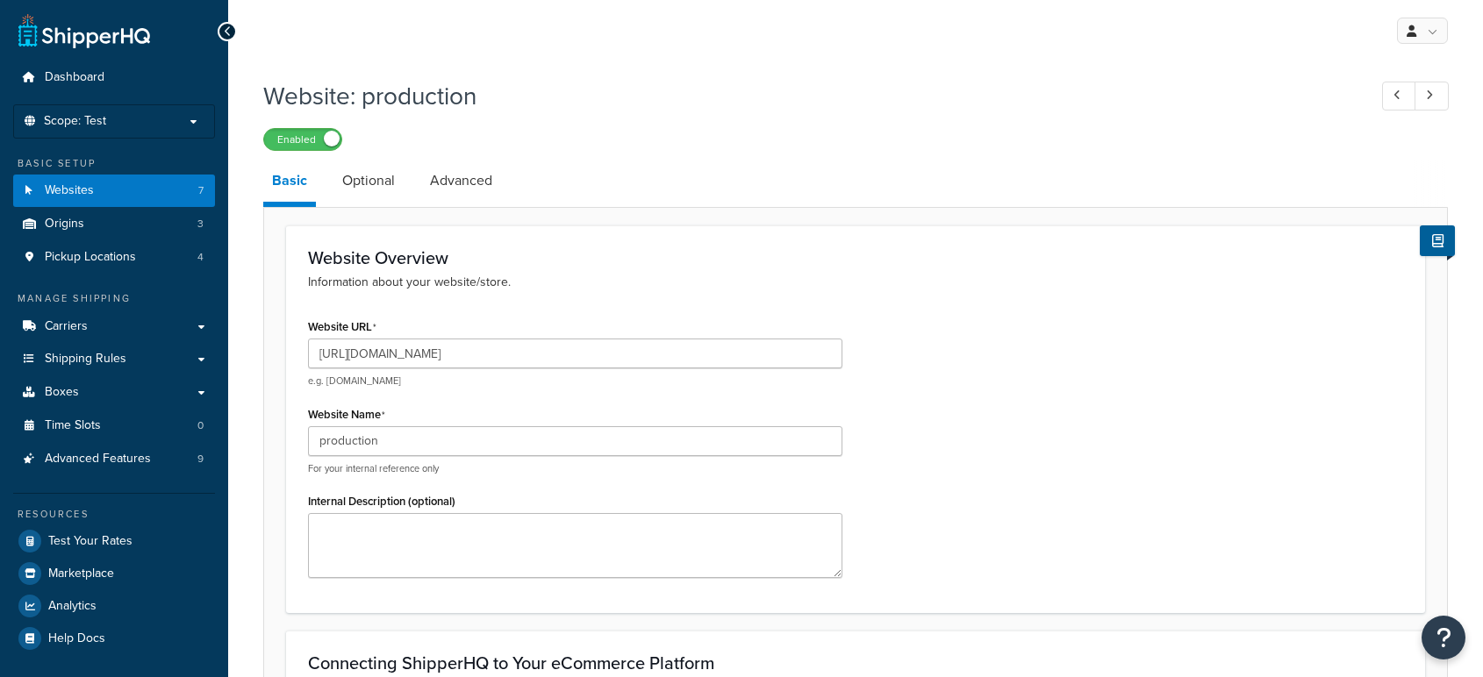
select select "22298"
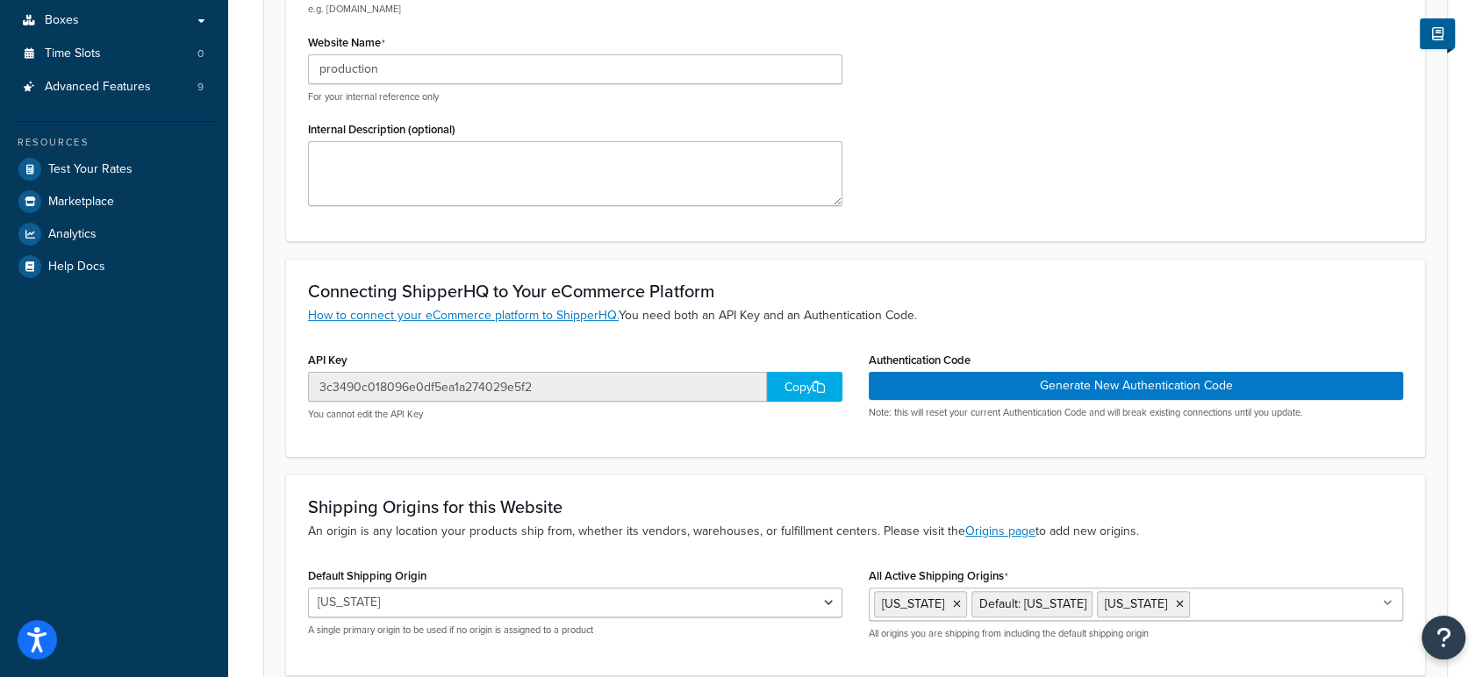
scroll to position [373, 0]
click at [799, 381] on div "Copy" at bounding box center [804, 386] width 75 height 30
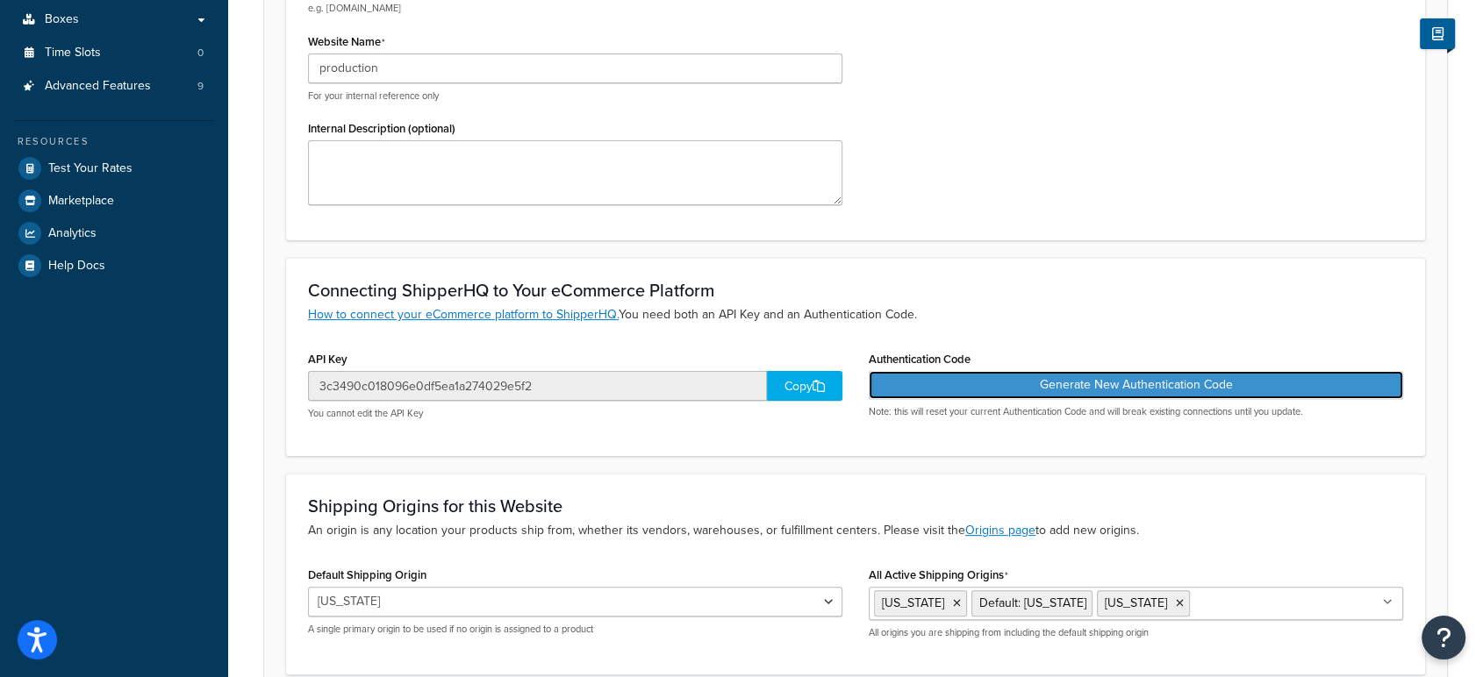
click at [1107, 384] on button "Generate New Authentication Code" at bounding box center [1136, 385] width 534 height 28
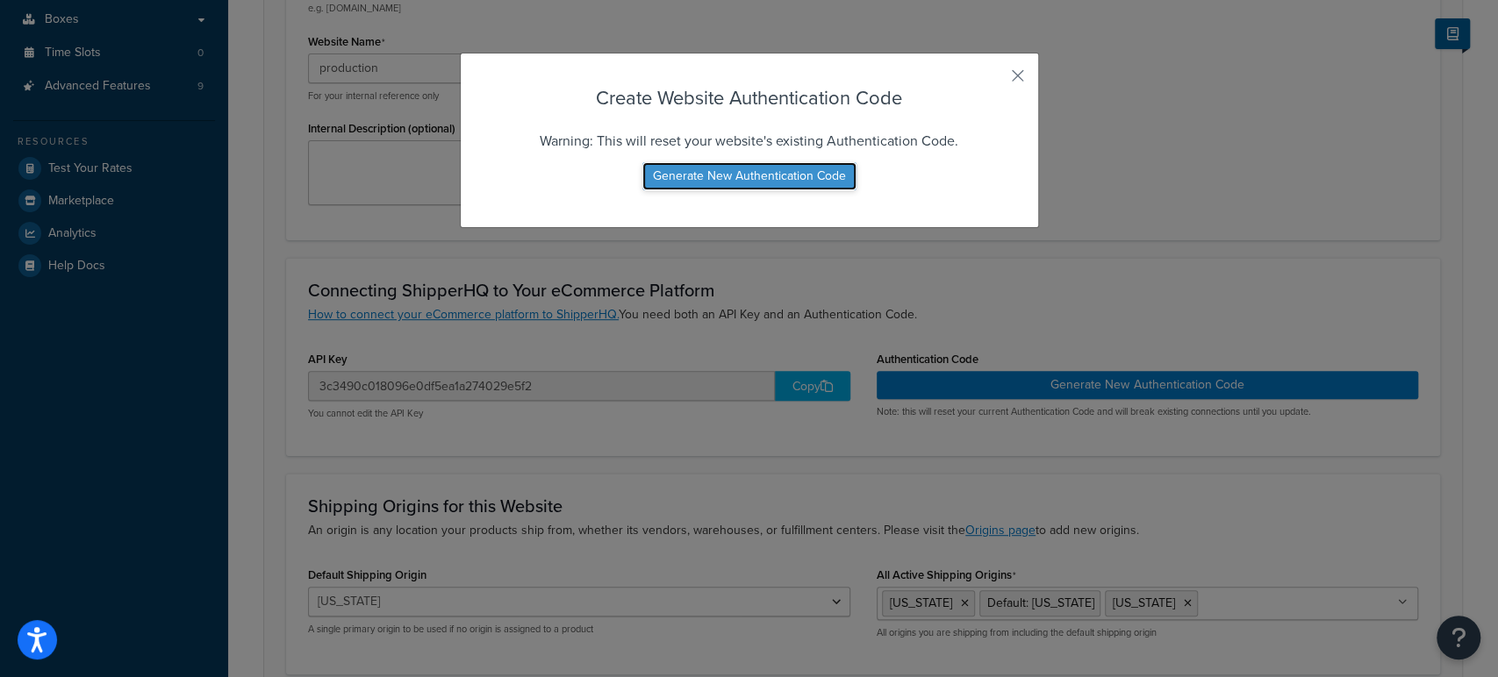
click at [759, 174] on button "Generate New Authentication Code" at bounding box center [749, 176] width 214 height 28
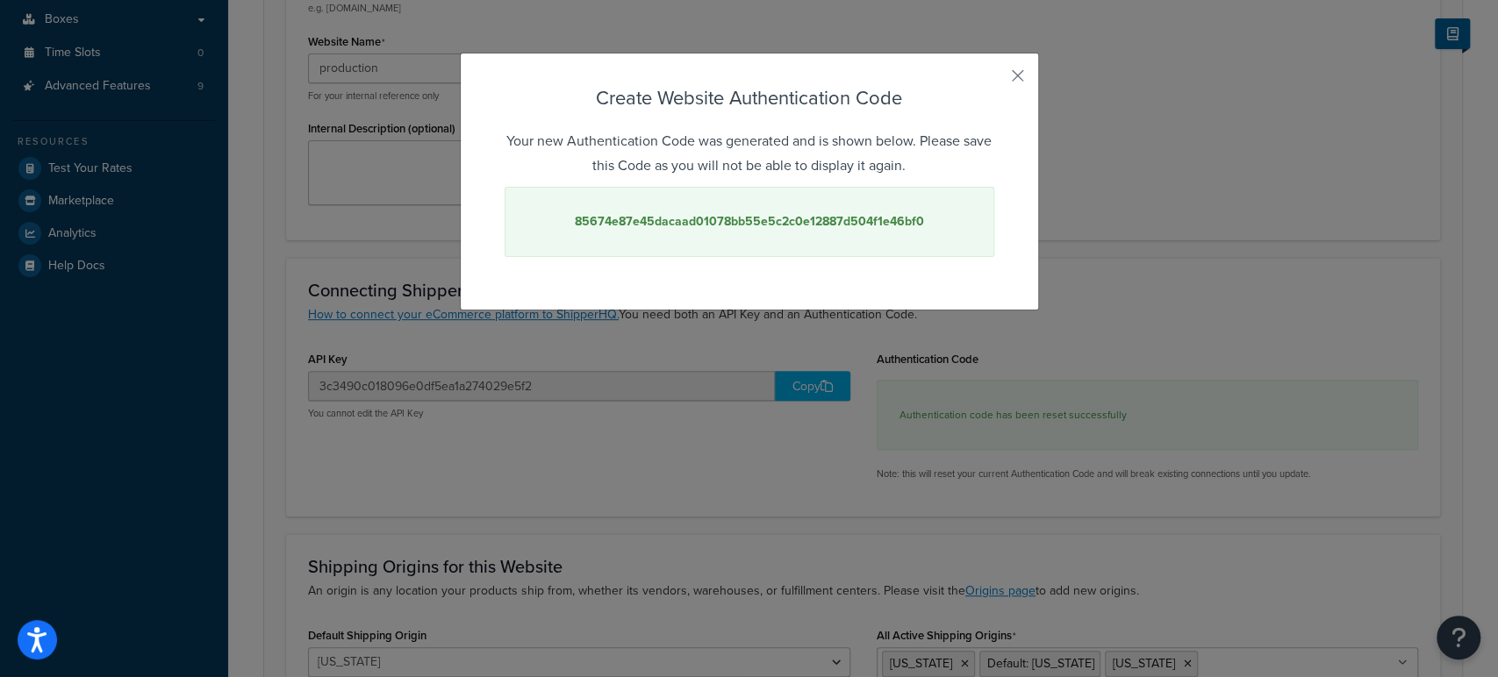
click at [771, 229] on strong "85674e87e45dacaad01078bb55e5c2c0e12887d504f1e46bf0" at bounding box center [749, 221] width 349 height 18
copy strong "85674e87e45dacaad01078bb55e5c2c0e12887d504f1e46bf0"
click at [1018, 69] on div "Create Website Authentication Code Your new Authentication Code was generated a…" at bounding box center [749, 182] width 579 height 258
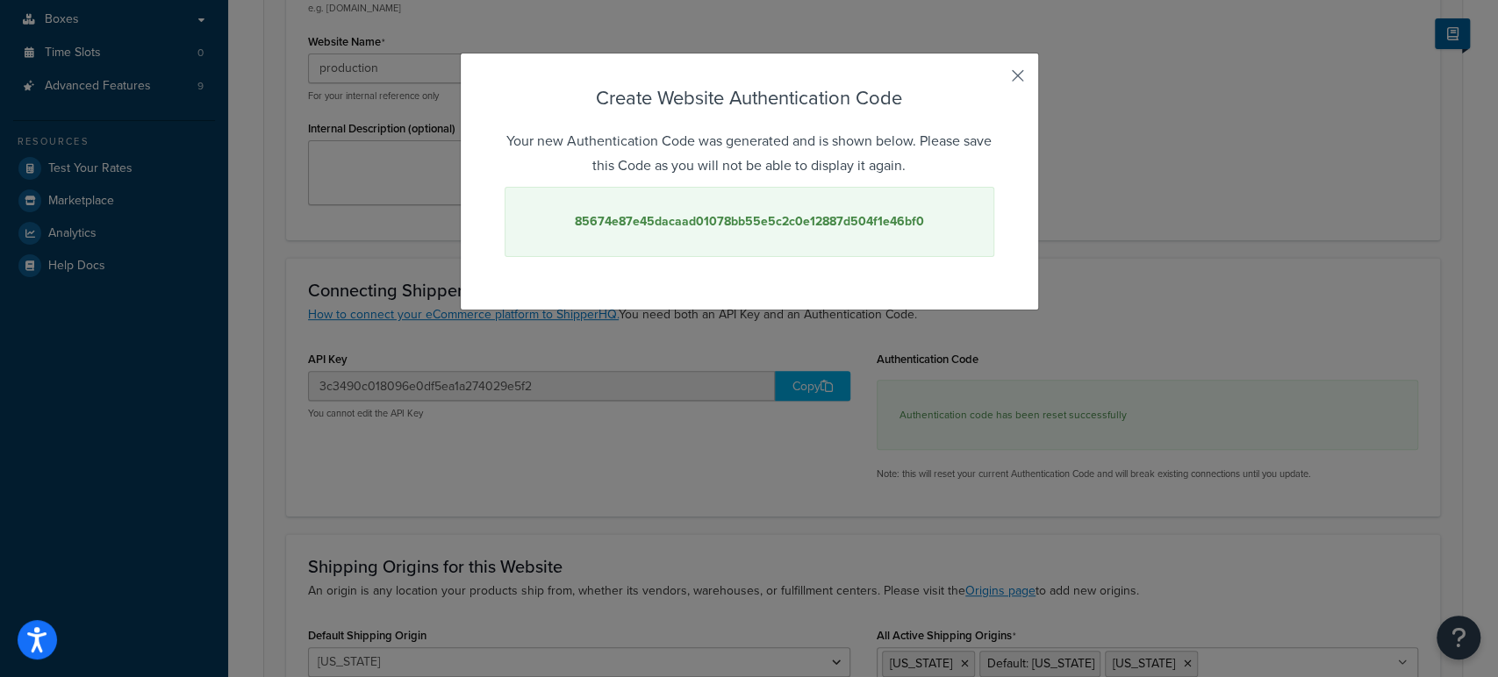
click at [994, 81] on button "button" at bounding box center [992, 82] width 4 height 4
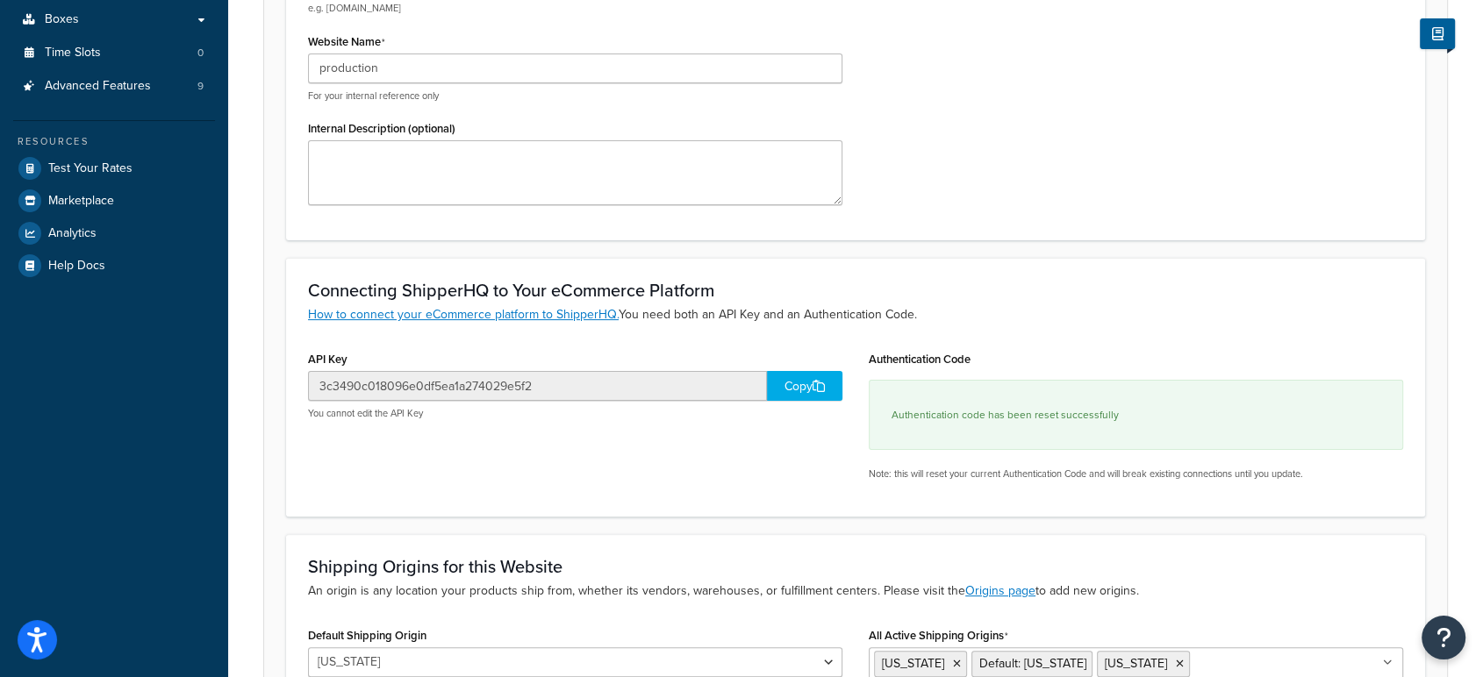
click at [787, 376] on div "Copy" at bounding box center [804, 386] width 75 height 30
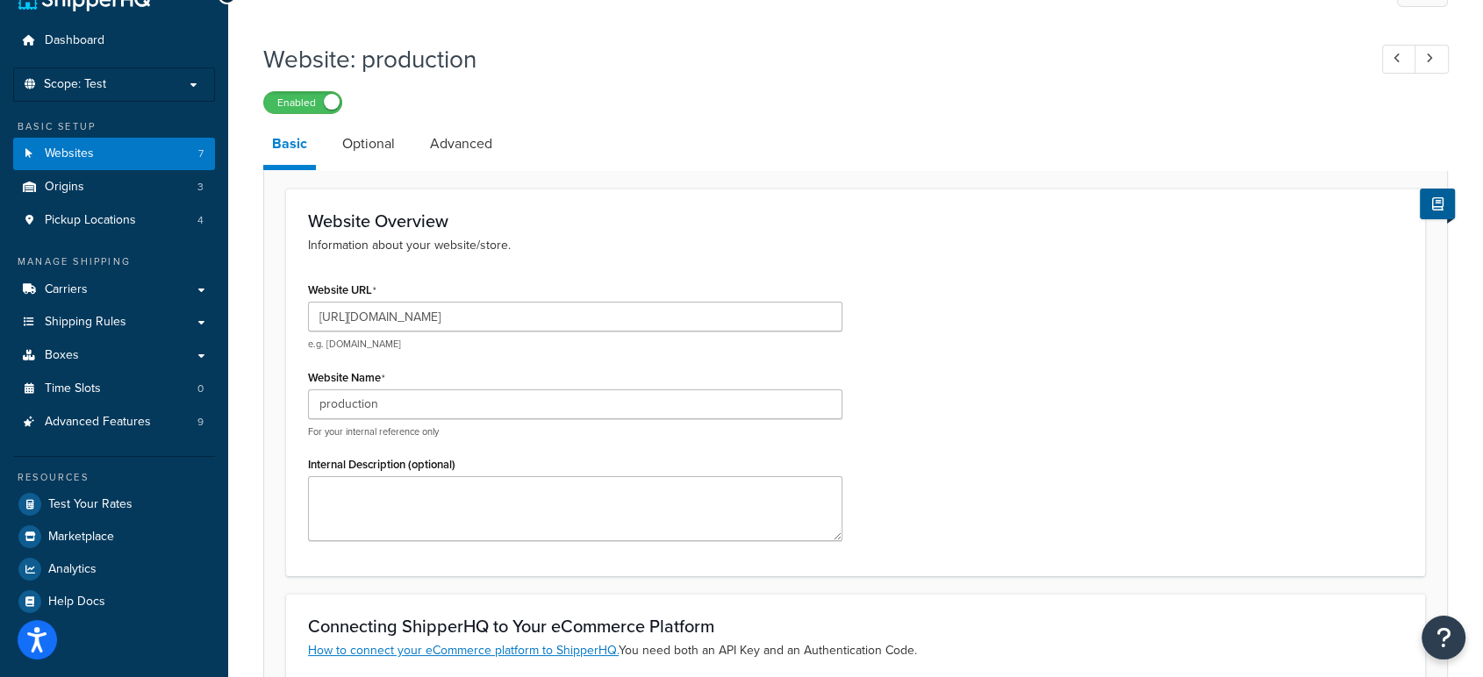
scroll to position [0, 0]
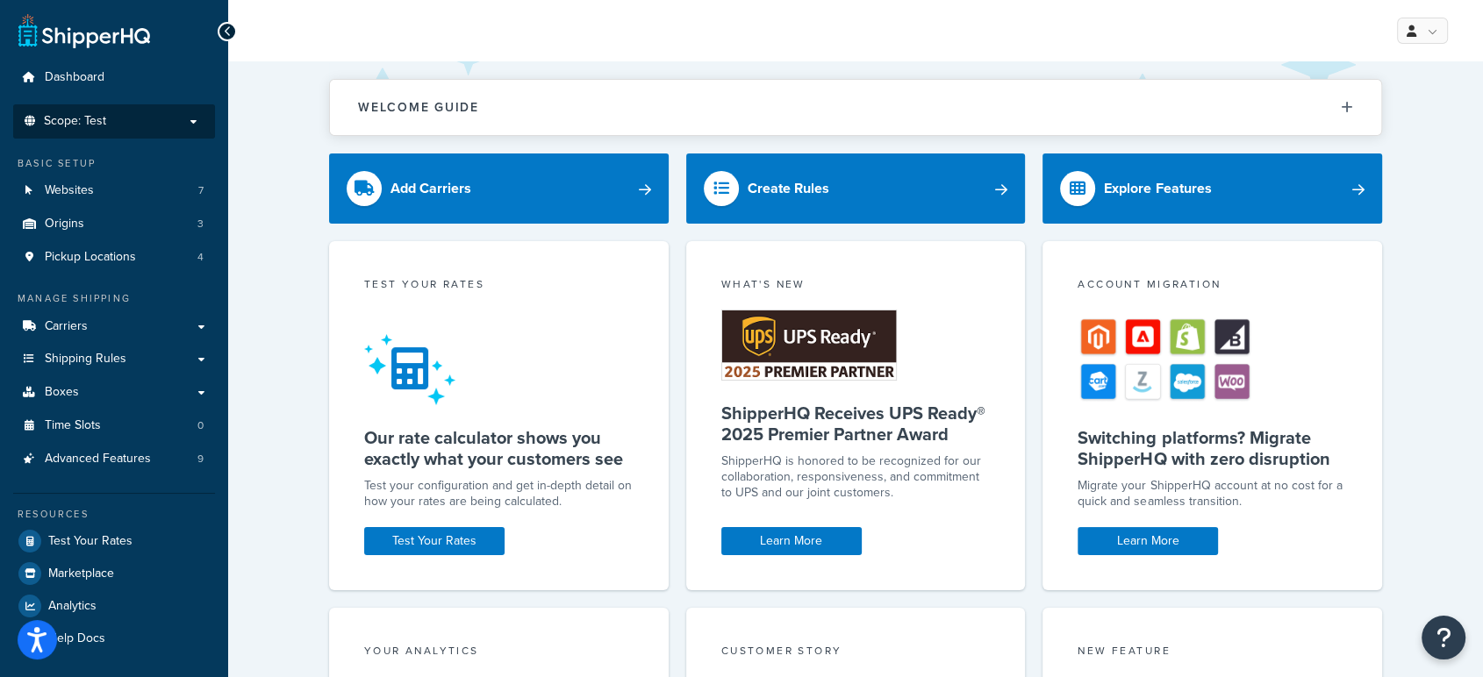
click at [125, 125] on p "Scope: Test" at bounding box center [114, 121] width 186 height 15
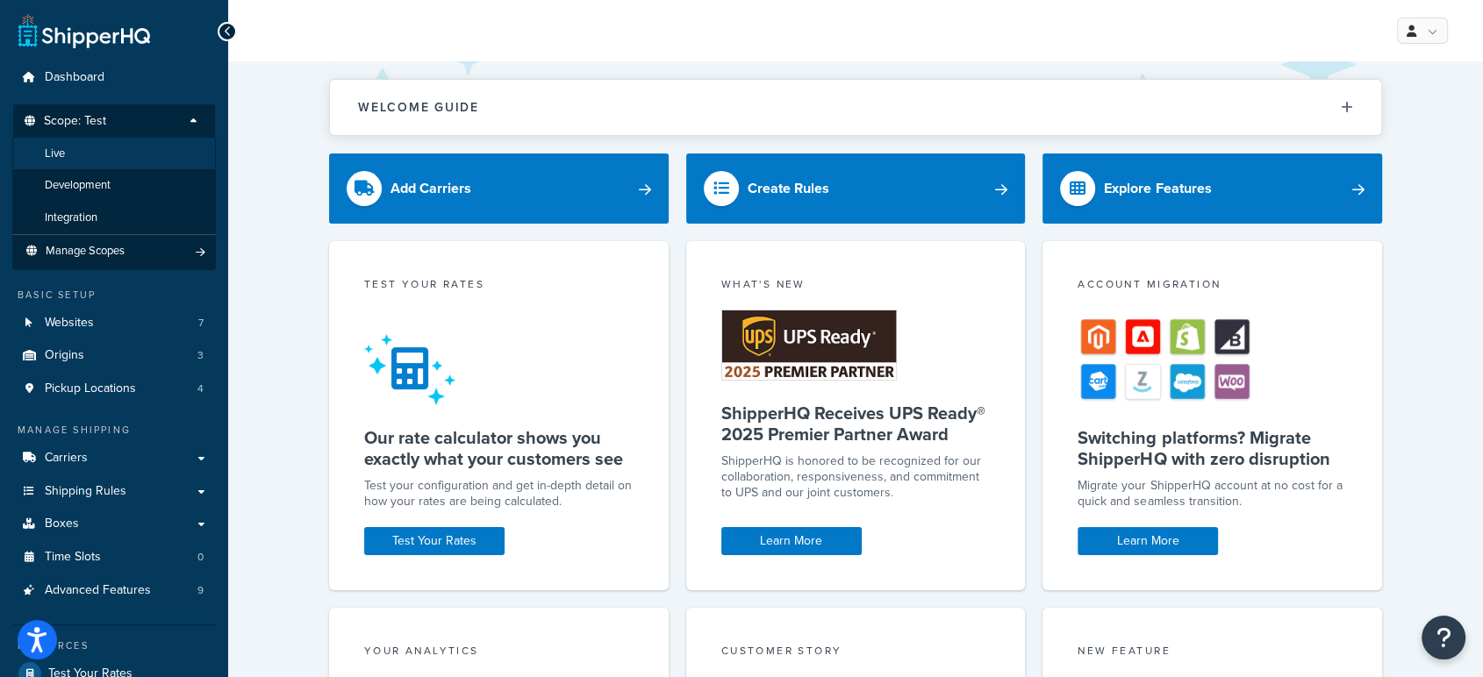
click at [97, 161] on li "Live" at bounding box center [114, 154] width 204 height 32
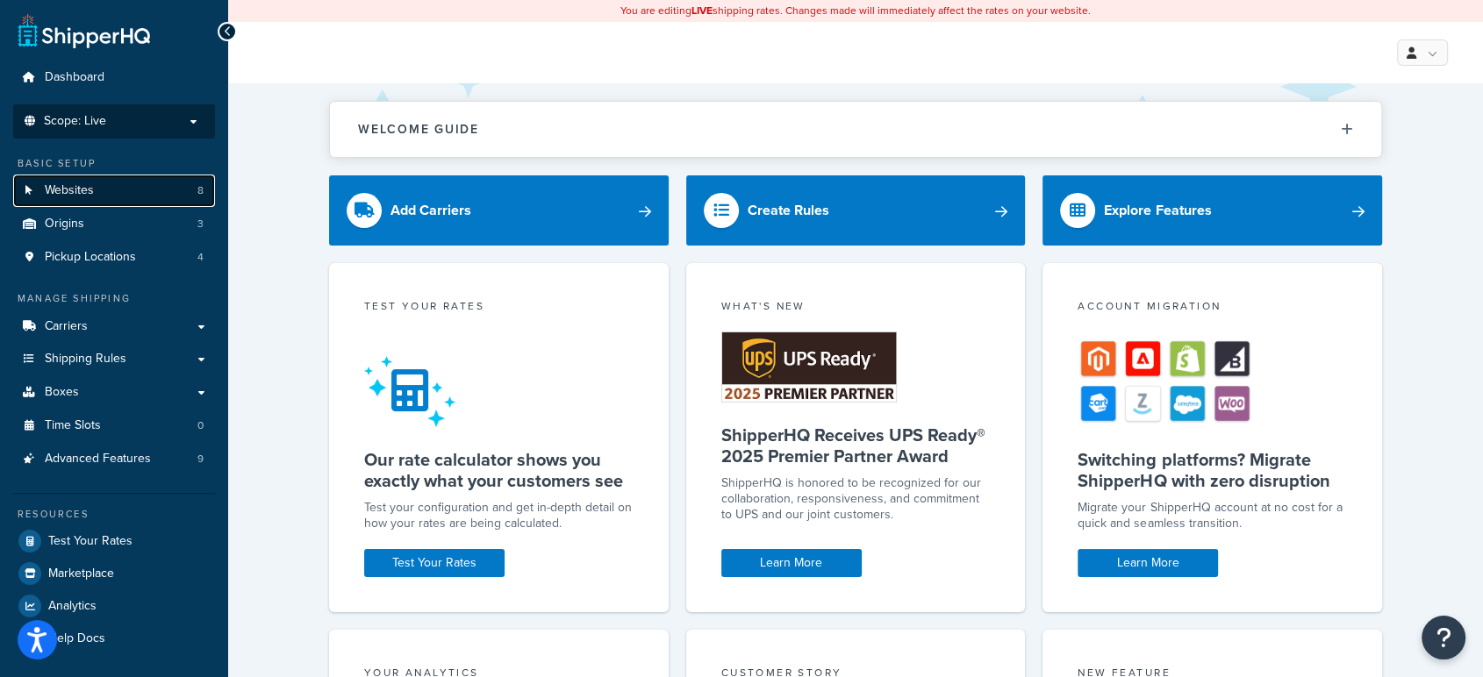
click at [139, 188] on link "Websites 8" at bounding box center [114, 191] width 202 height 32
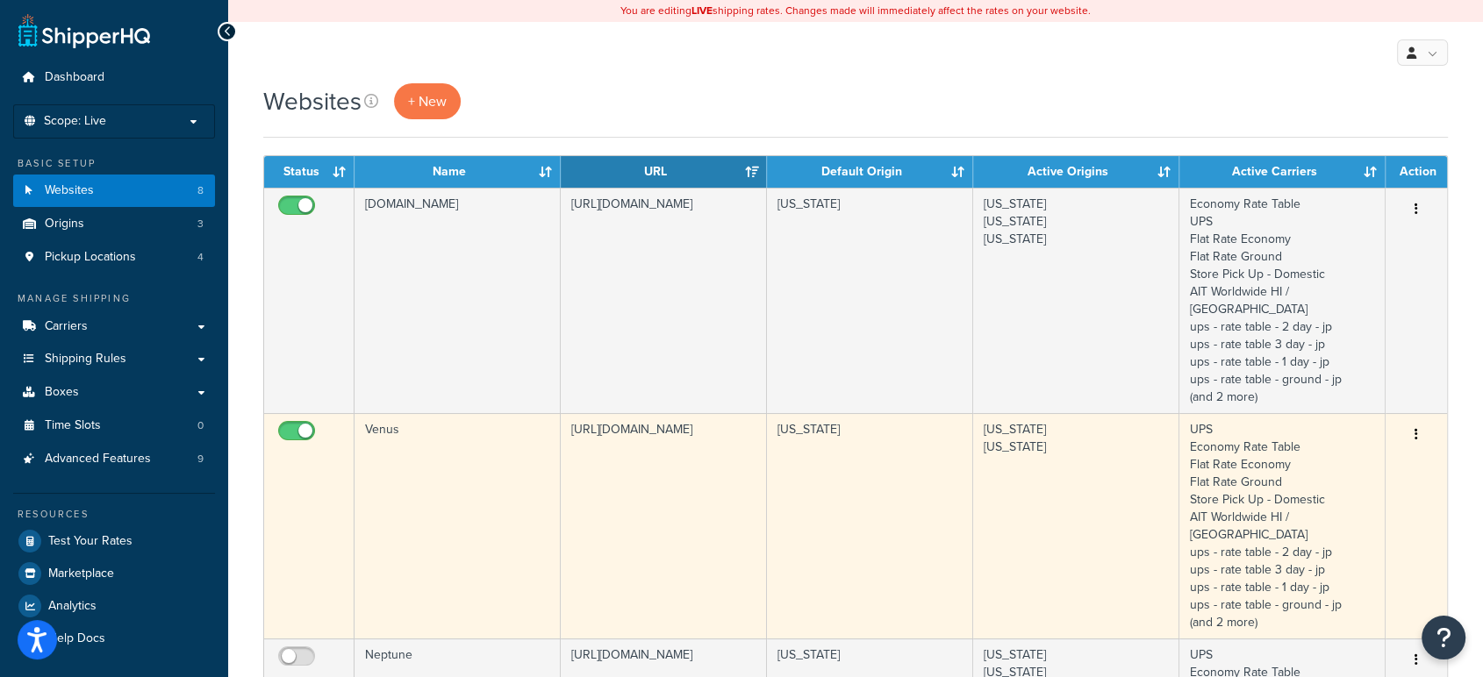
click at [1418, 421] on button "button" at bounding box center [1416, 435] width 25 height 28
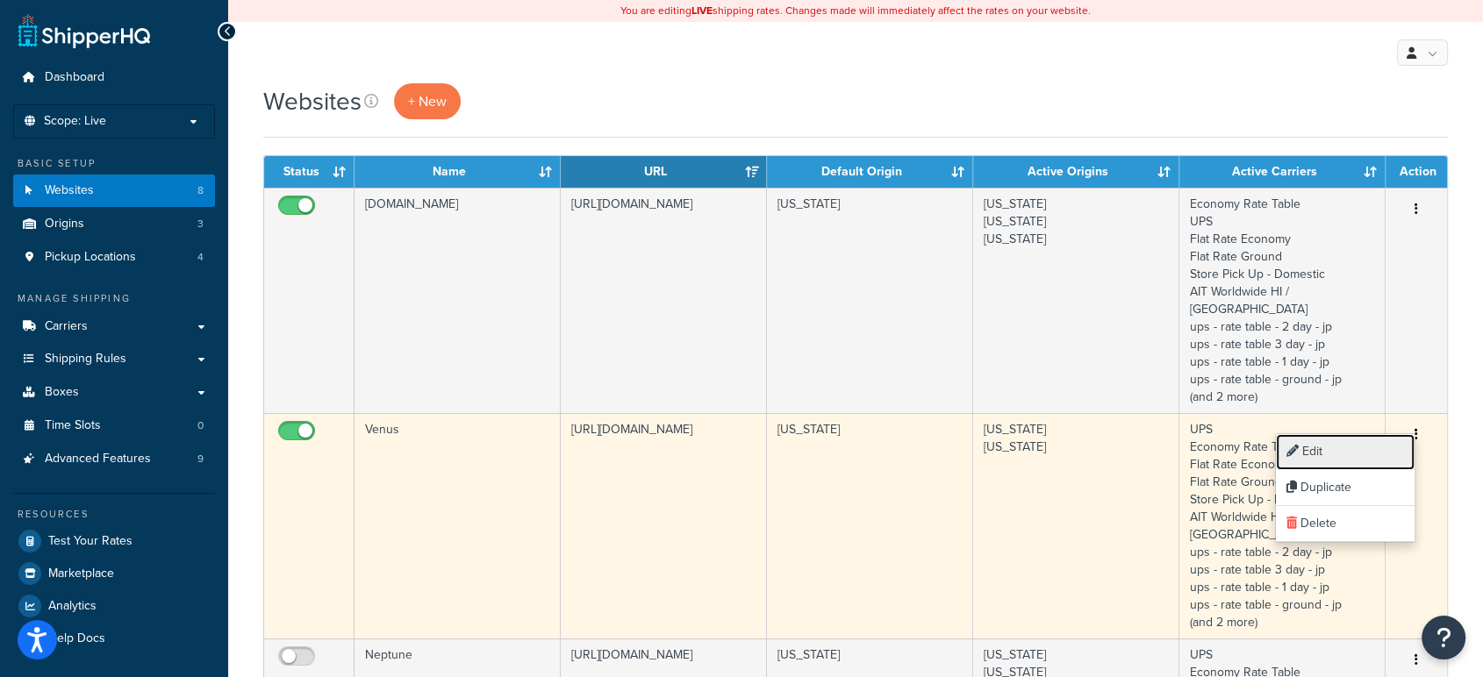
click at [1355, 444] on link "Edit" at bounding box center [1345, 452] width 139 height 36
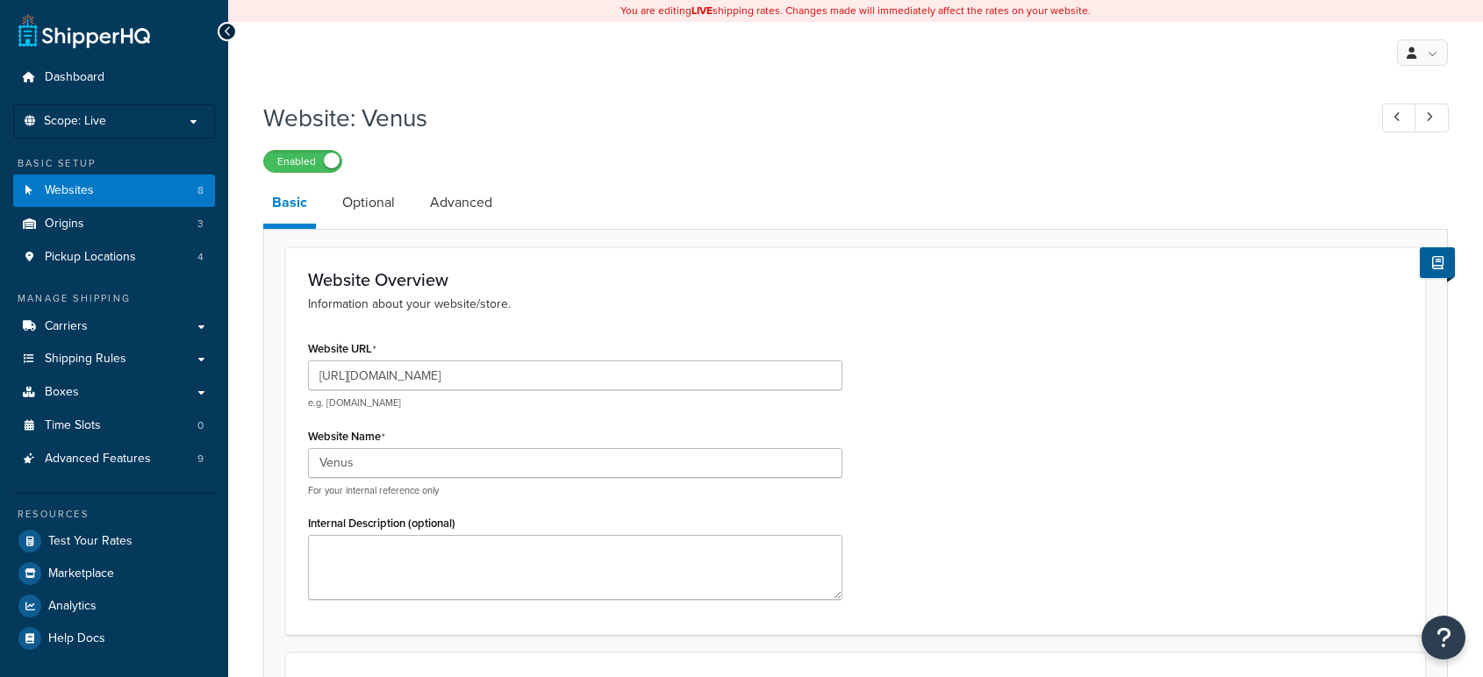
select select "169487"
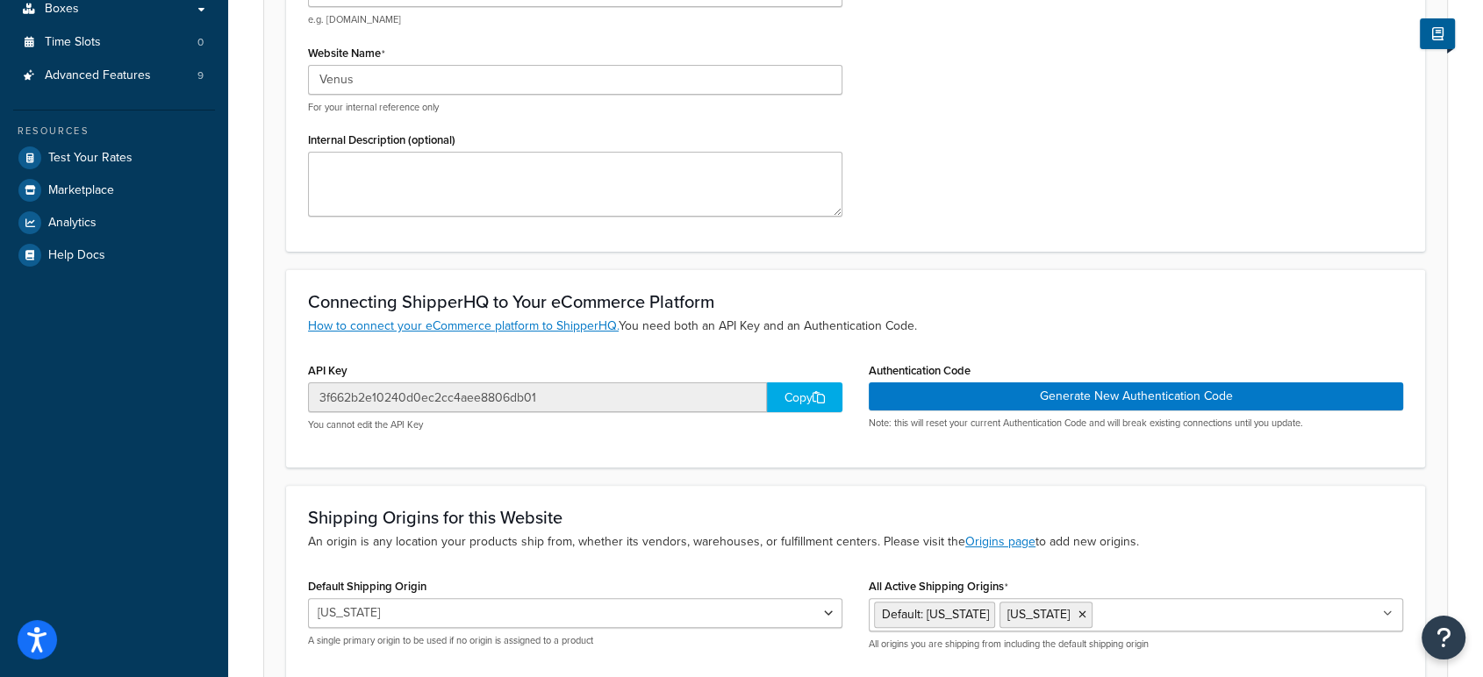
scroll to position [437, 0]
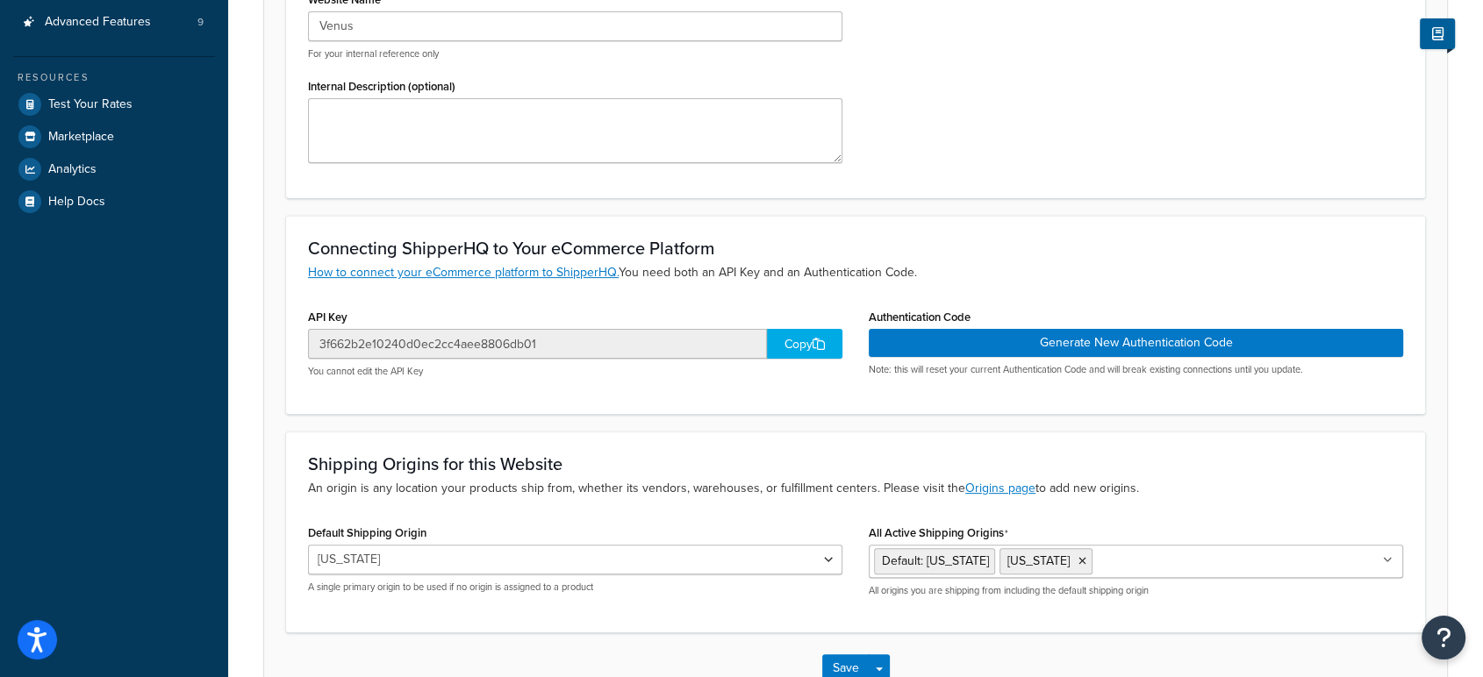
click at [784, 340] on div "Copy" at bounding box center [804, 344] width 75 height 30
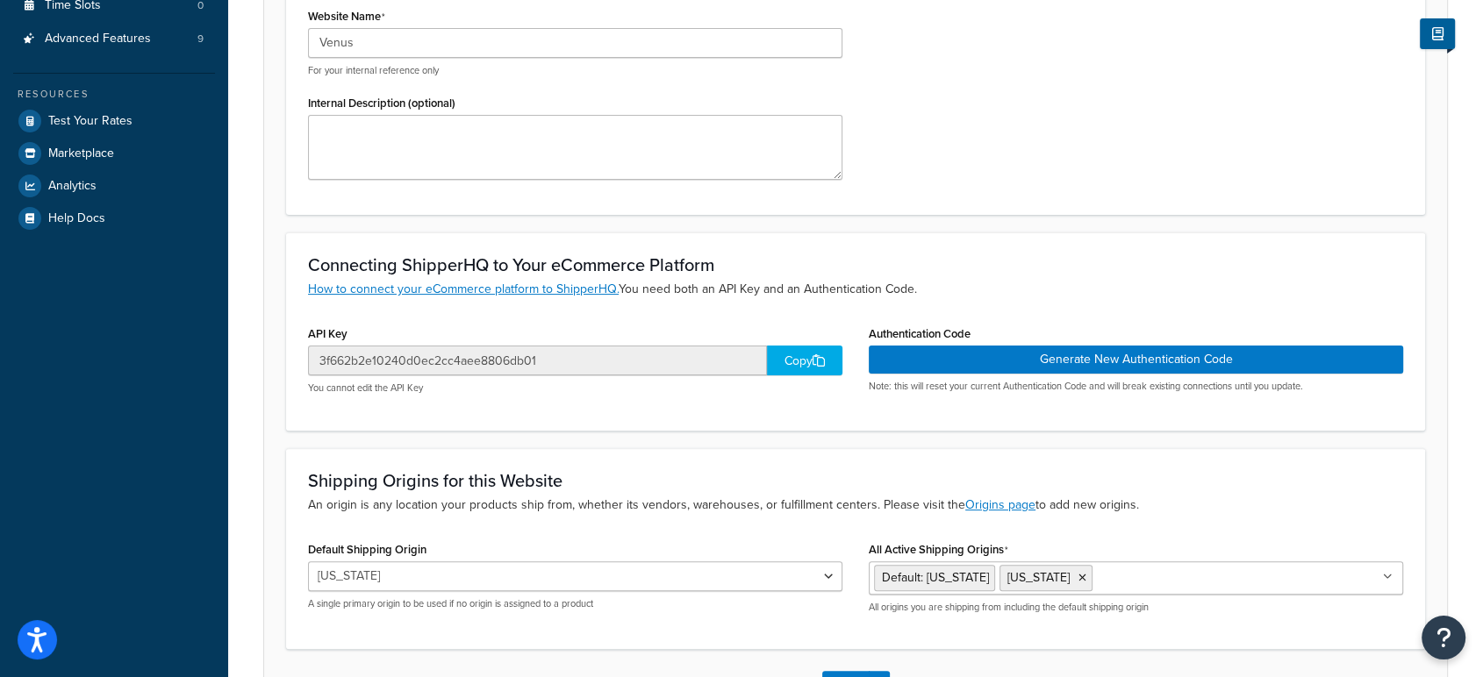
scroll to position [425, 0]
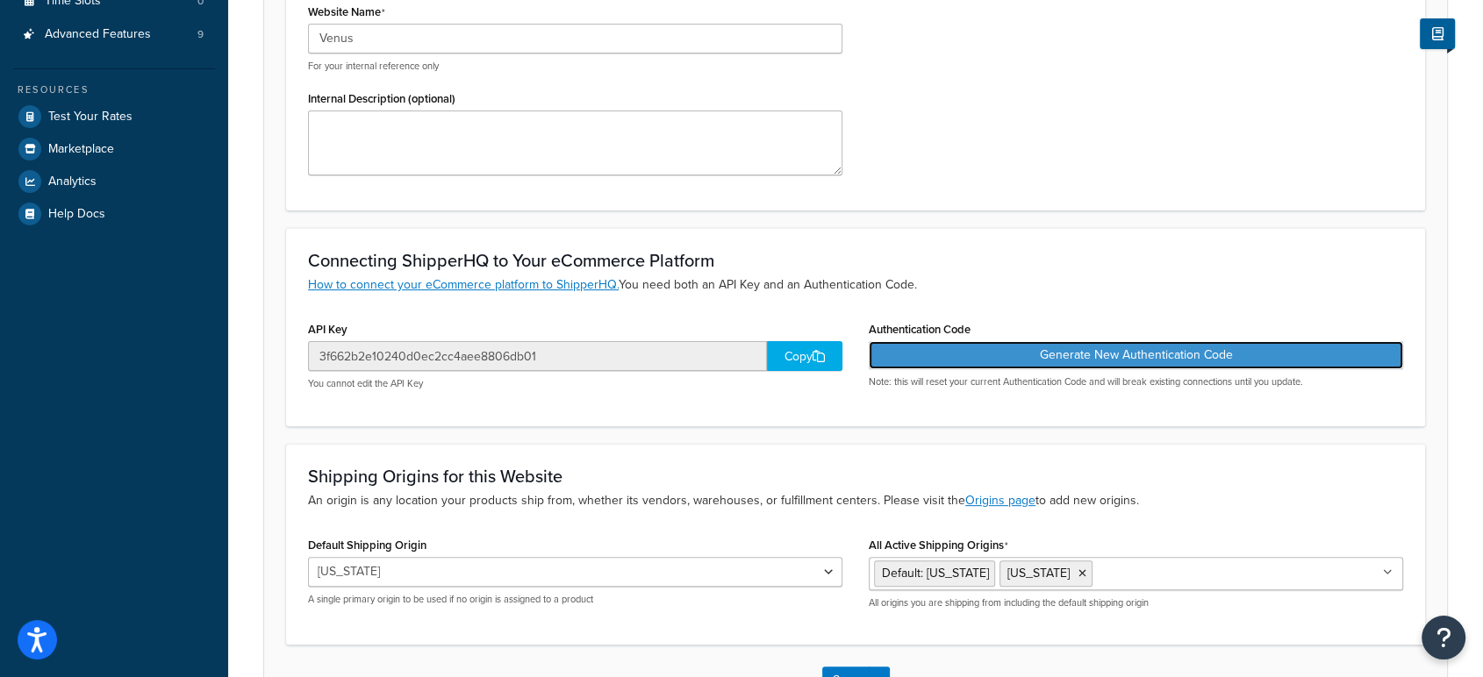
click at [1100, 358] on button "Generate New Authentication Code" at bounding box center [1136, 355] width 534 height 28
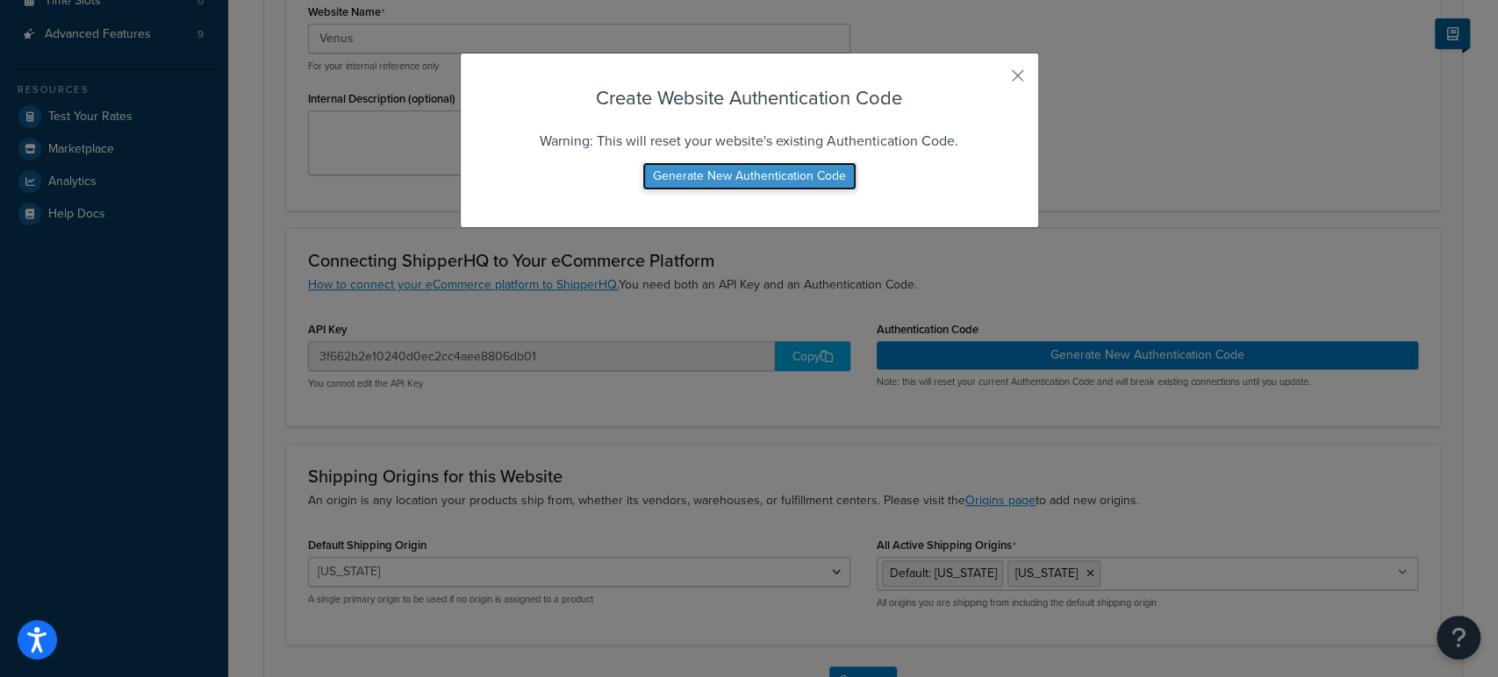
click at [742, 175] on button "Generate New Authentication Code" at bounding box center [749, 176] width 214 height 28
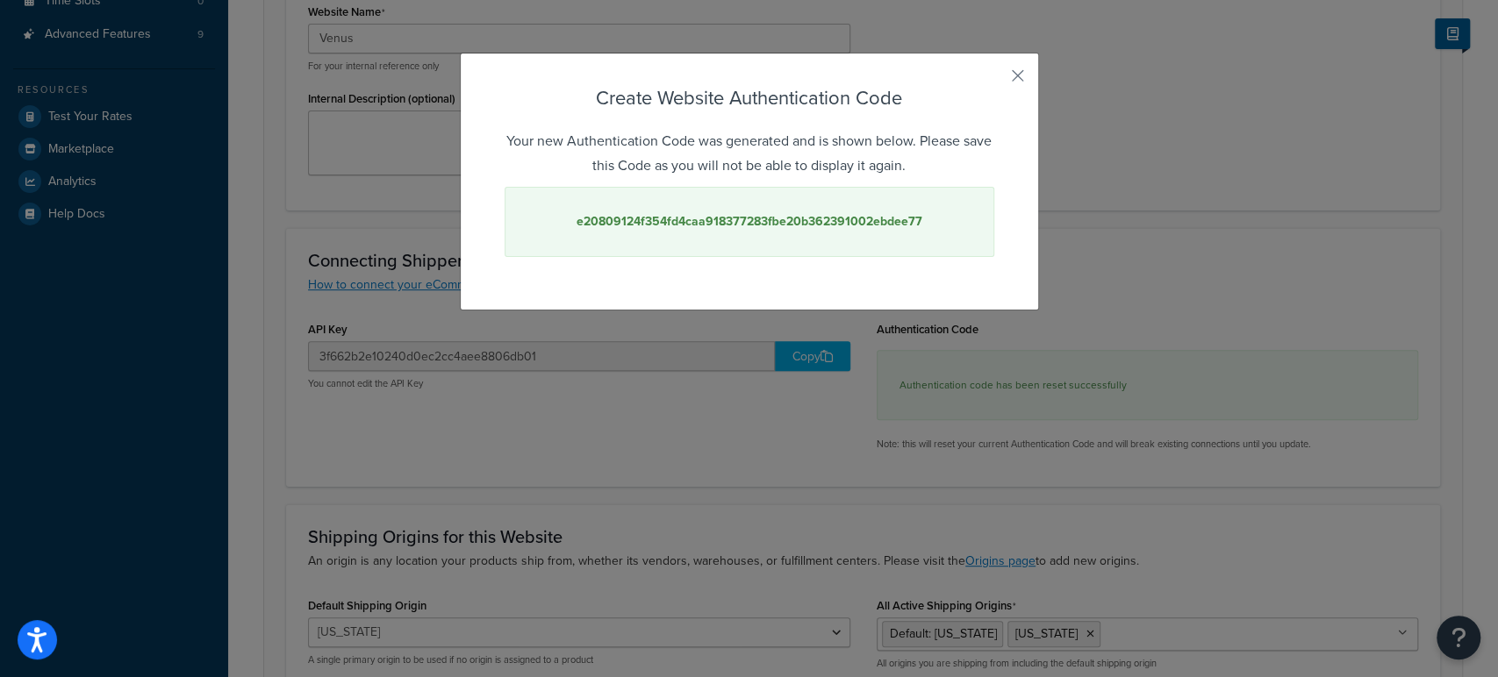
click at [777, 219] on strong "e20809124f354fd4caa918377283fbe20b362391002ebdee77" at bounding box center [749, 221] width 346 height 18
copy strong "e20809124f354fd4caa918377283fbe20b362391002ebdee77"
click at [994, 80] on button "button" at bounding box center [992, 82] width 4 height 4
